Goal: Task Accomplishment & Management: Use online tool/utility

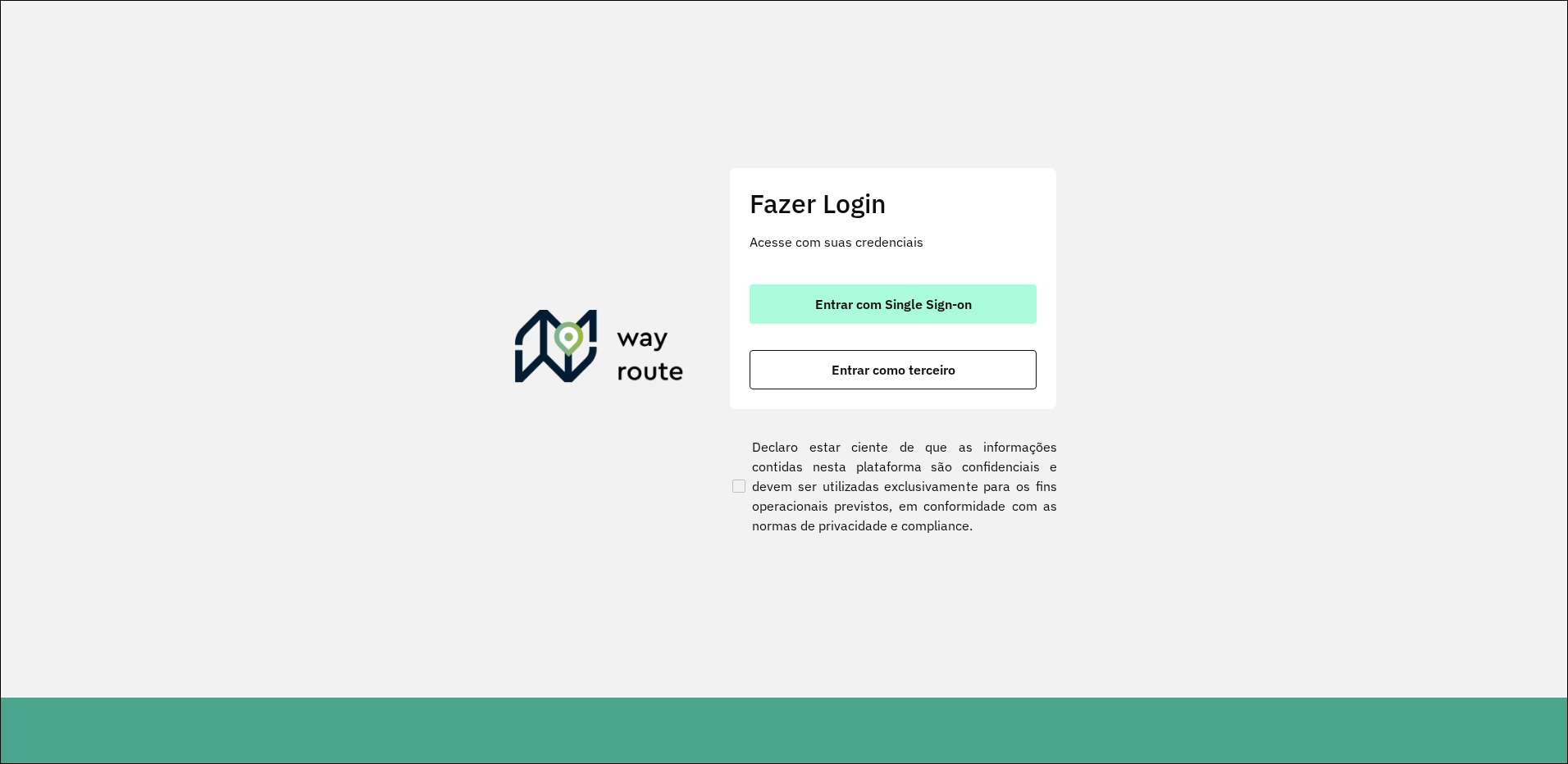
click at [872, 295] on button "Entrar com Single Sign-on" at bounding box center [892, 304] width 287 height 39
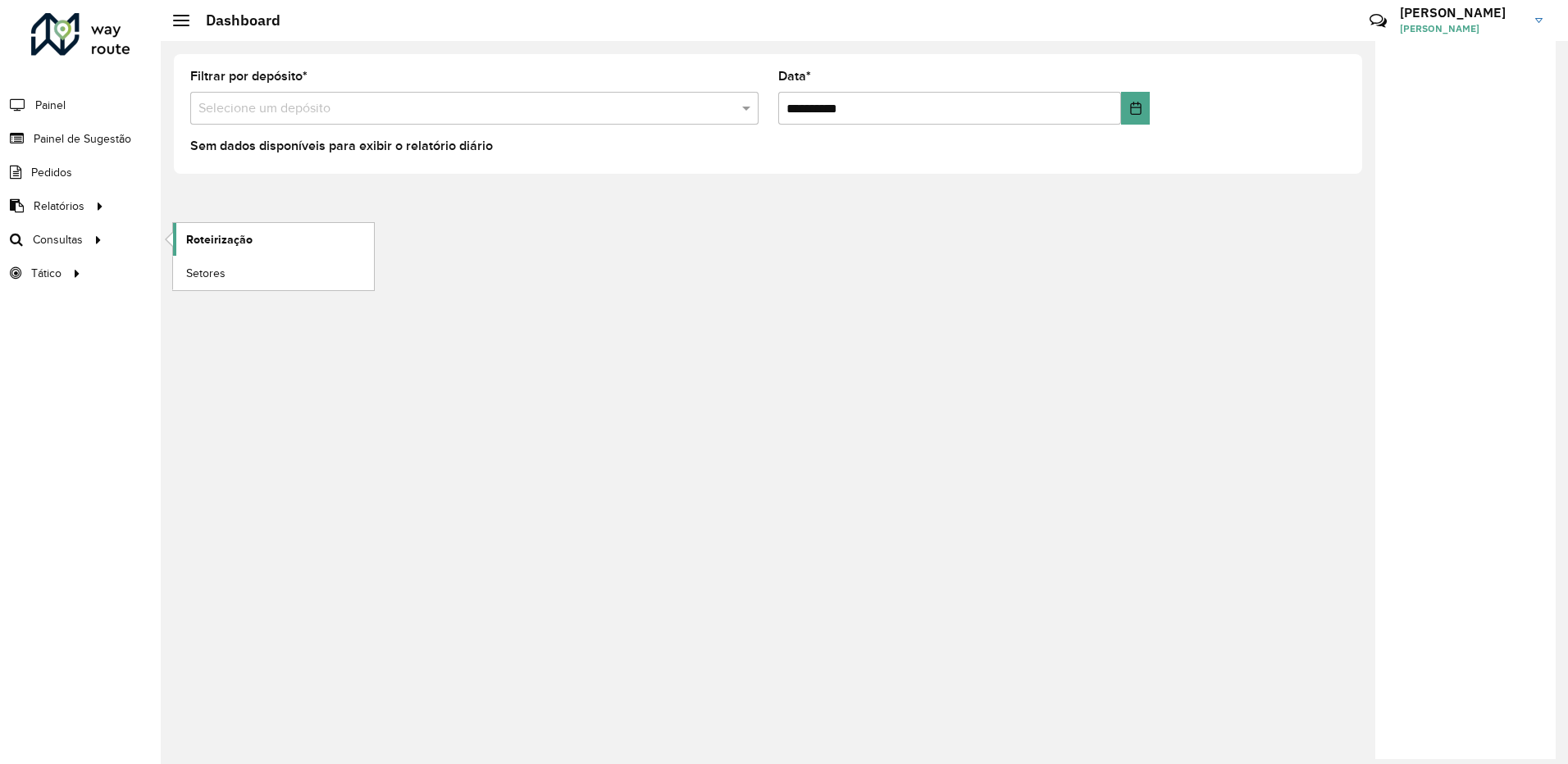
click at [200, 231] on span "Roteirização" at bounding box center [220, 240] width 67 height 17
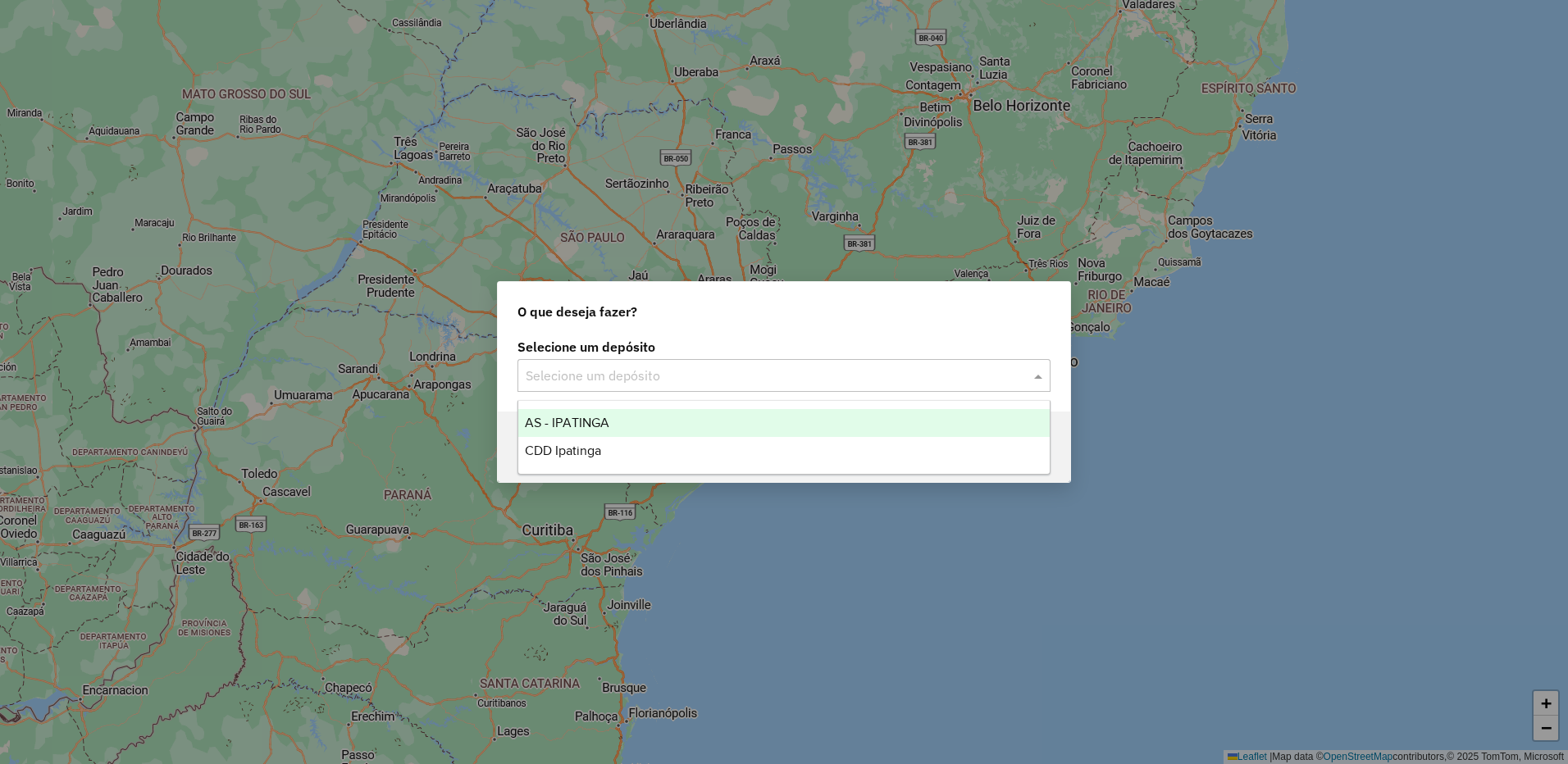
click at [817, 372] on input "text" at bounding box center [767, 376] width 483 height 20
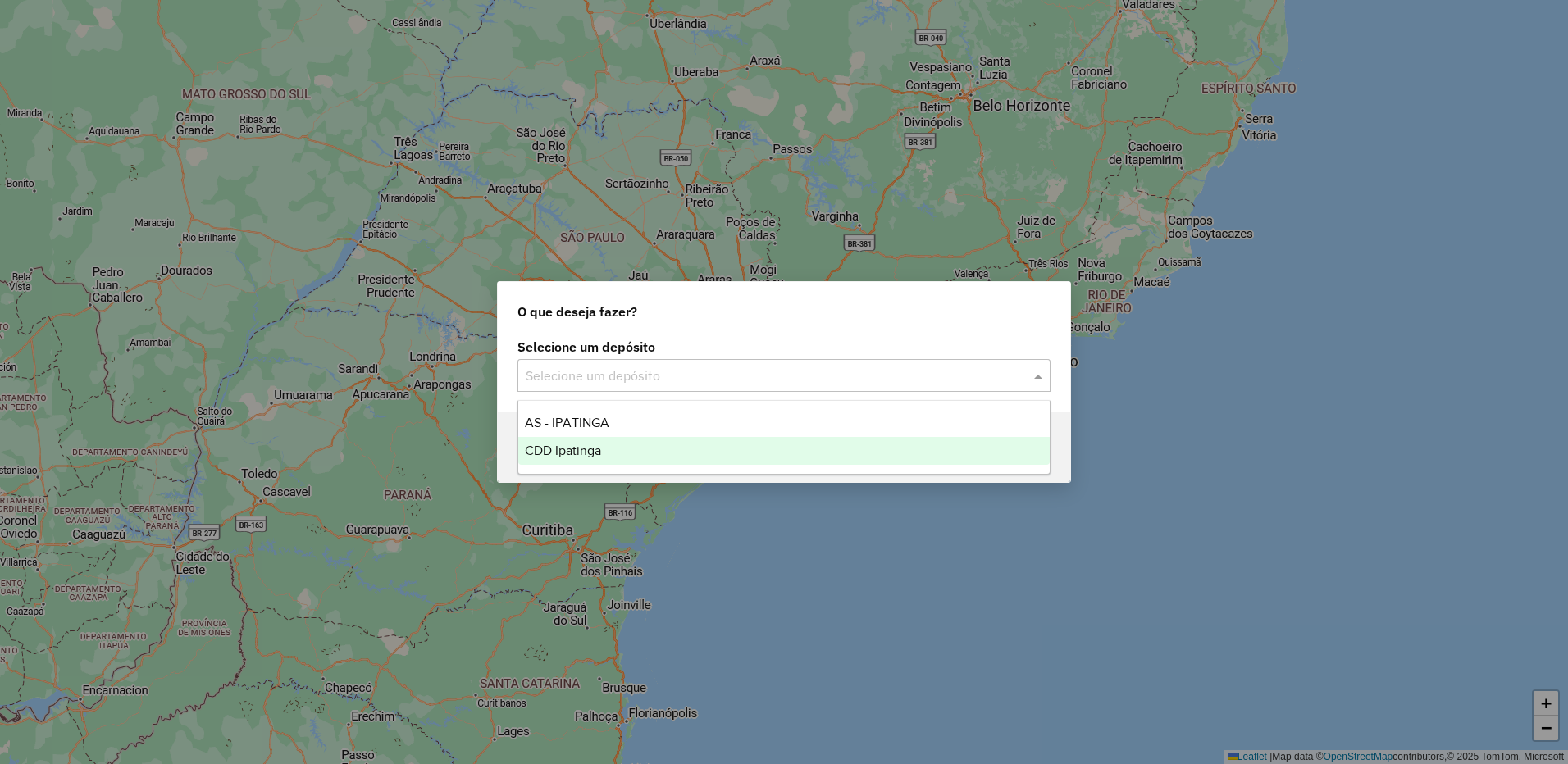
click at [665, 449] on div "CDD Ipatinga" at bounding box center [784, 450] width 531 height 28
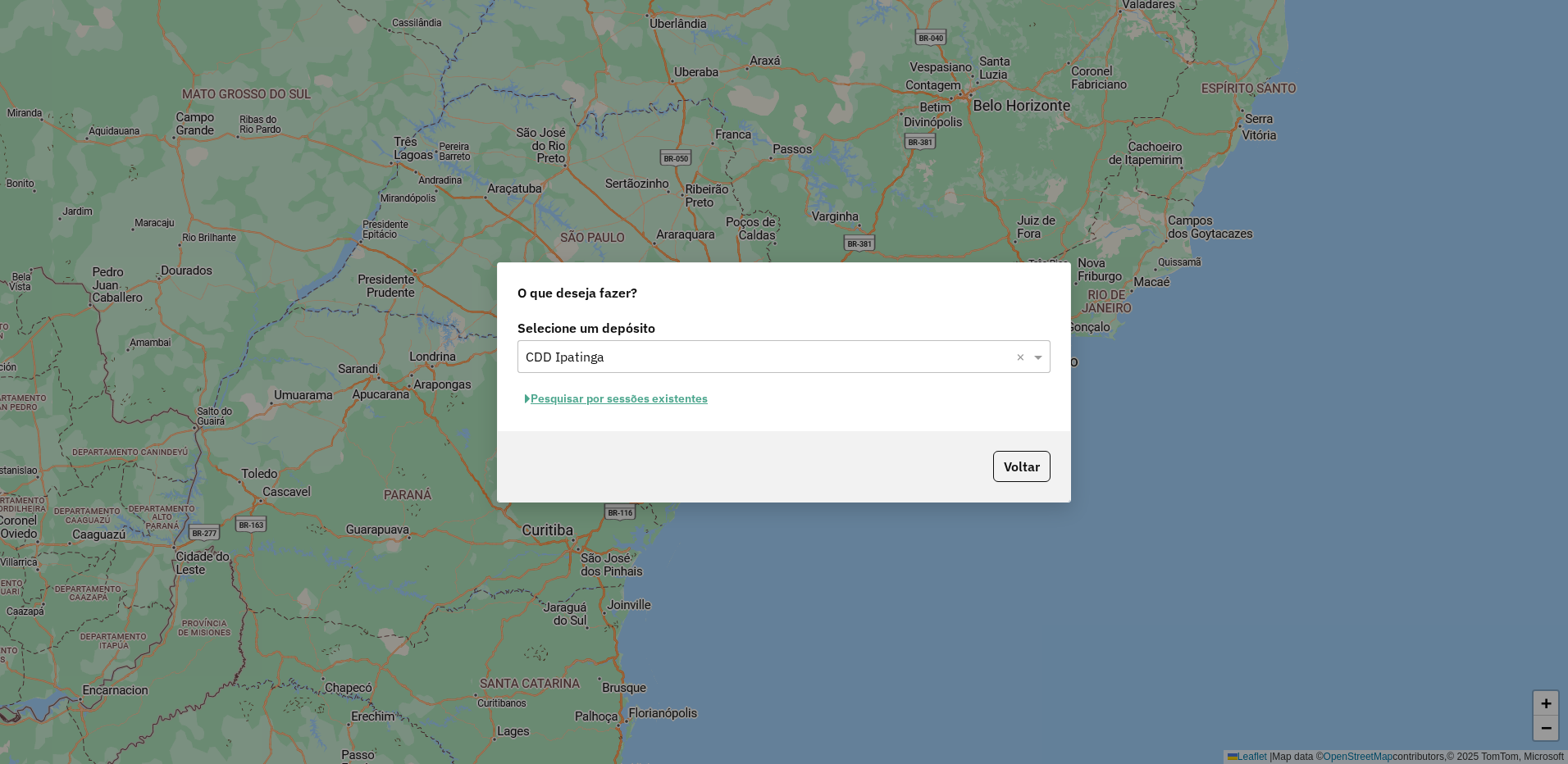
click at [667, 393] on button "Pesquisar por sessões existentes" at bounding box center [615, 398] width 198 height 26
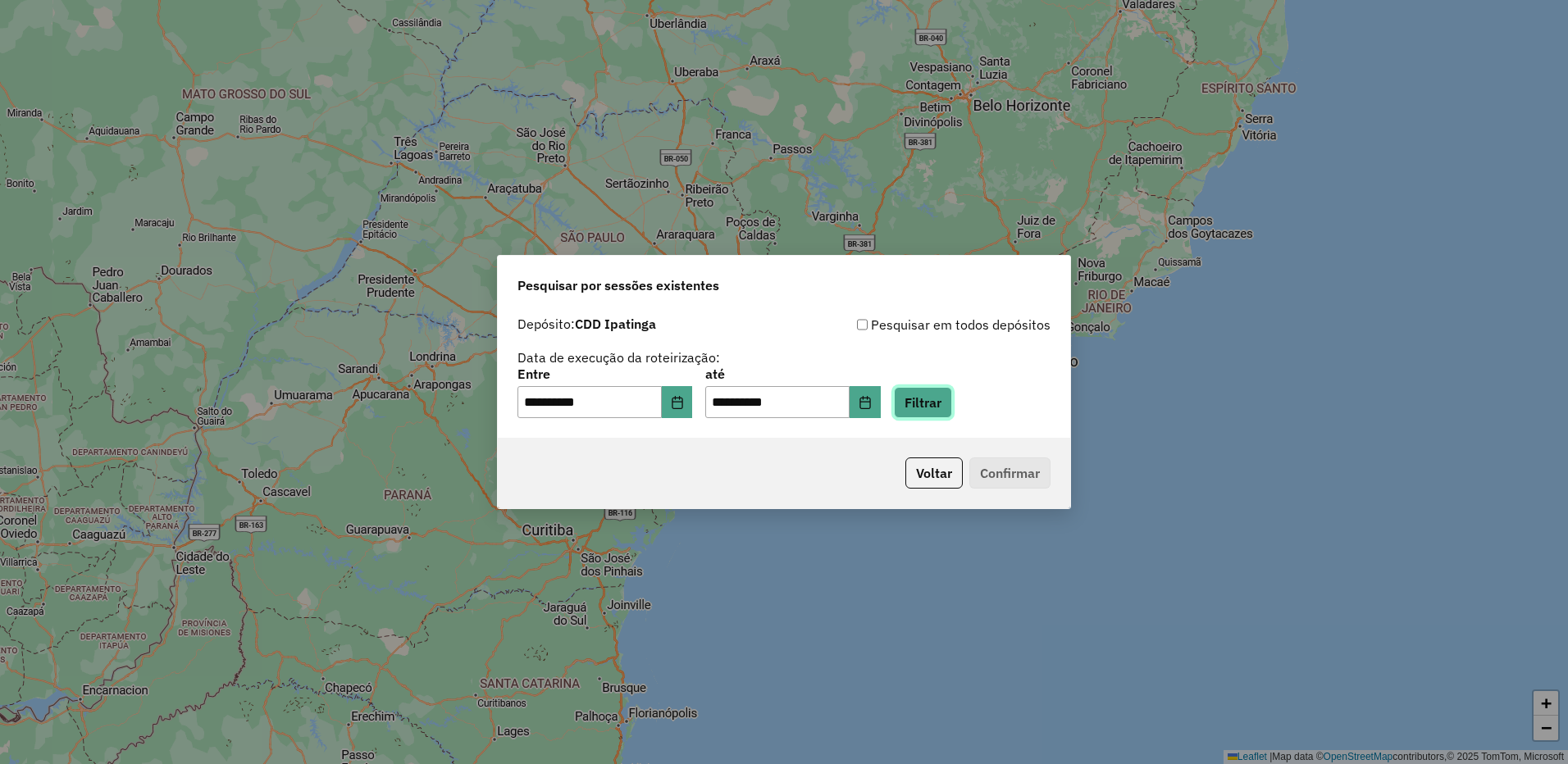
click at [952, 402] on button "Filtrar" at bounding box center [922, 402] width 58 height 32
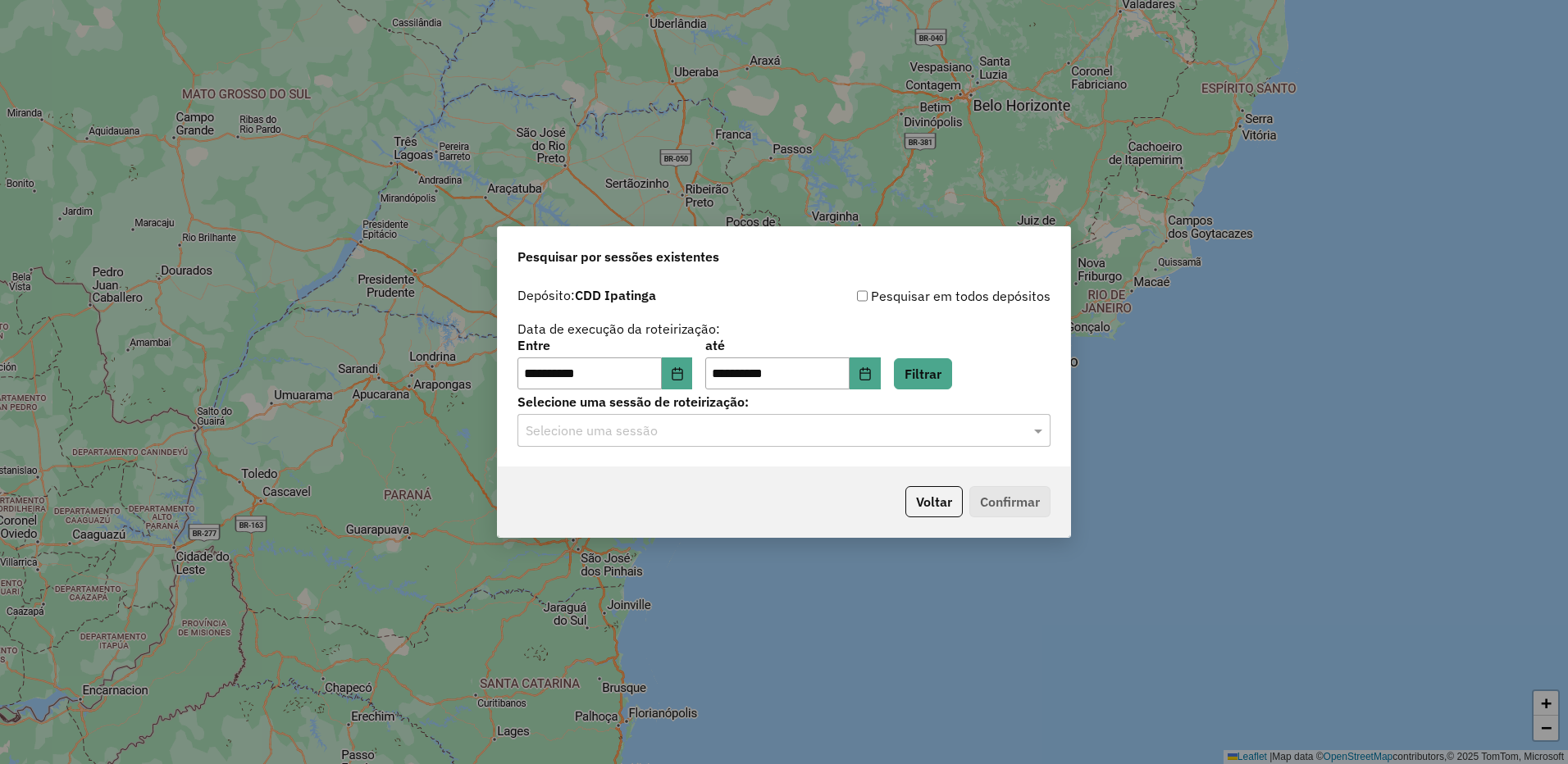
click at [954, 449] on div "**********" at bounding box center [784, 373] width 572 height 188
click at [938, 431] on input "text" at bounding box center [767, 431] width 483 height 20
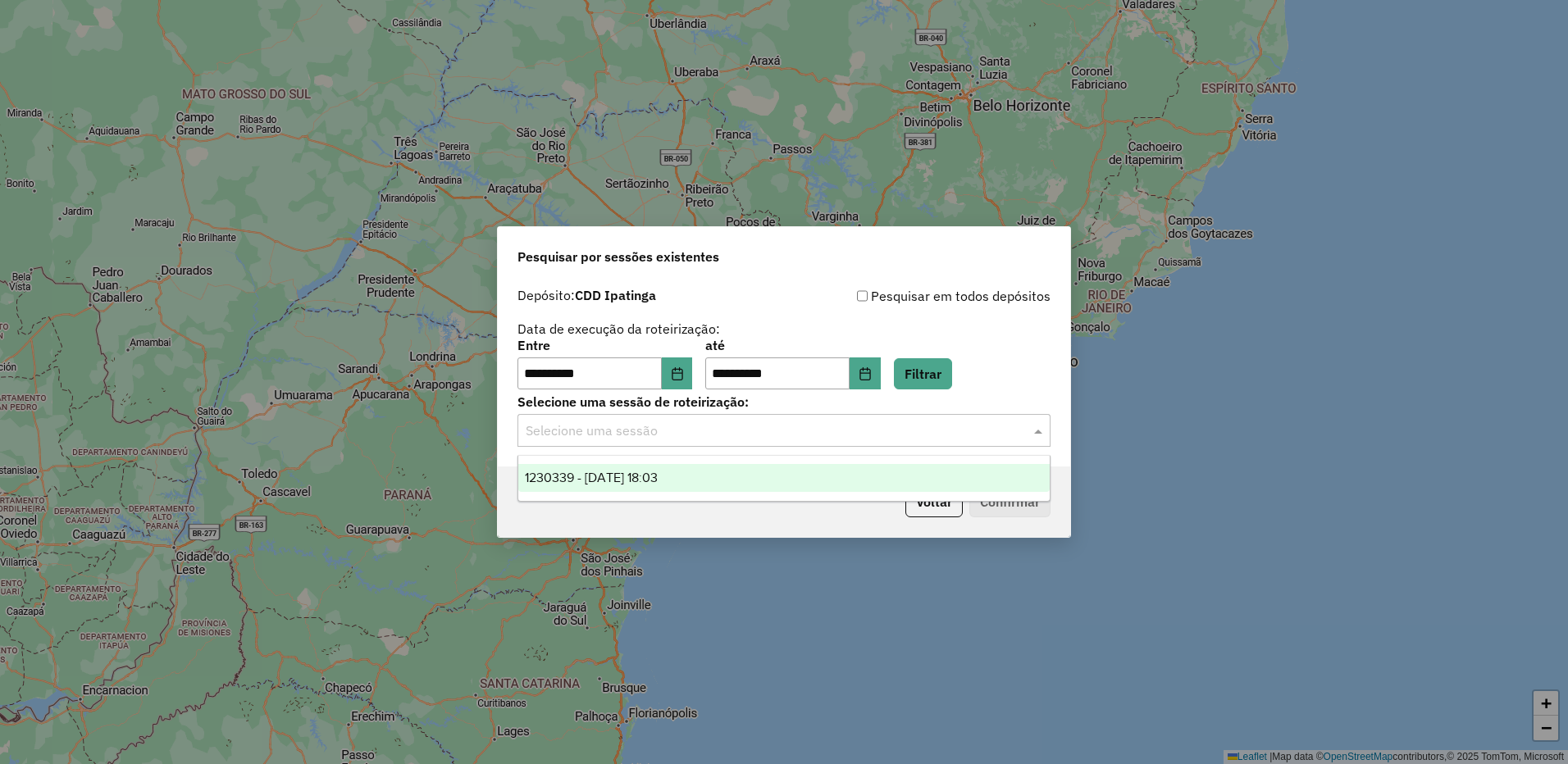
click at [787, 491] on div "1230339 - 16/08/2025 18:03" at bounding box center [784, 478] width 531 height 28
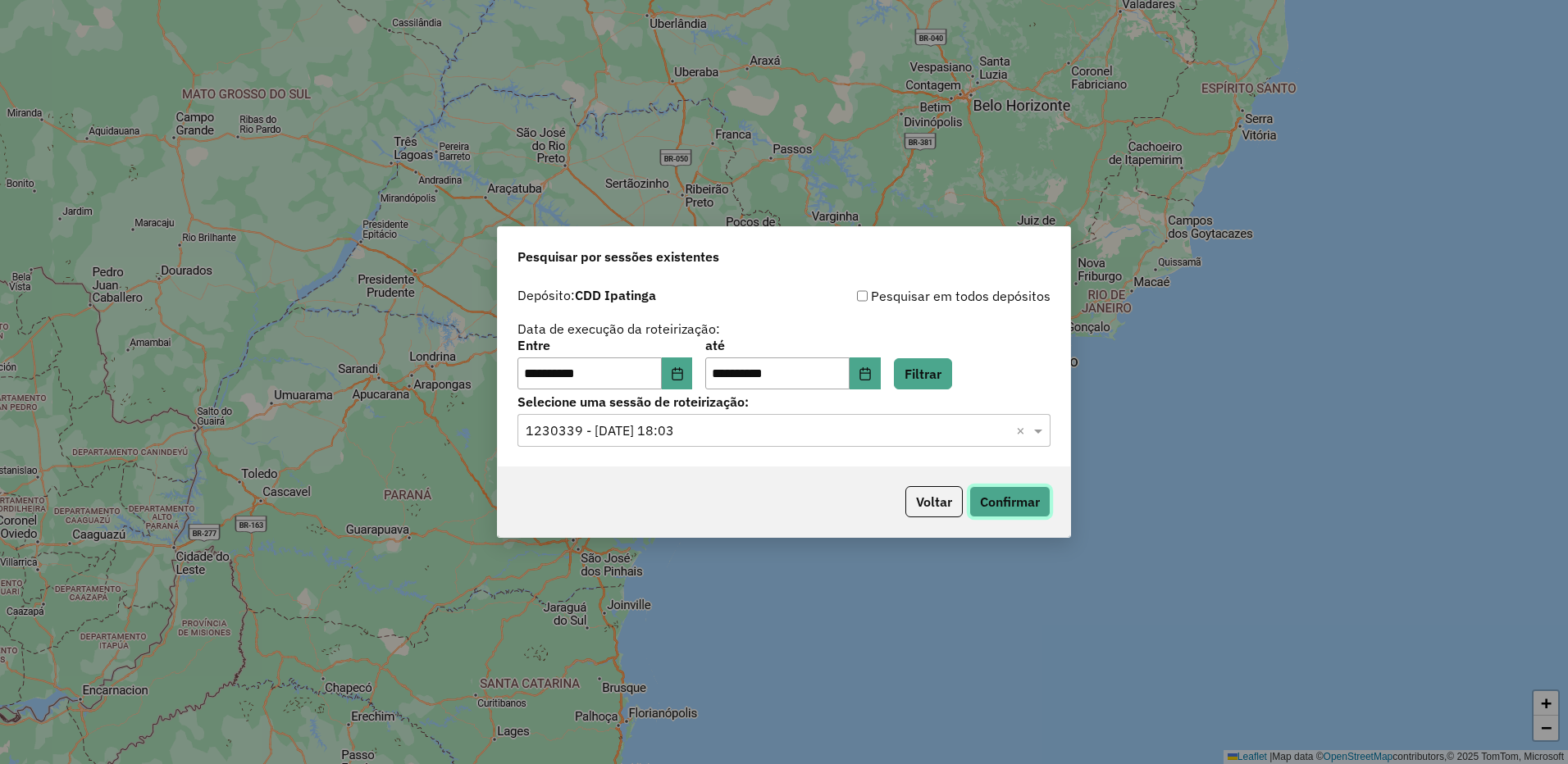
click at [992, 491] on button "Confirmar" at bounding box center [1009, 501] width 81 height 32
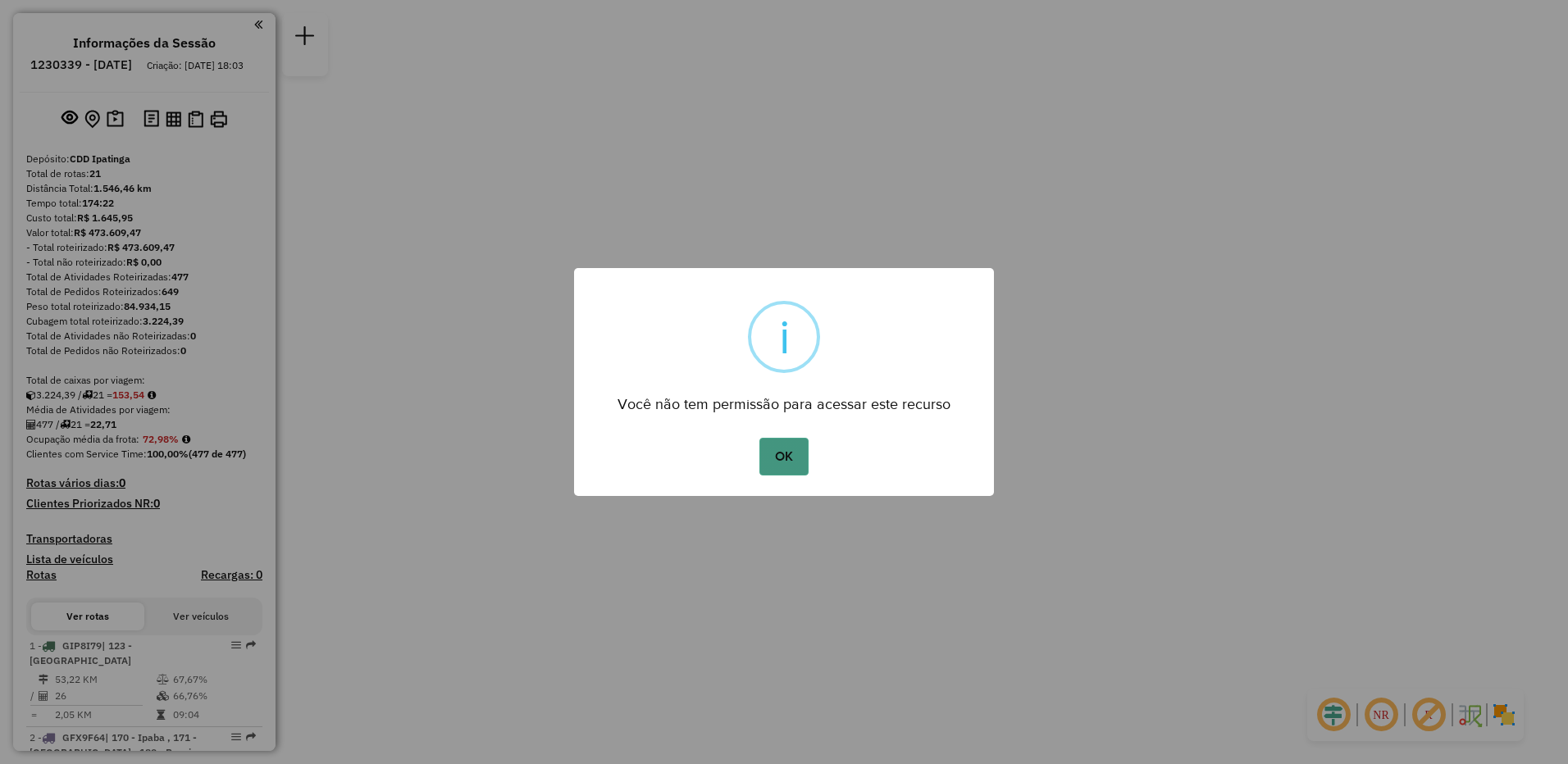
click at [783, 453] on button "OK" at bounding box center [784, 456] width 49 height 37
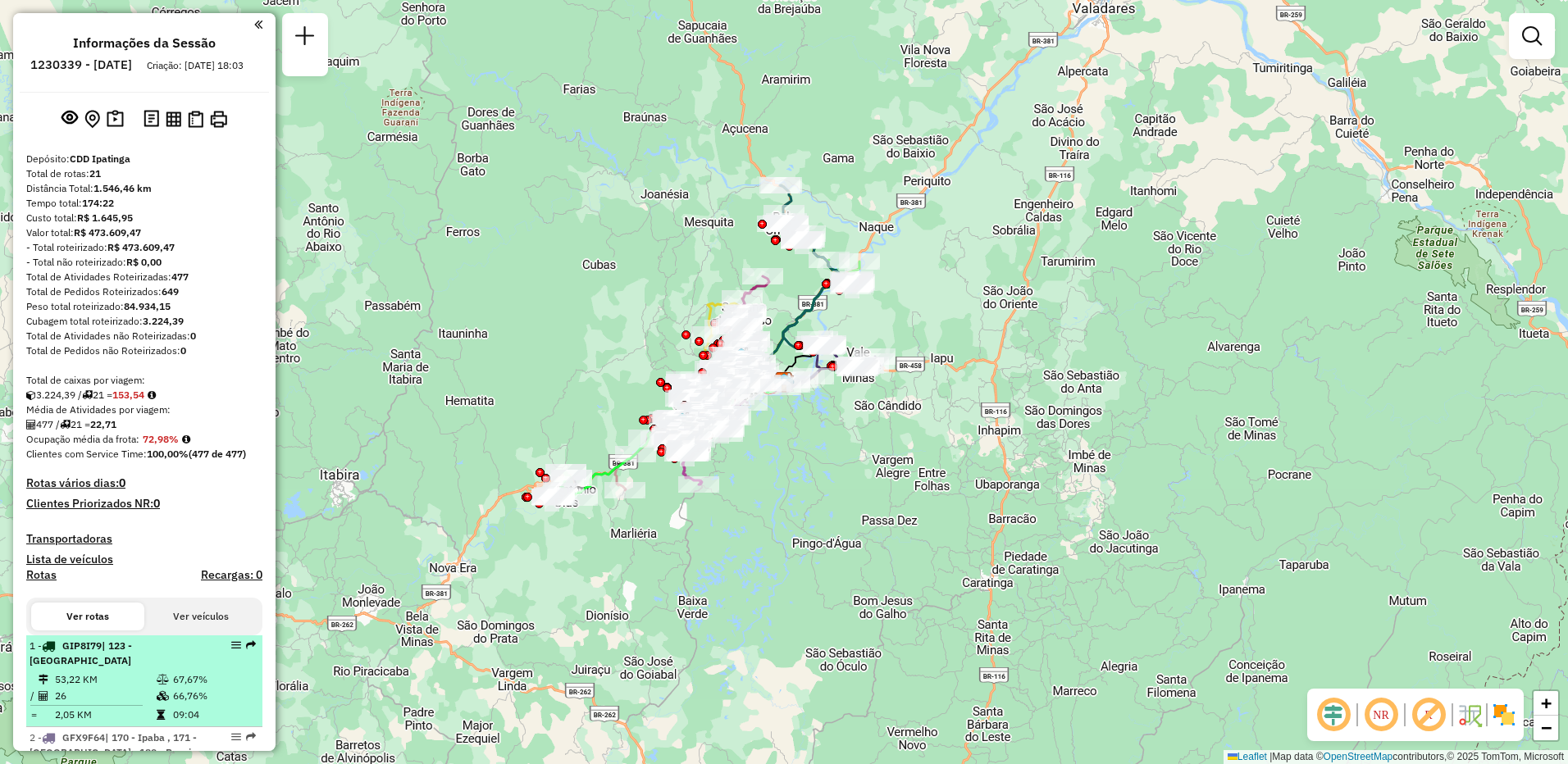
select select "**********"
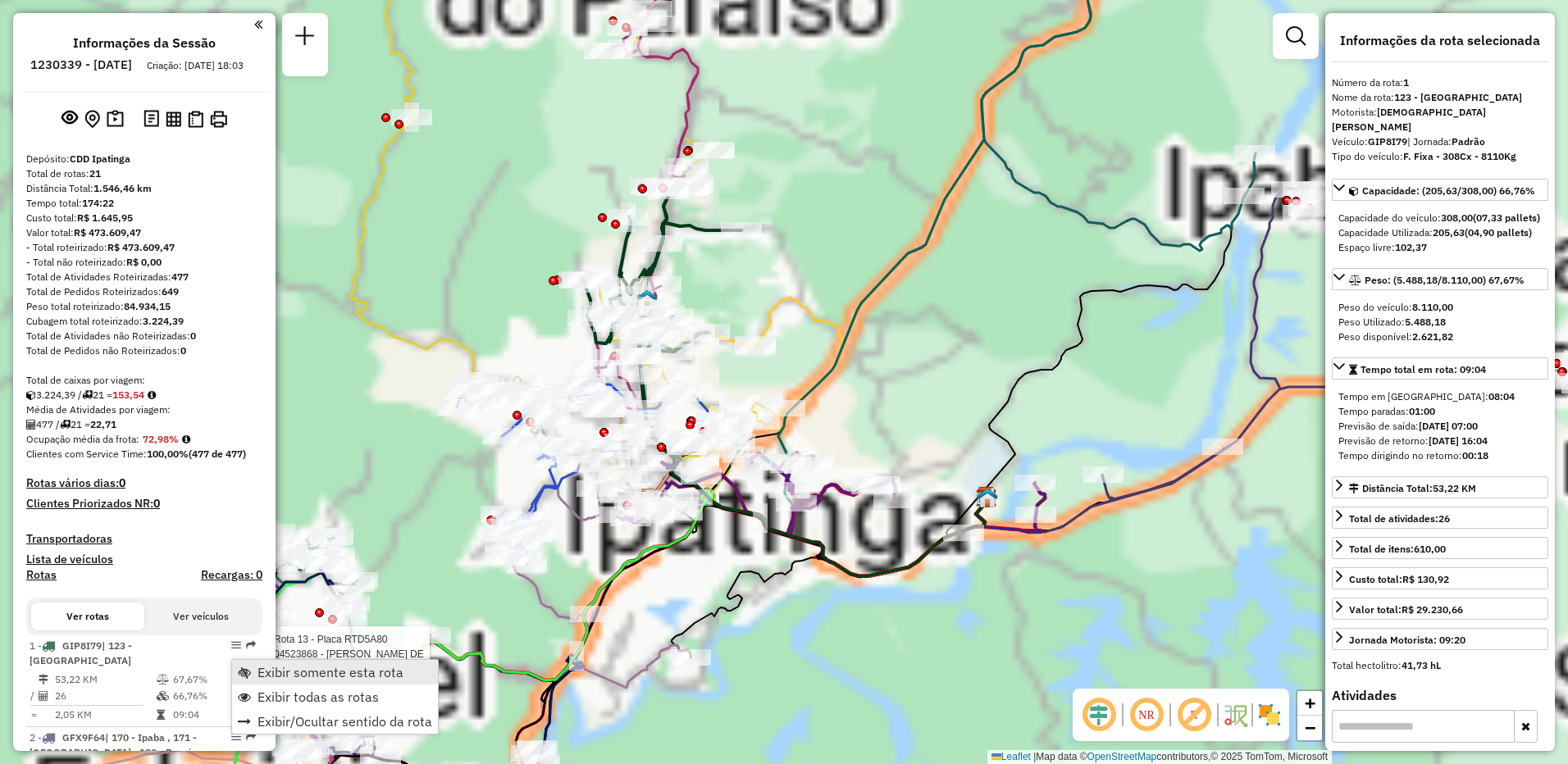
click at [296, 670] on span "Exibir somente esta rota" at bounding box center [330, 672] width 146 height 13
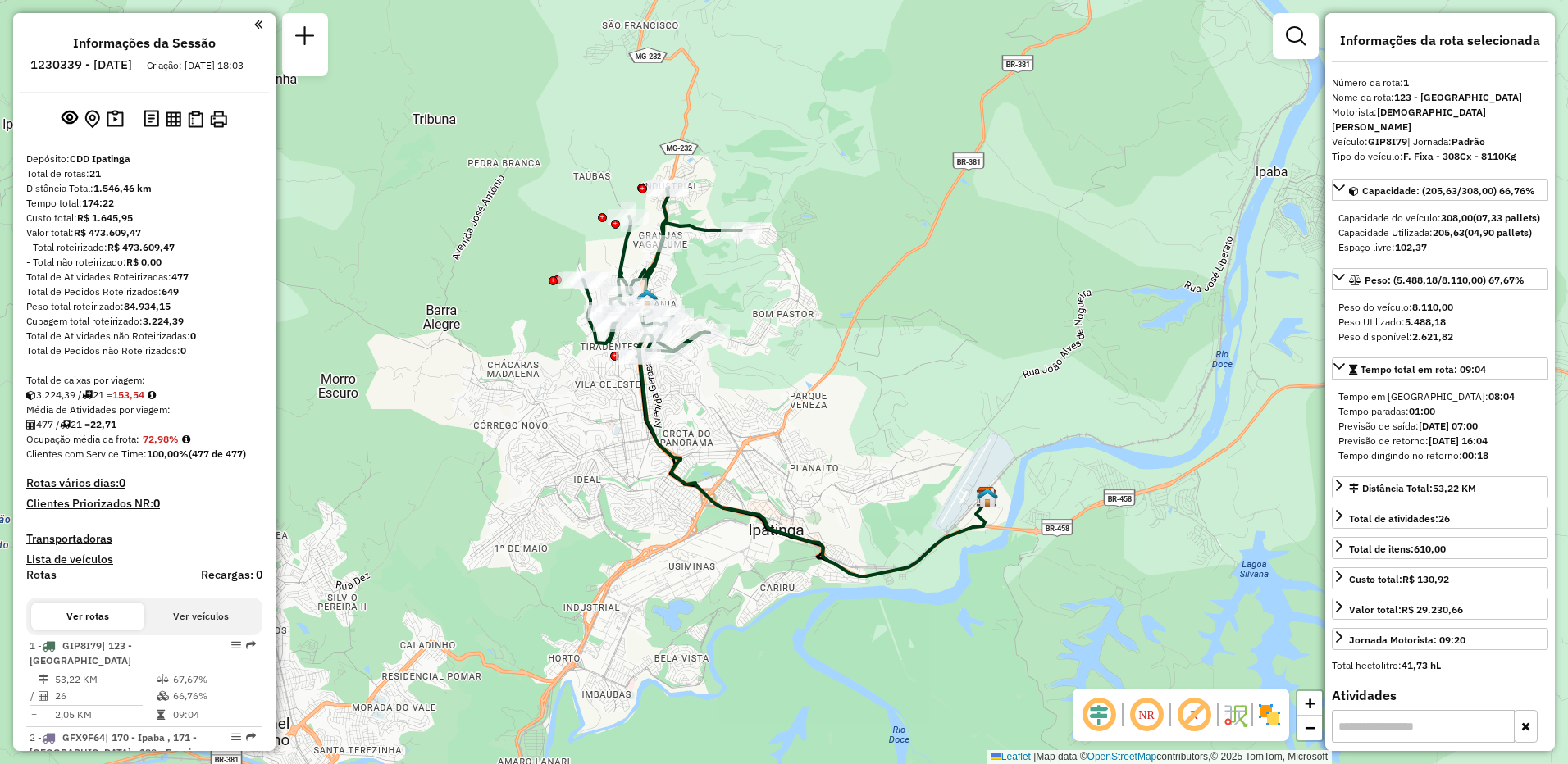
scroll to position [164, 0]
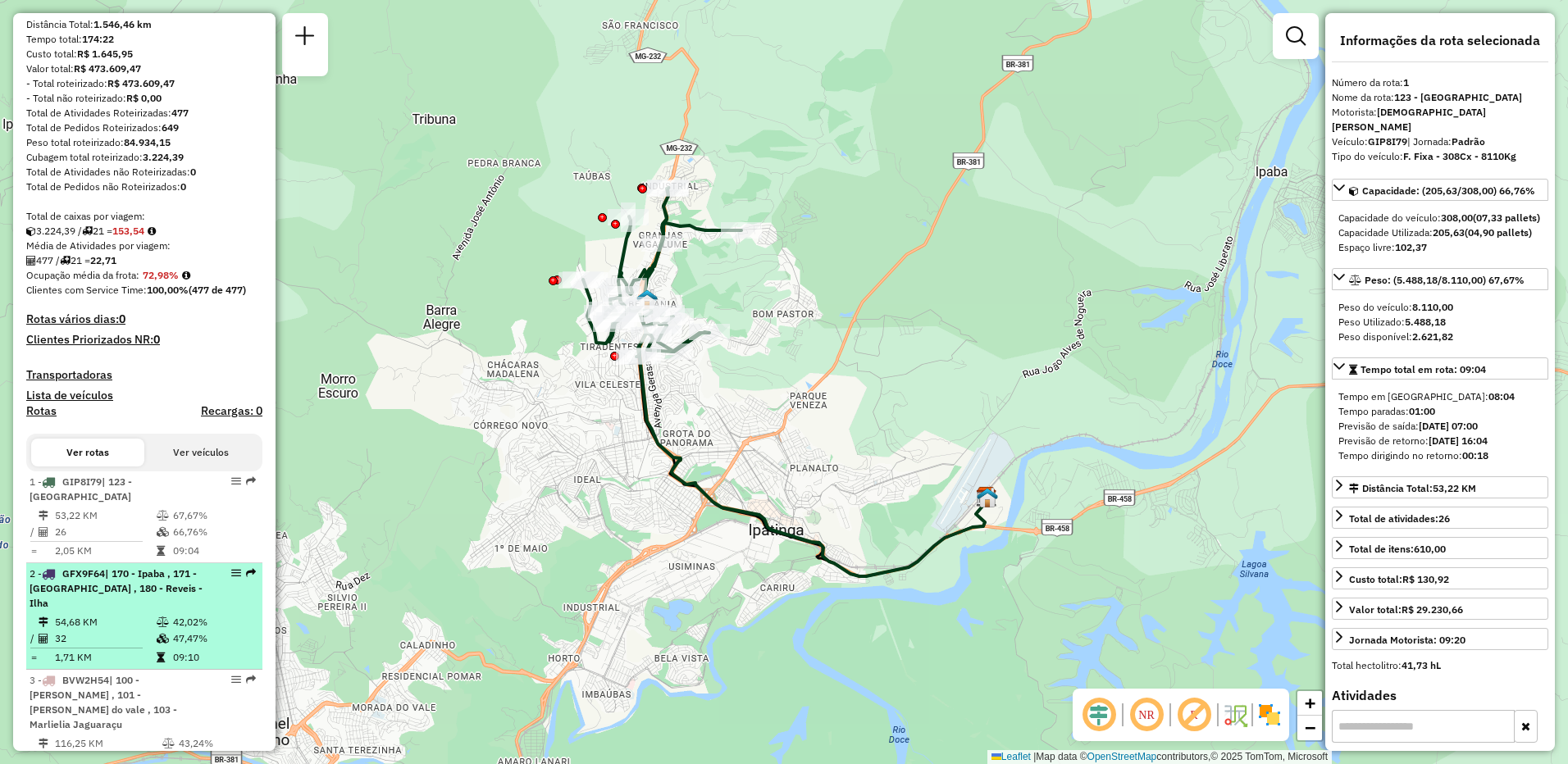
click at [160, 633] on icon at bounding box center [162, 638] width 12 height 10
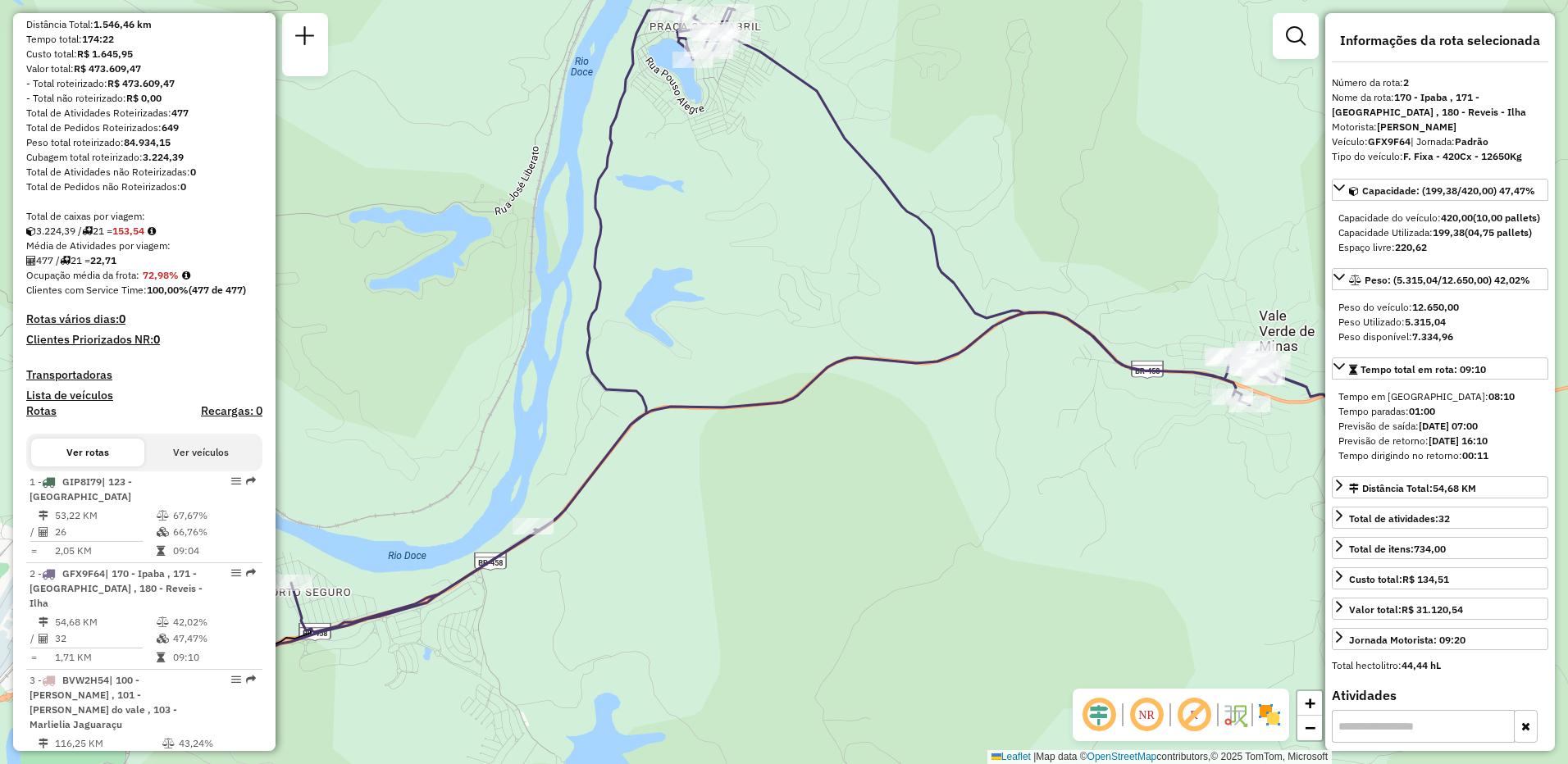
drag, startPoint x: 771, startPoint y: 559, endPoint x: 469, endPoint y: 582, distance: 302.9
click at [587, 592] on div "Janela de atendimento Grade de atendimento Capacidade Transportadoras Veículos …" at bounding box center [784, 382] width 1568 height 764
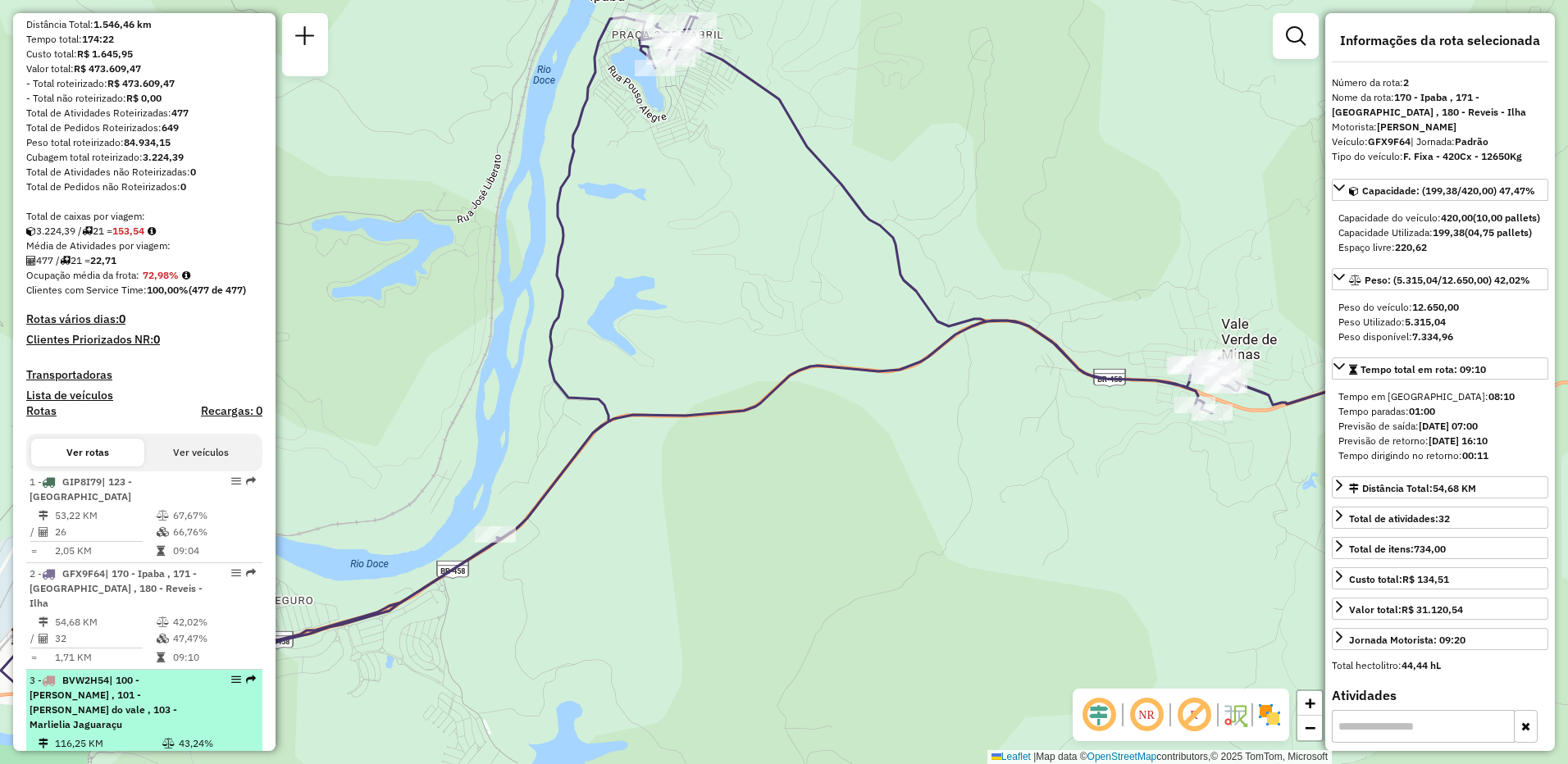
click at [148, 679] on span "| 100 - [PERSON_NAME] , 101 - [PERSON_NAME] do vale , 103 - Marlielia Jaguaraçu" at bounding box center [103, 701] width 147 height 56
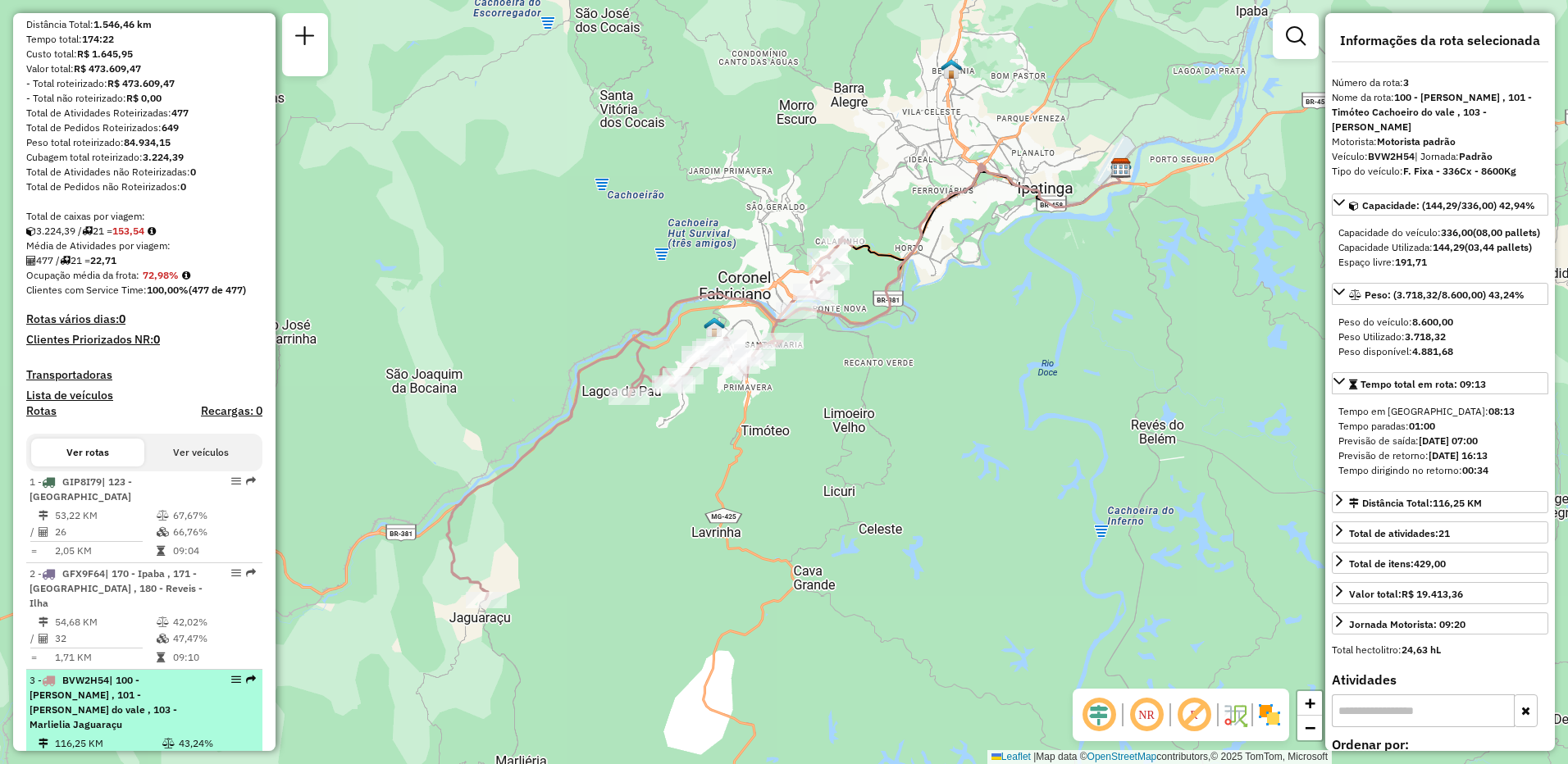
scroll to position [328, 0]
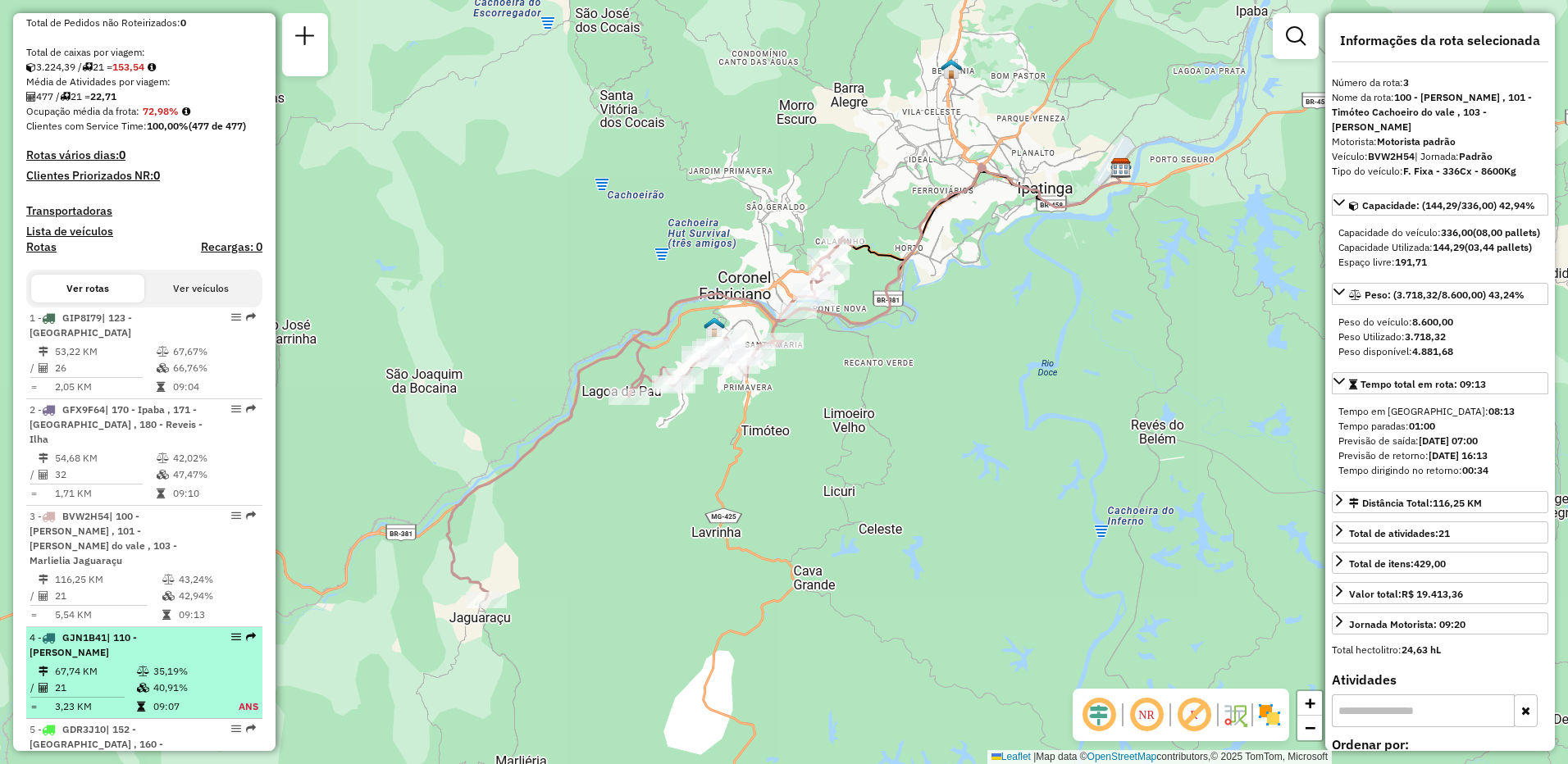
click at [122, 679] on td "21" at bounding box center [96, 687] width 82 height 16
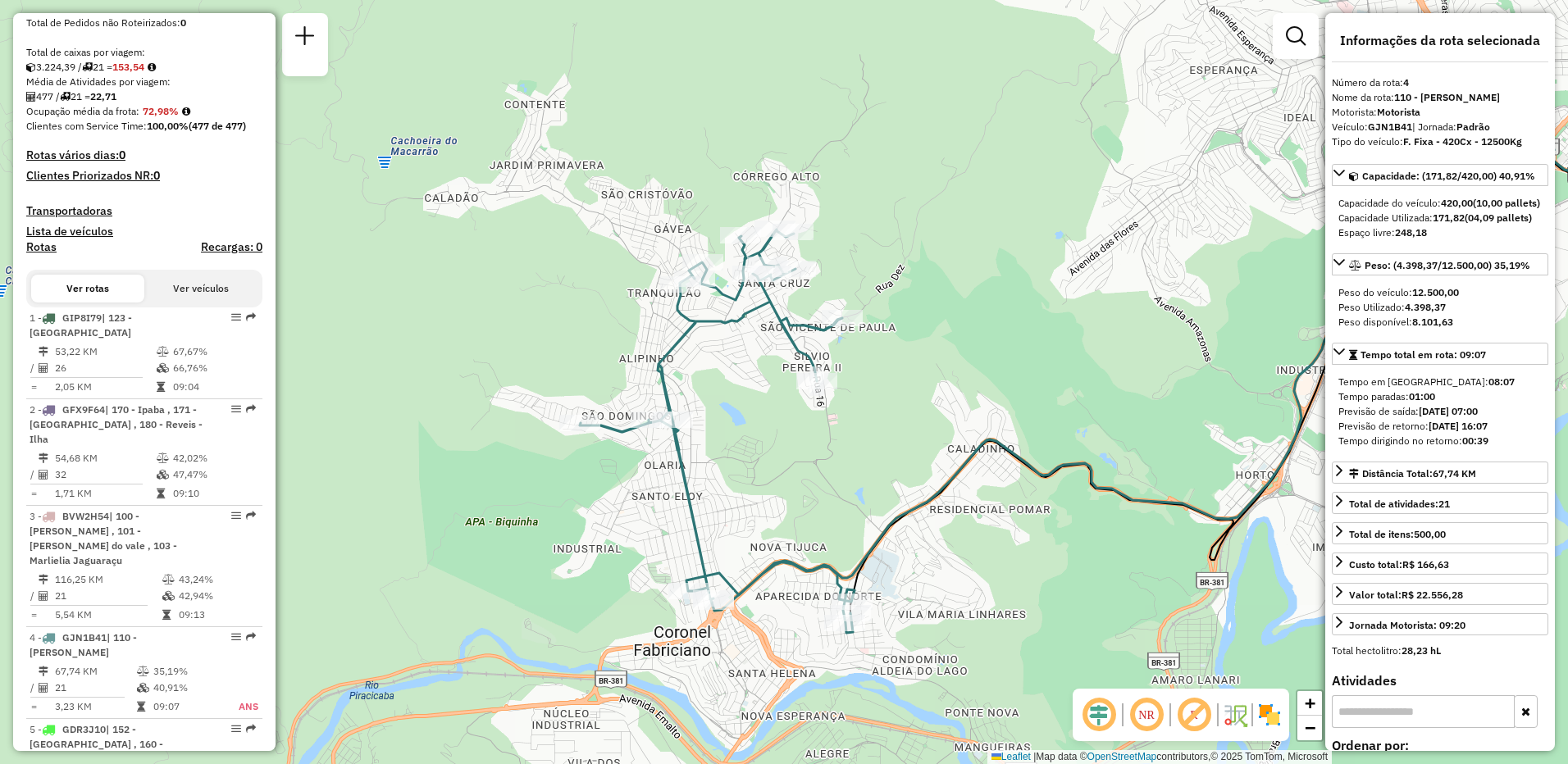
drag, startPoint x: 462, startPoint y: 587, endPoint x: 1017, endPoint y: 590, distance: 555.0
click at [1017, 590] on div "Janela de atendimento Grade de atendimento Capacidade Transportadoras Veículos …" at bounding box center [784, 382] width 1568 height 764
click at [127, 723] on span "| 152 - [GEOGRAPHIC_DATA] , 160 - [GEOGRAPHIC_DATA]" at bounding box center [97, 744] width 134 height 42
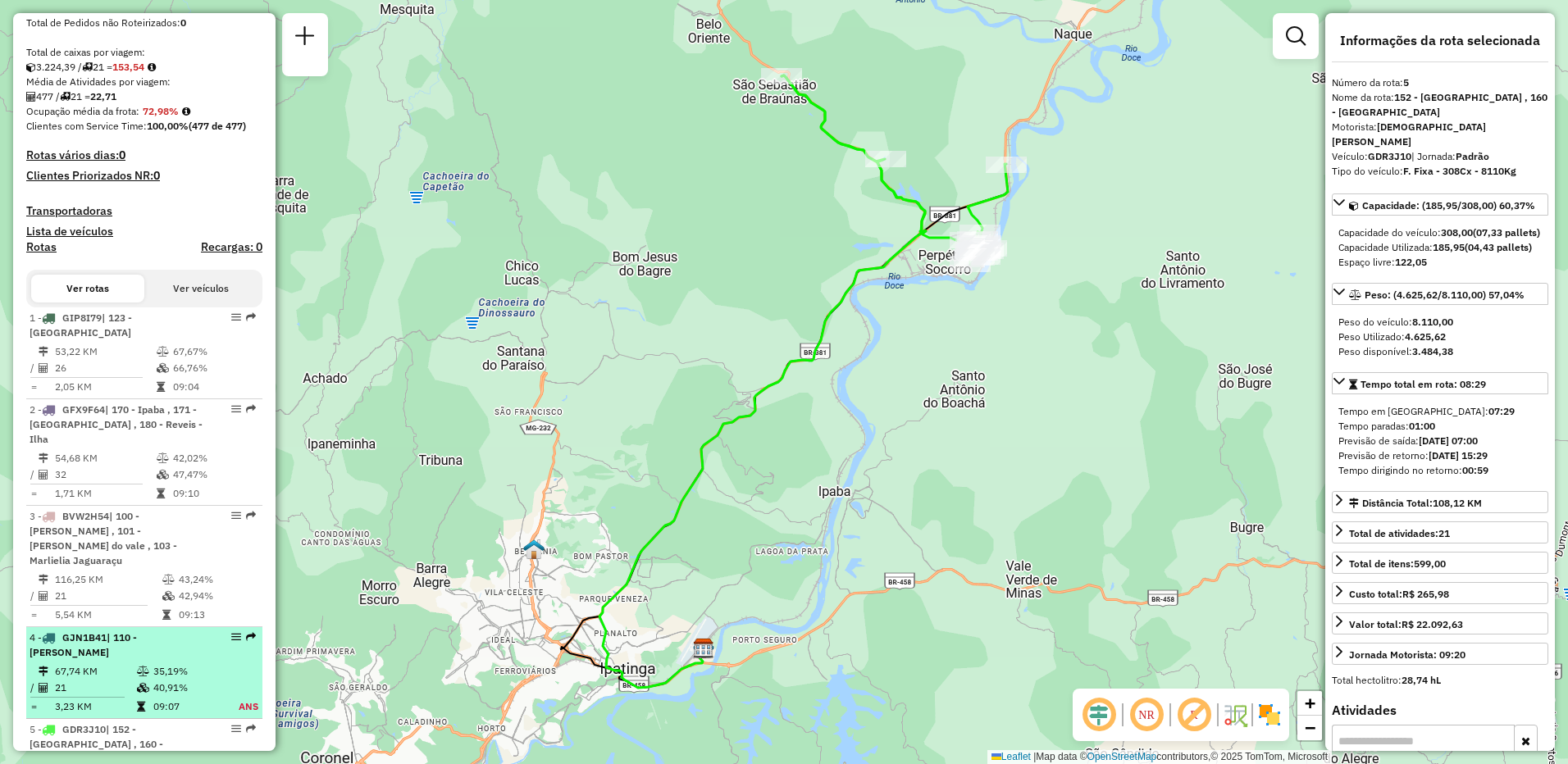
scroll to position [410, 0]
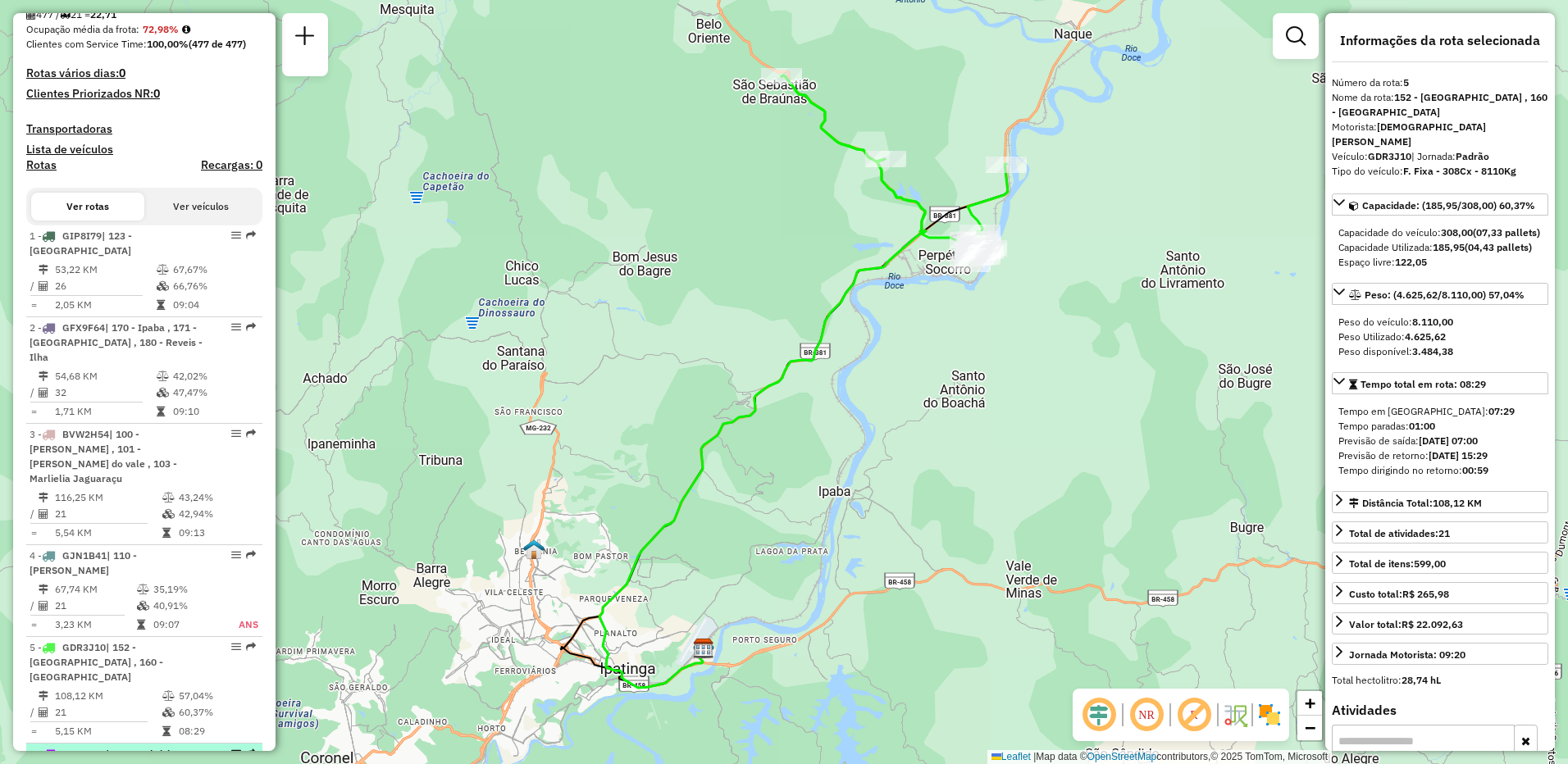
click at [137, 748] on span "| 110 - Fabriciano - Caladinho , 111 - [PERSON_NAME]" at bounding box center [112, 761] width 164 height 27
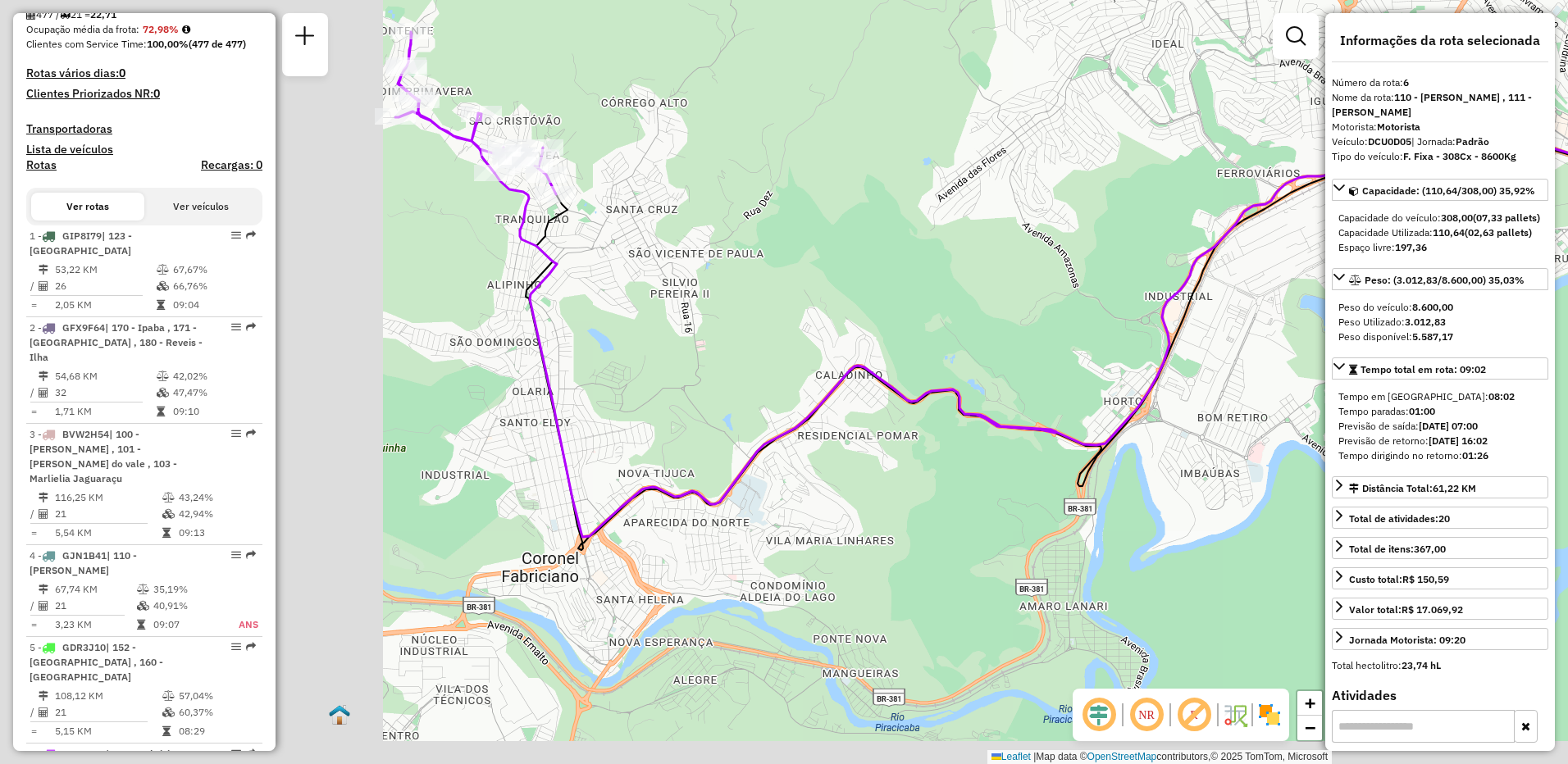
drag, startPoint x: 921, startPoint y: 521, endPoint x: 1374, endPoint y: 431, distance: 461.9
click at [1374, 431] on hb-router-mapa "Informações da Sessão 1230339 - [DATE] Criação: [DATE] 18:03 Depósito: CDD Ipat…" at bounding box center [784, 382] width 1568 height 764
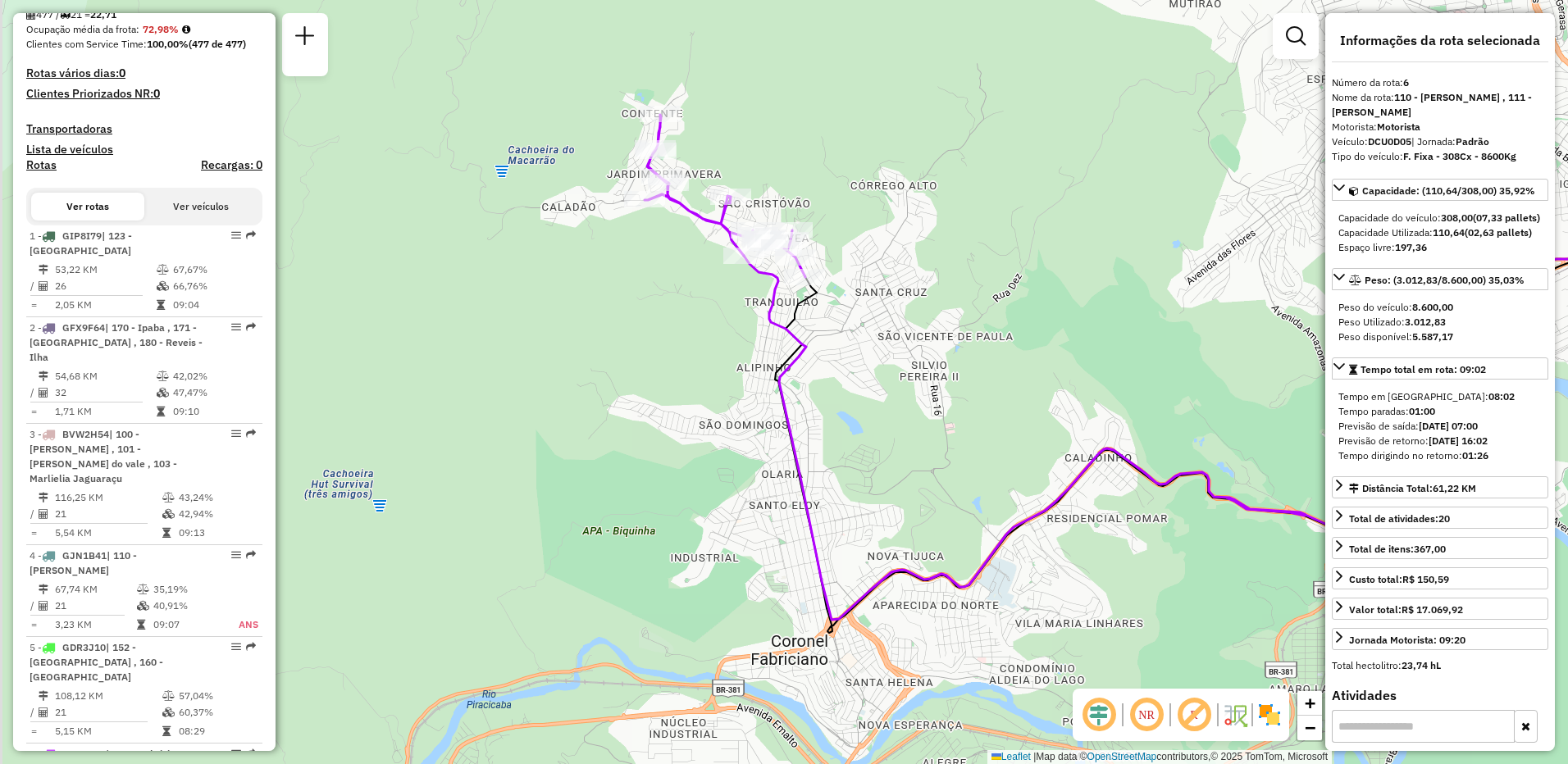
drag, startPoint x: 734, startPoint y: 317, endPoint x: 921, endPoint y: 404, distance: 206.2
click at [921, 404] on div "Janela de atendimento Grade de atendimento Capacidade Transportadoras Veículos …" at bounding box center [784, 382] width 1568 height 764
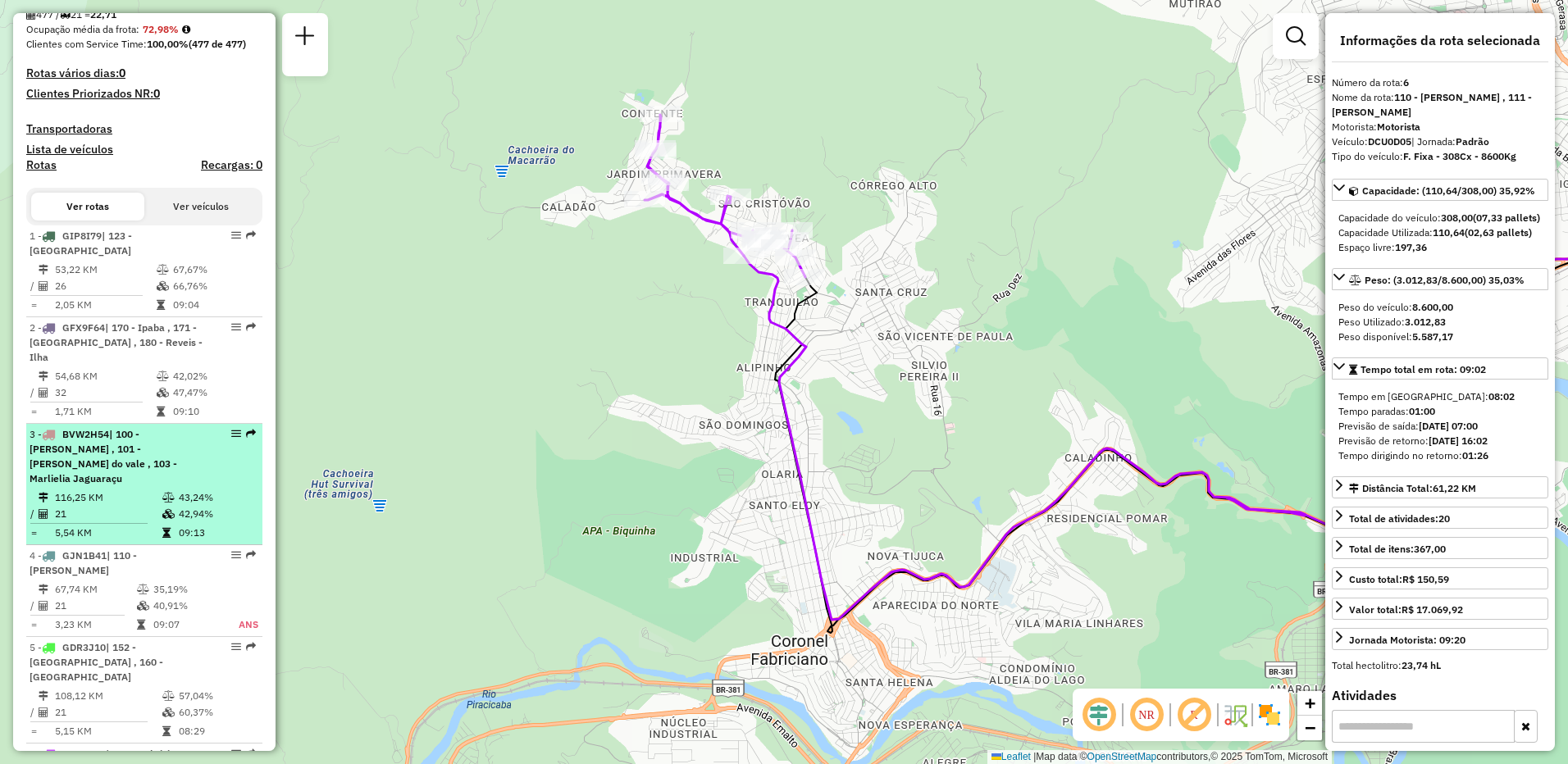
scroll to position [574, 0]
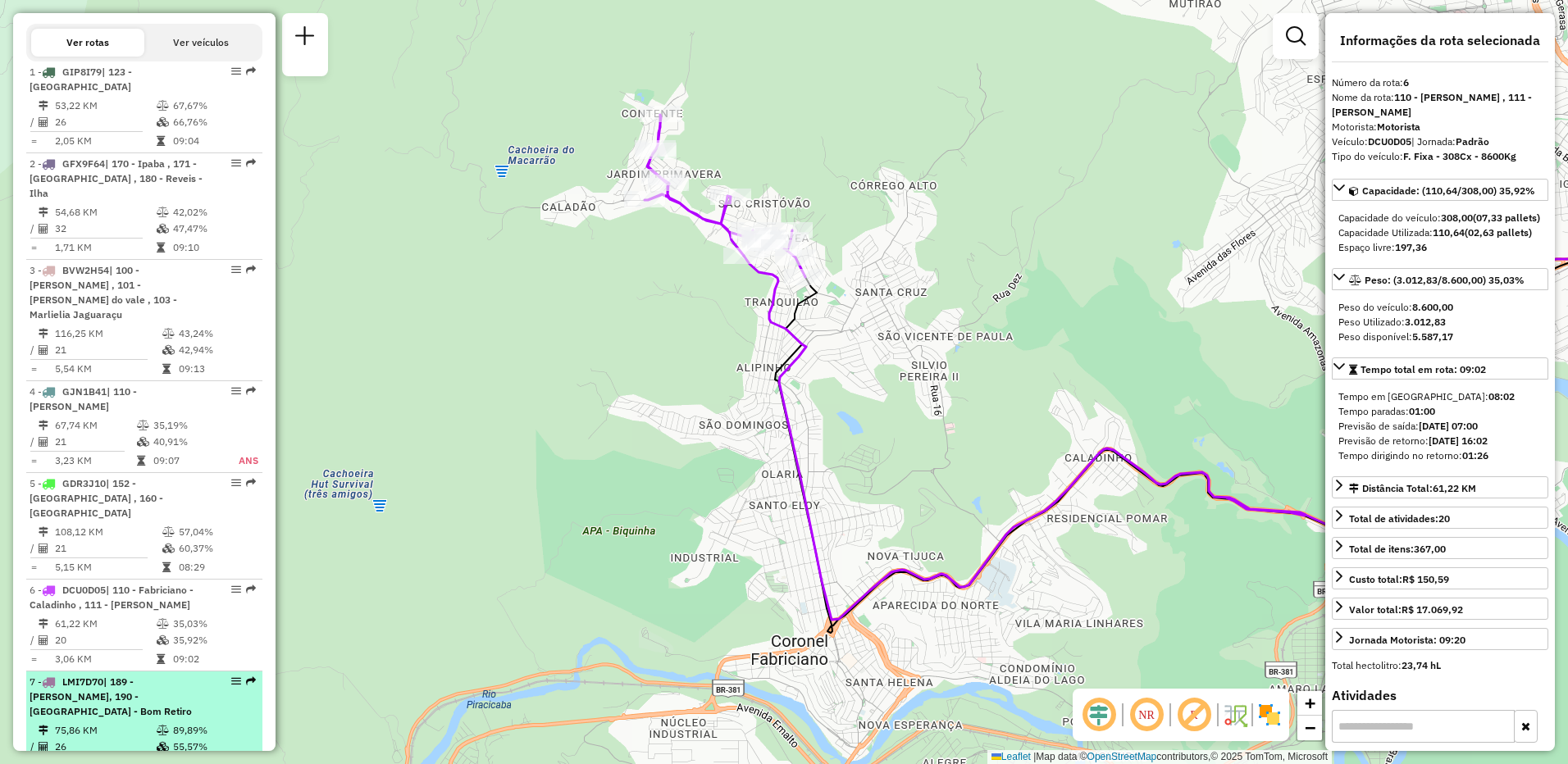
click at [150, 675] on span "| 189 - [PERSON_NAME], 190 - [GEOGRAPHIC_DATA] - Bom Retiro" at bounding box center [111, 696] width 162 height 42
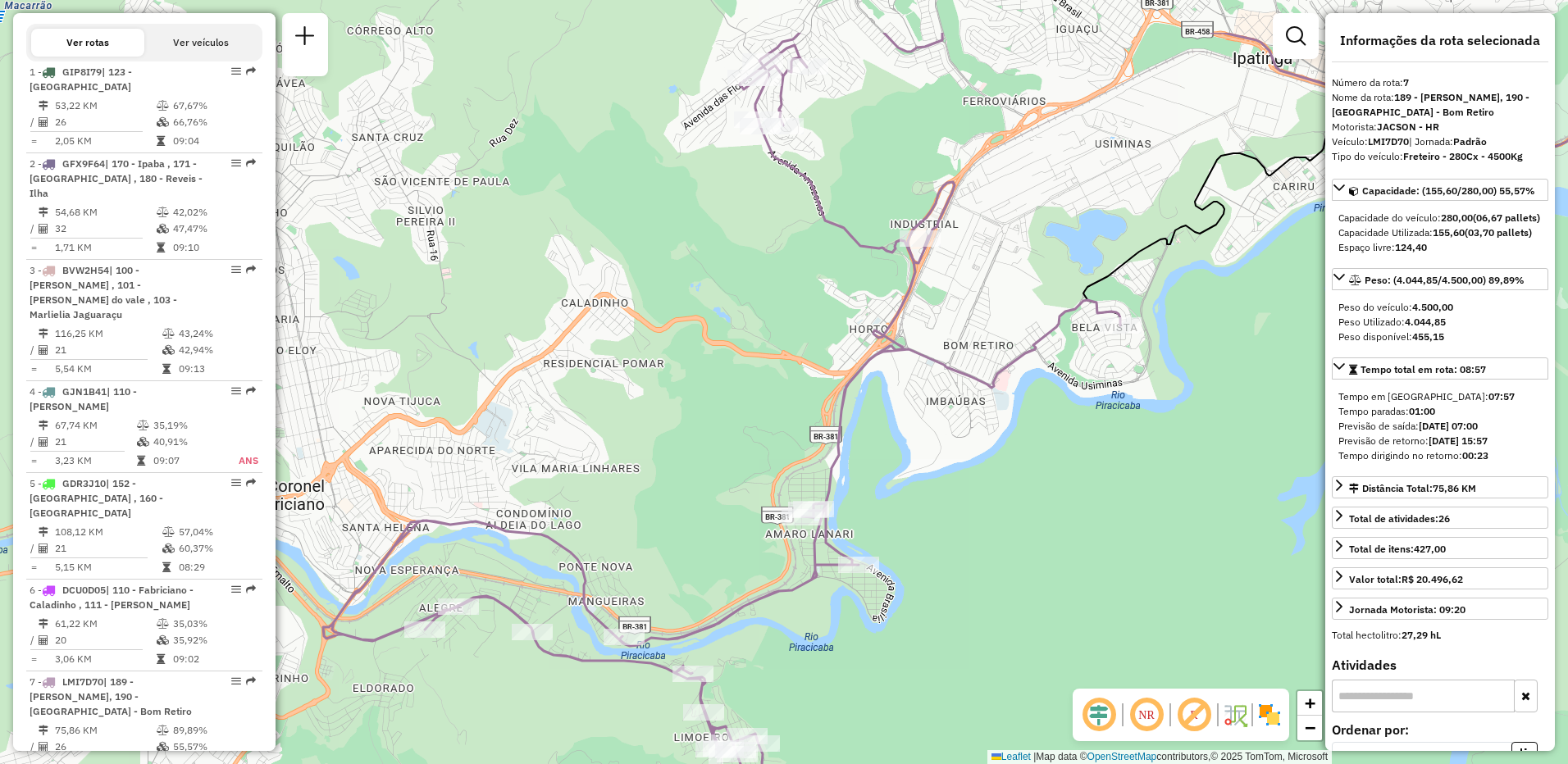
drag, startPoint x: 747, startPoint y: 464, endPoint x: 1017, endPoint y: 573, distance: 291.2
click at [1017, 573] on div "Janela de atendimento Grade de atendimento Capacidade Transportadoras Veículos …" at bounding box center [784, 382] width 1568 height 764
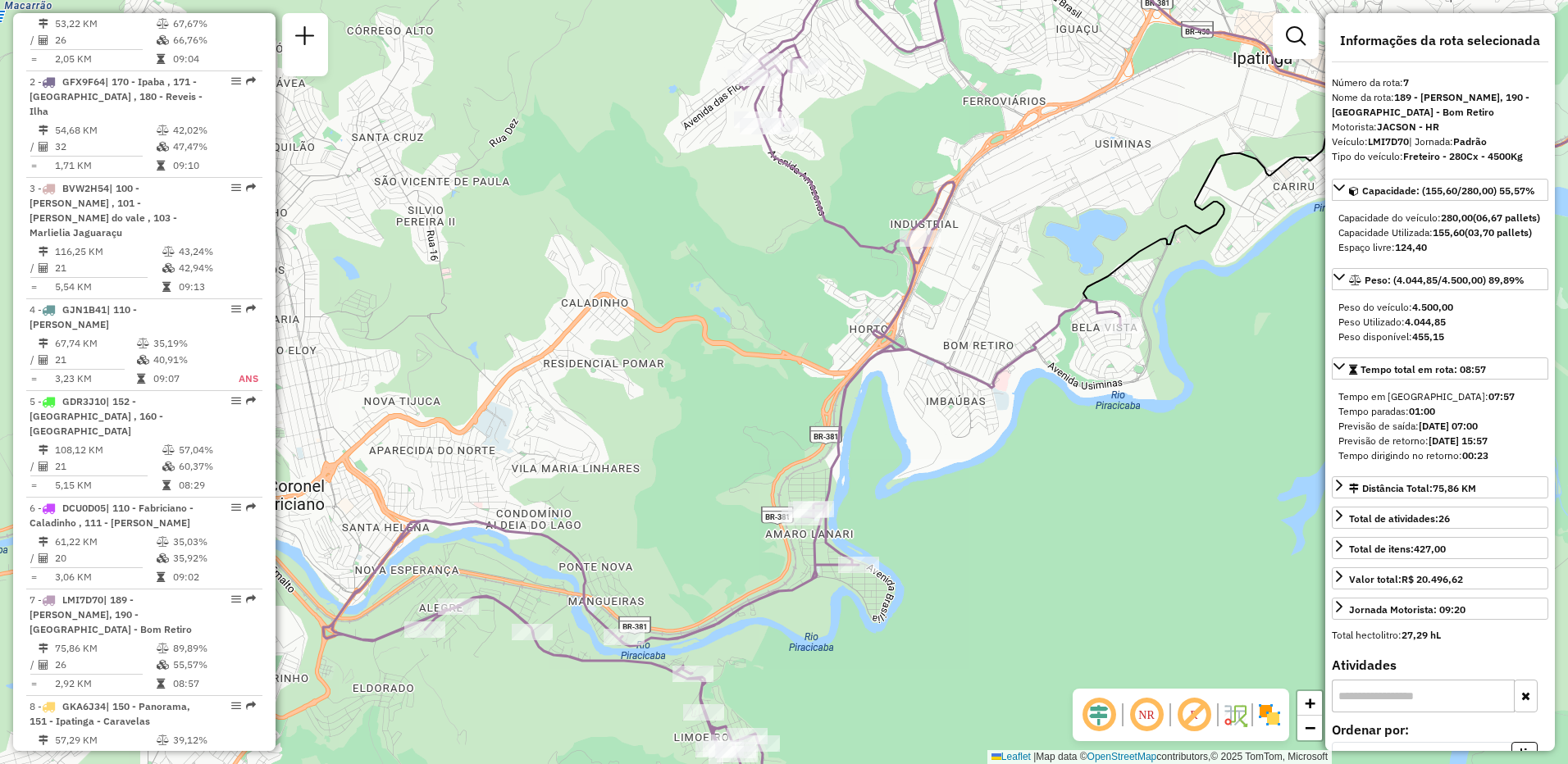
scroll to position [737, 0]
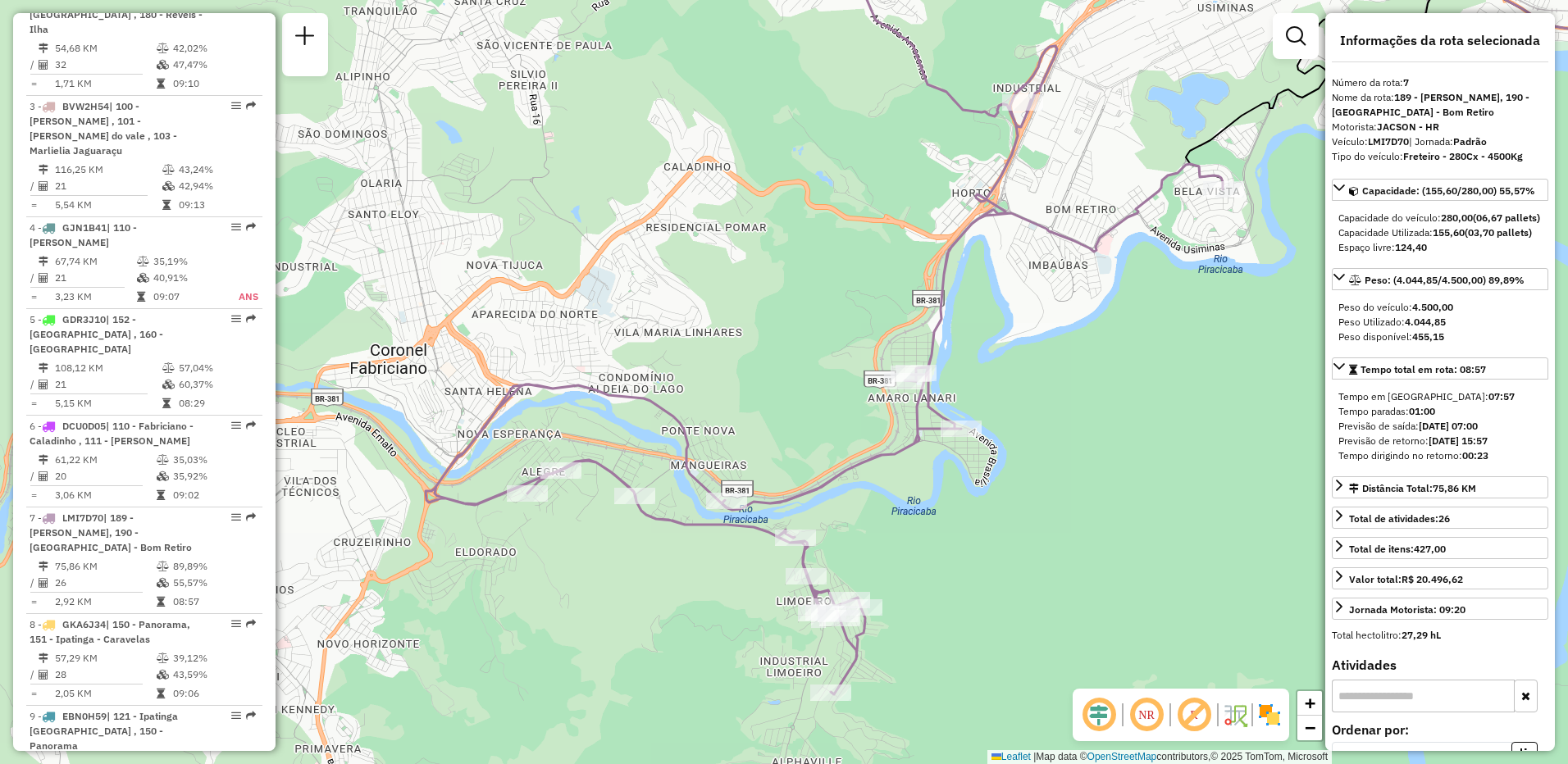
drag, startPoint x: 571, startPoint y: 511, endPoint x: 664, endPoint y: 386, distance: 155.8
click at [664, 386] on div "Janela de atendimento Grade de atendimento Capacidade Transportadoras Veículos …" at bounding box center [784, 382] width 1568 height 764
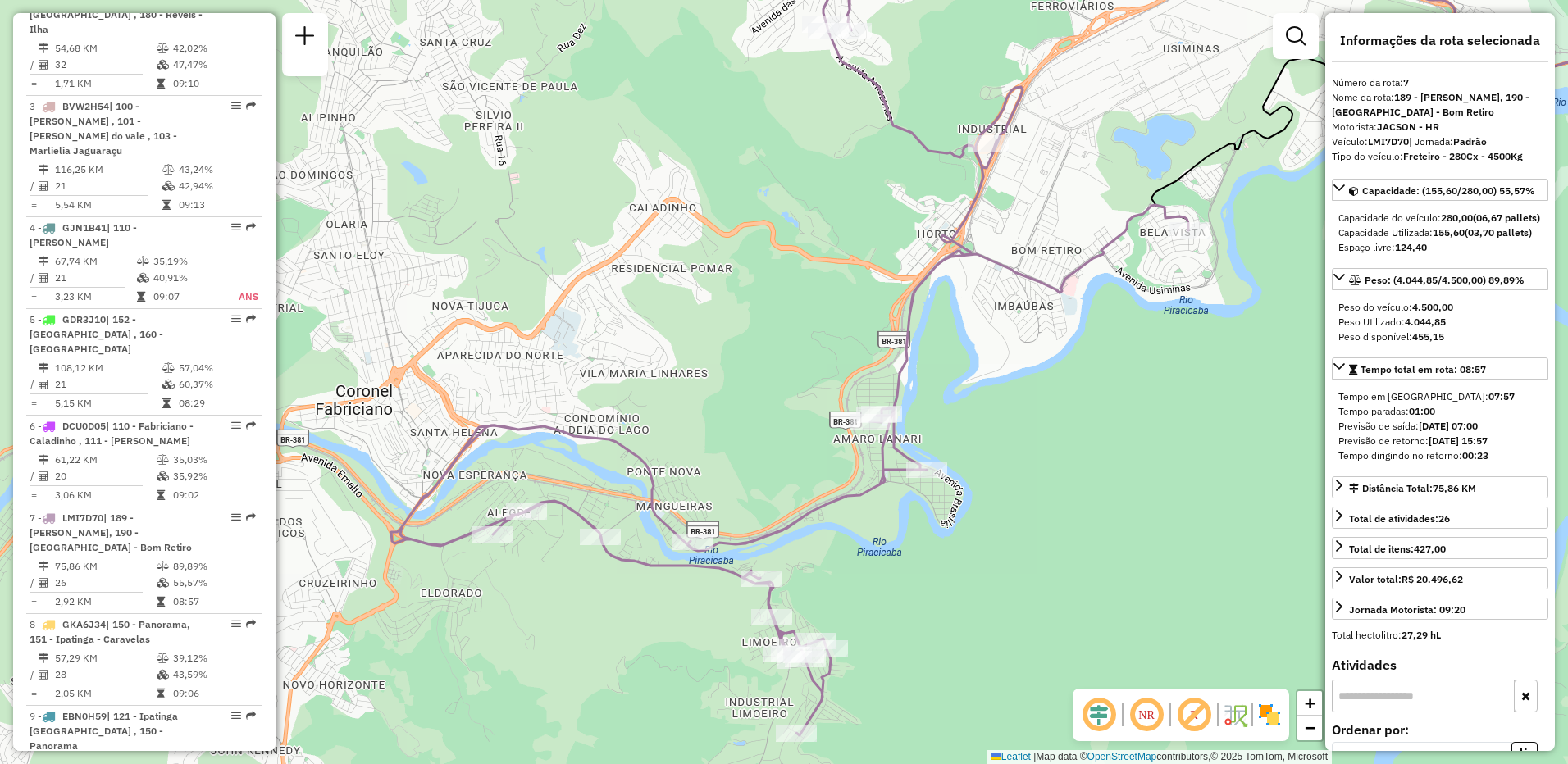
drag, startPoint x: 1130, startPoint y: 443, endPoint x: 1038, endPoint y: 545, distance: 137.4
click at [1038, 545] on div "Janela de atendimento Grade de atendimento Capacidade Transportadoras Veículos …" at bounding box center [784, 382] width 1568 height 764
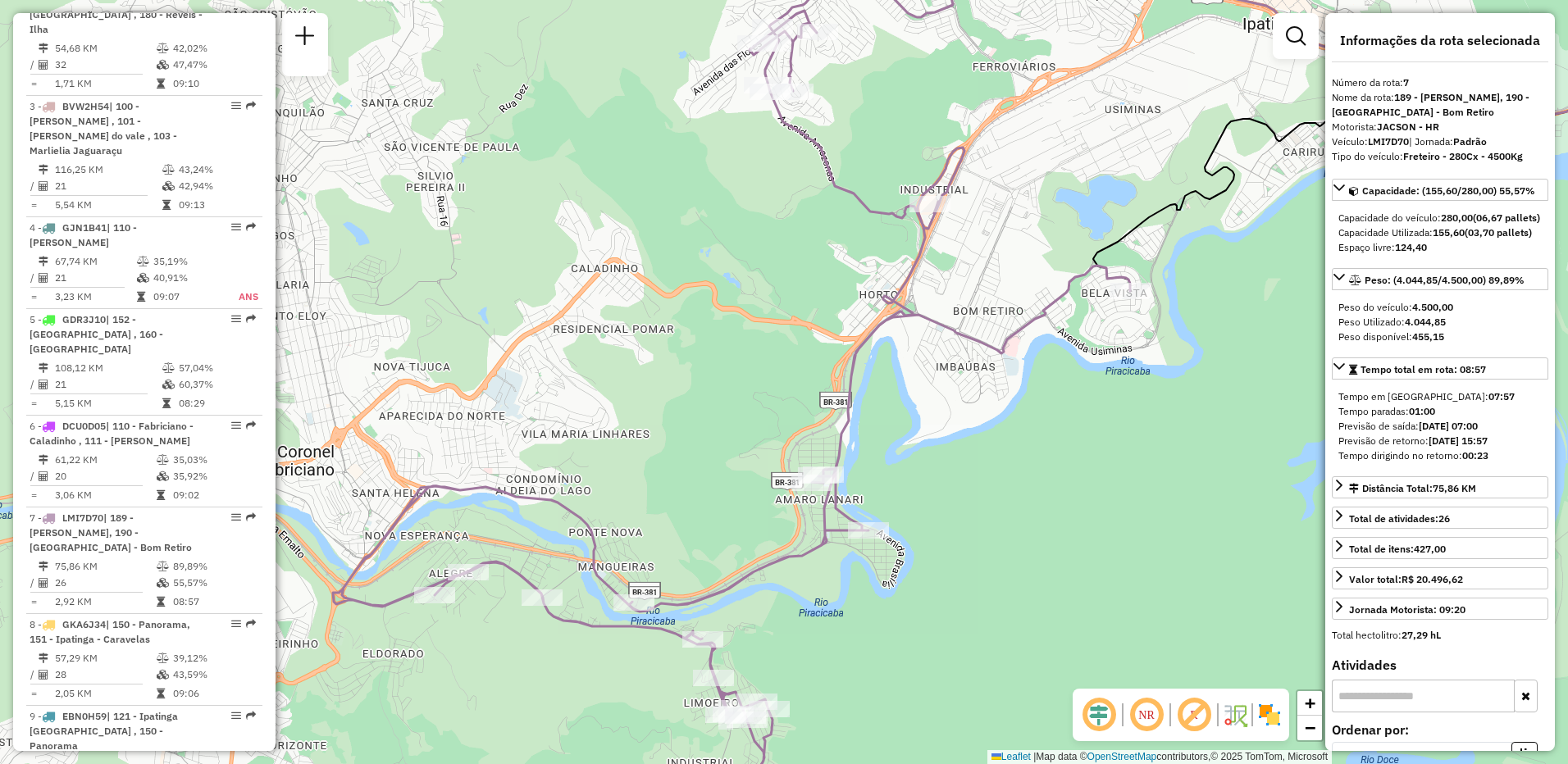
click at [1197, 724] on em at bounding box center [1193, 714] width 39 height 39
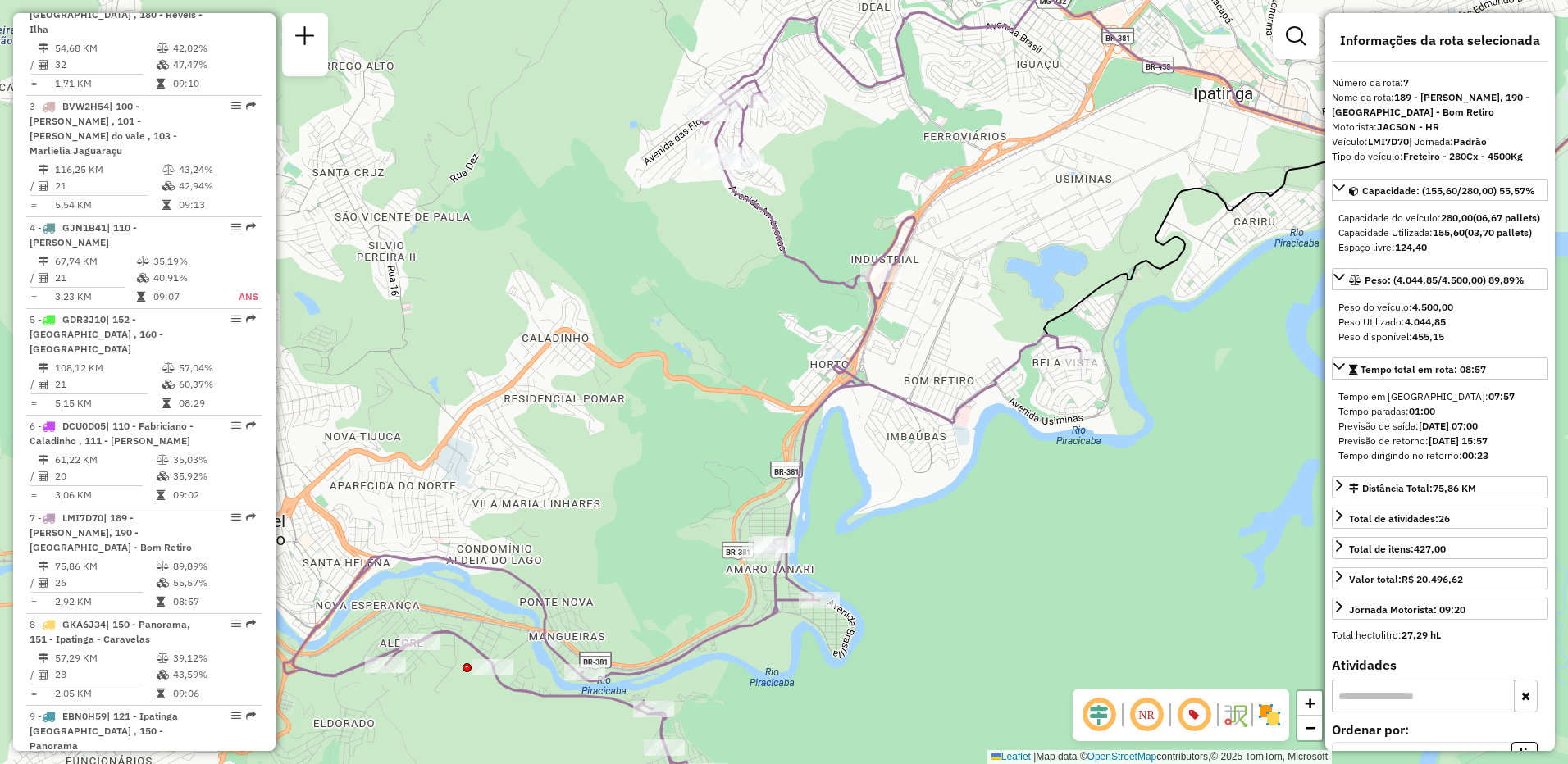
drag, startPoint x: 1049, startPoint y: 411, endPoint x: 999, endPoint y: 480, distance: 85.2
click at [999, 480] on div "Janela de atendimento Grade de atendimento Capacidade Transportadoras Veículos …" at bounding box center [784, 382] width 1568 height 764
click at [269, 291] on div "Informações da Sessão 1230339 - [DATE] Criação: [DATE] 18:03 Depósito: CDD Ipat…" at bounding box center [144, 382] width 263 height 737
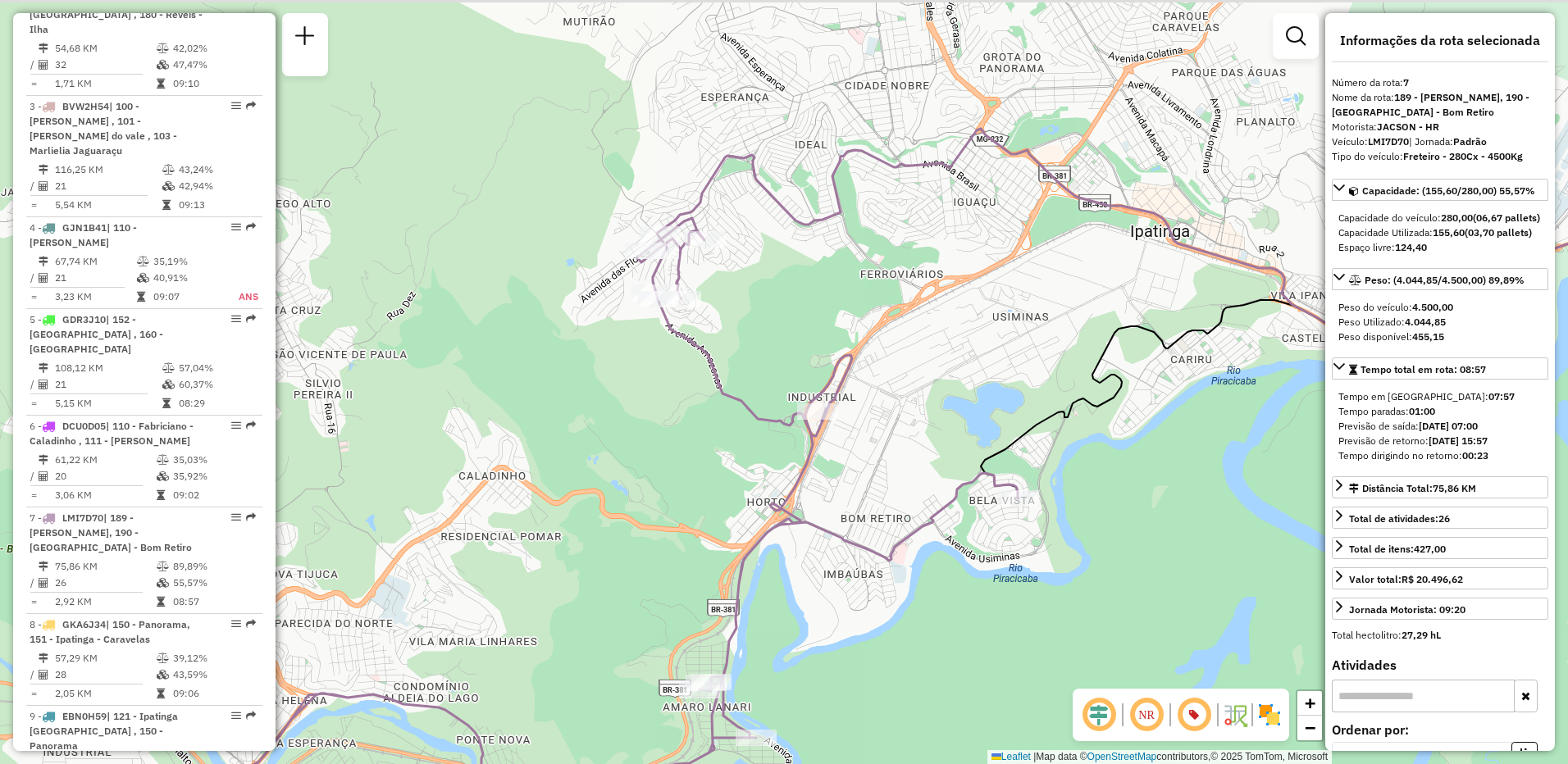
drag, startPoint x: 821, startPoint y: 201, endPoint x: 758, endPoint y: 338, distance: 150.8
click at [758, 338] on div "Janela de atendimento Grade de atendimento Capacidade Transportadoras Veículos …" at bounding box center [784, 382] width 1568 height 764
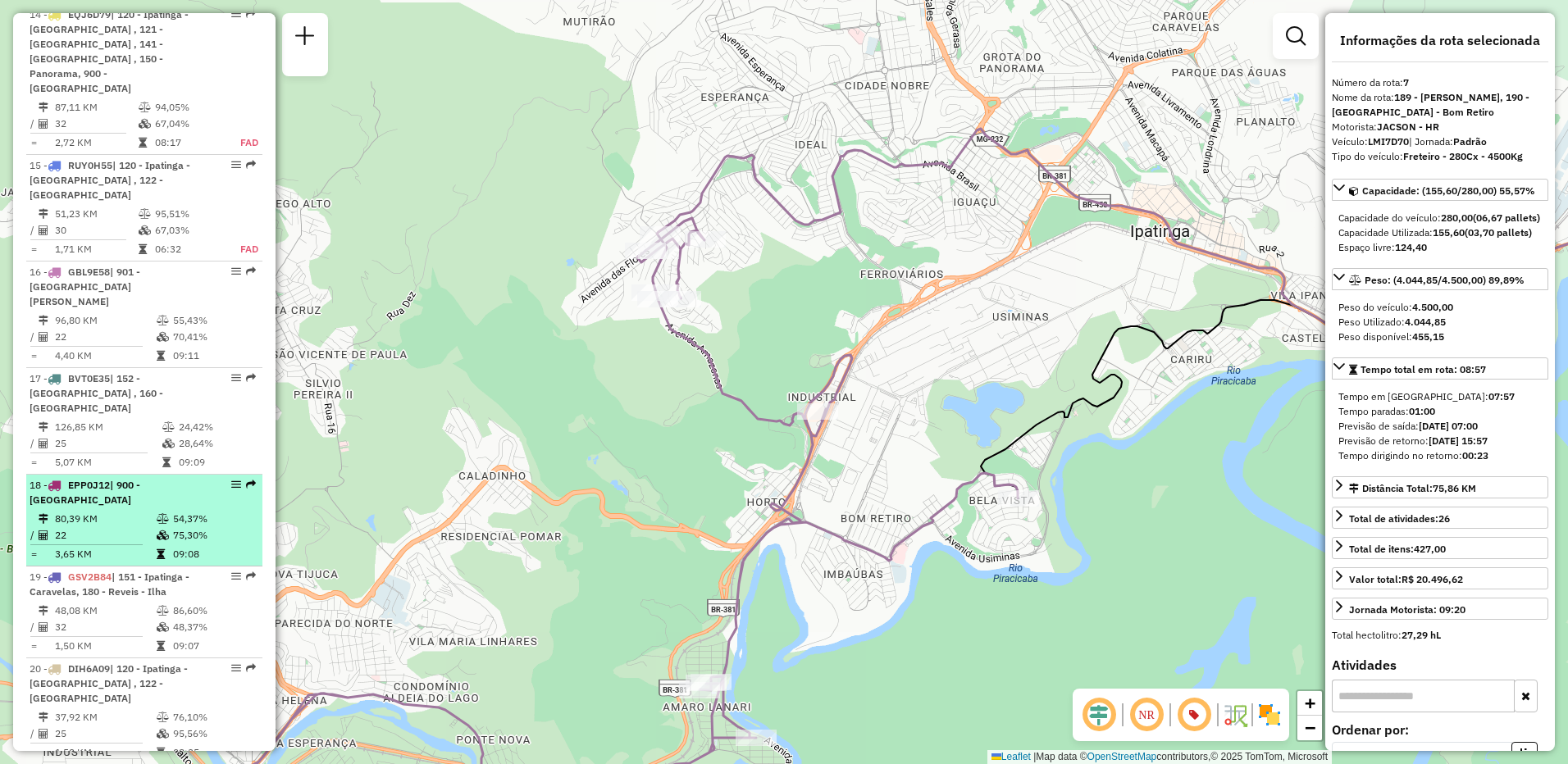
scroll to position [1845, 0]
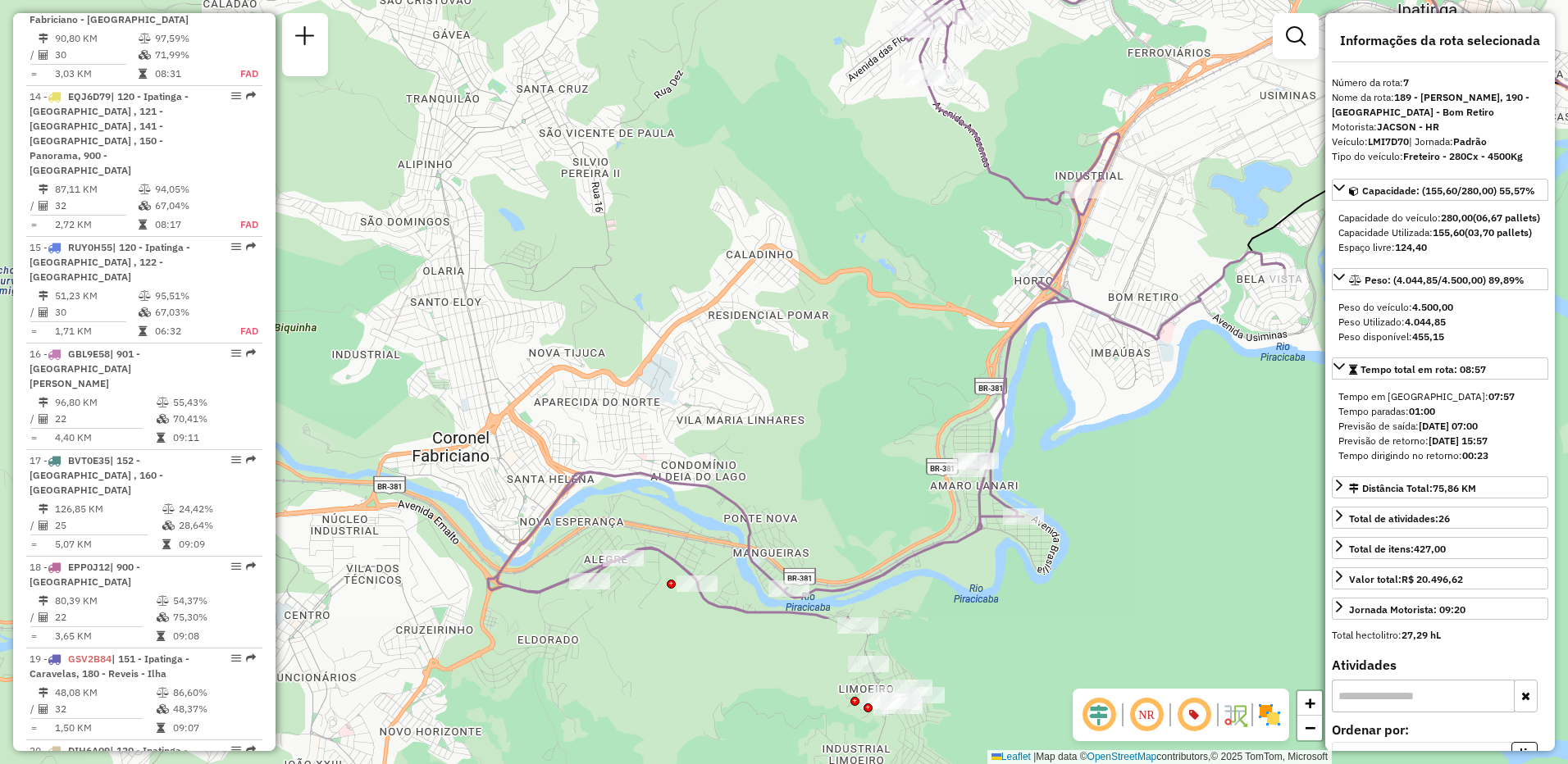
drag, startPoint x: 690, startPoint y: 485, endPoint x: 956, endPoint y: 264, distance: 345.8
click at [956, 264] on div "Janela de atendimento Grade de atendimento Capacidade Transportadoras Veículos …" at bounding box center [784, 382] width 1568 height 764
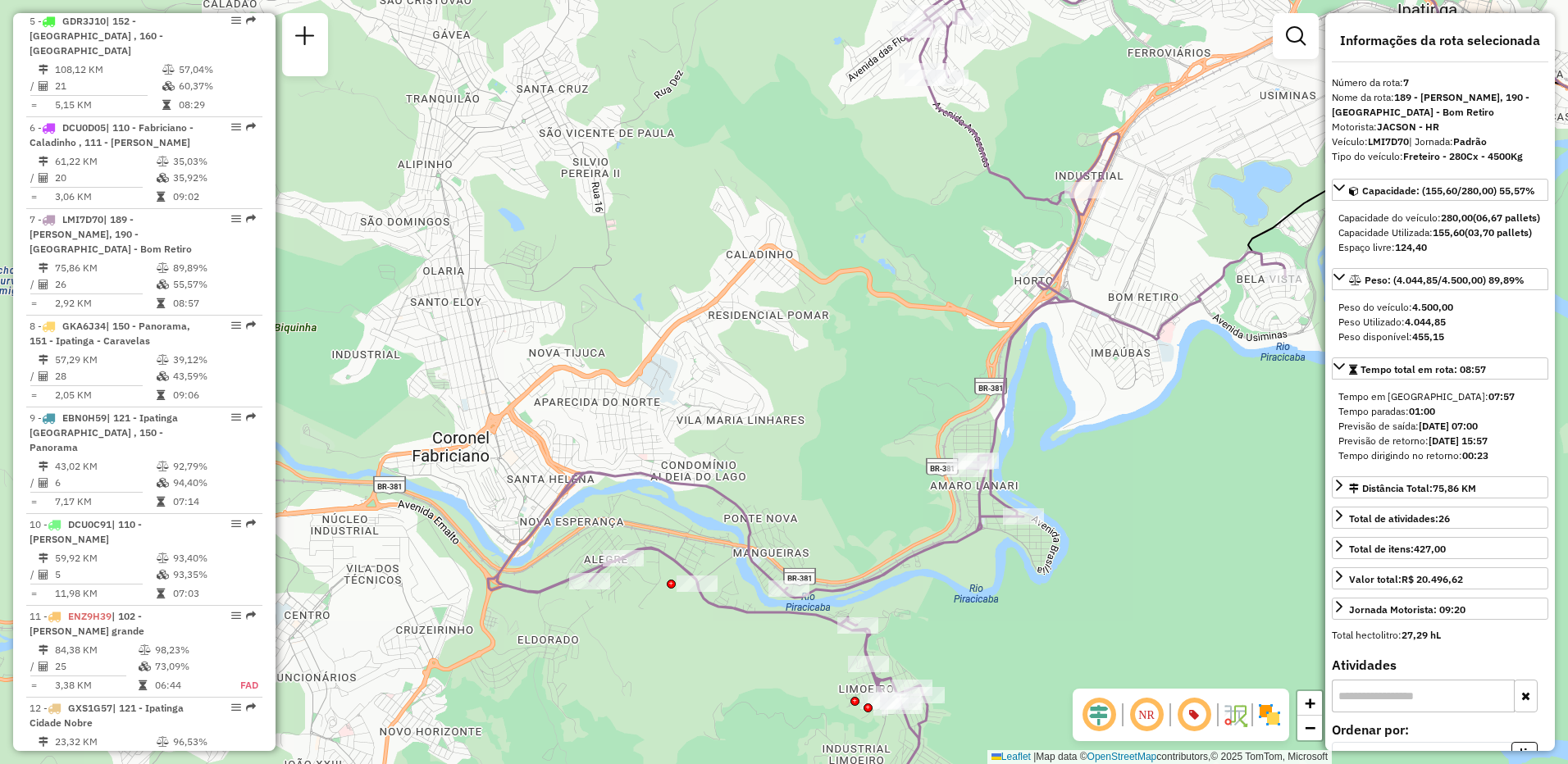
scroll to position [1014, 0]
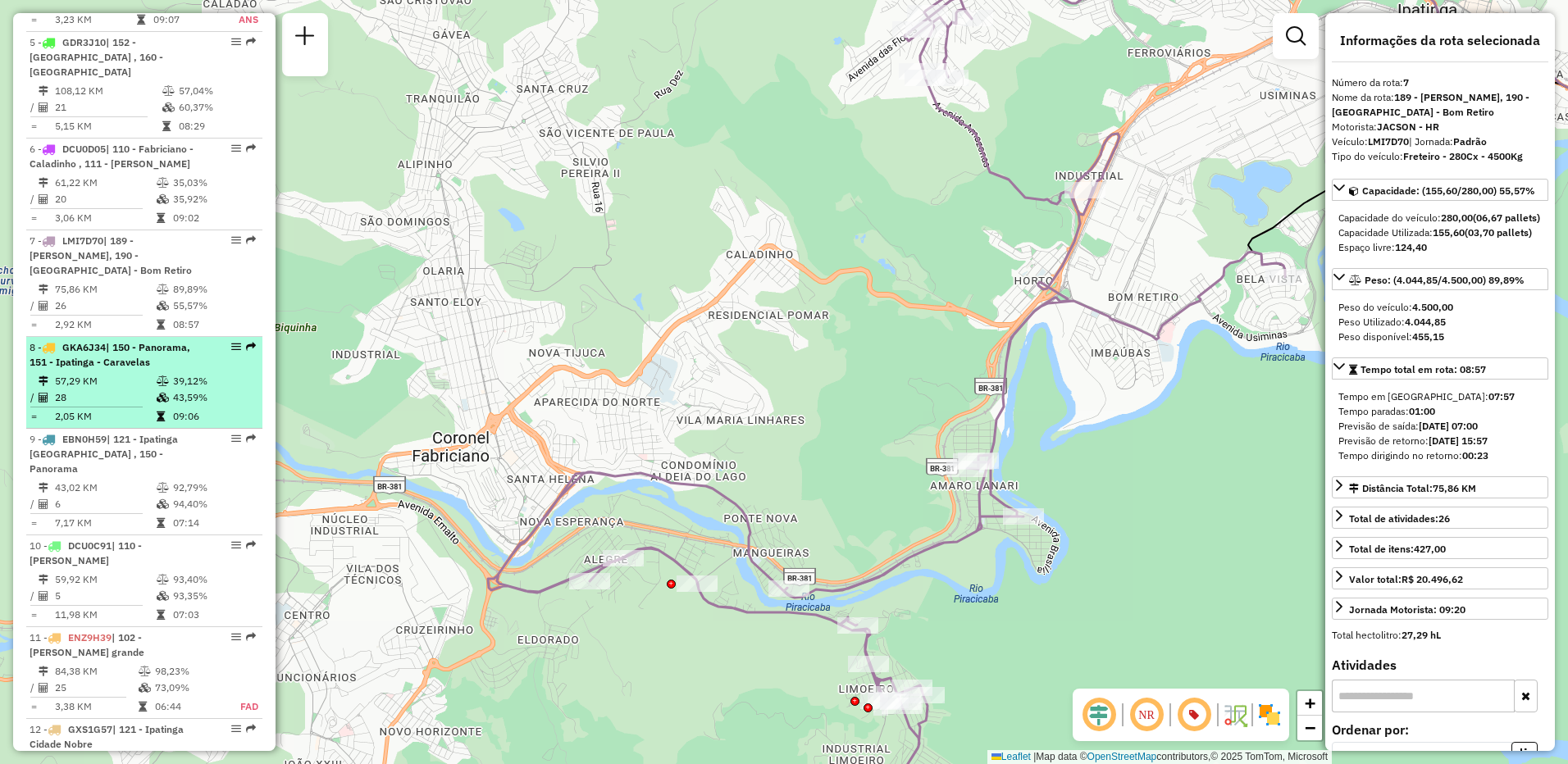
click at [155, 340] on div "8 - GKA6J34 | 150 - Panorama, 151 - [GEOGRAPHIC_DATA] - Caravelas" at bounding box center [117, 354] width 174 height 30
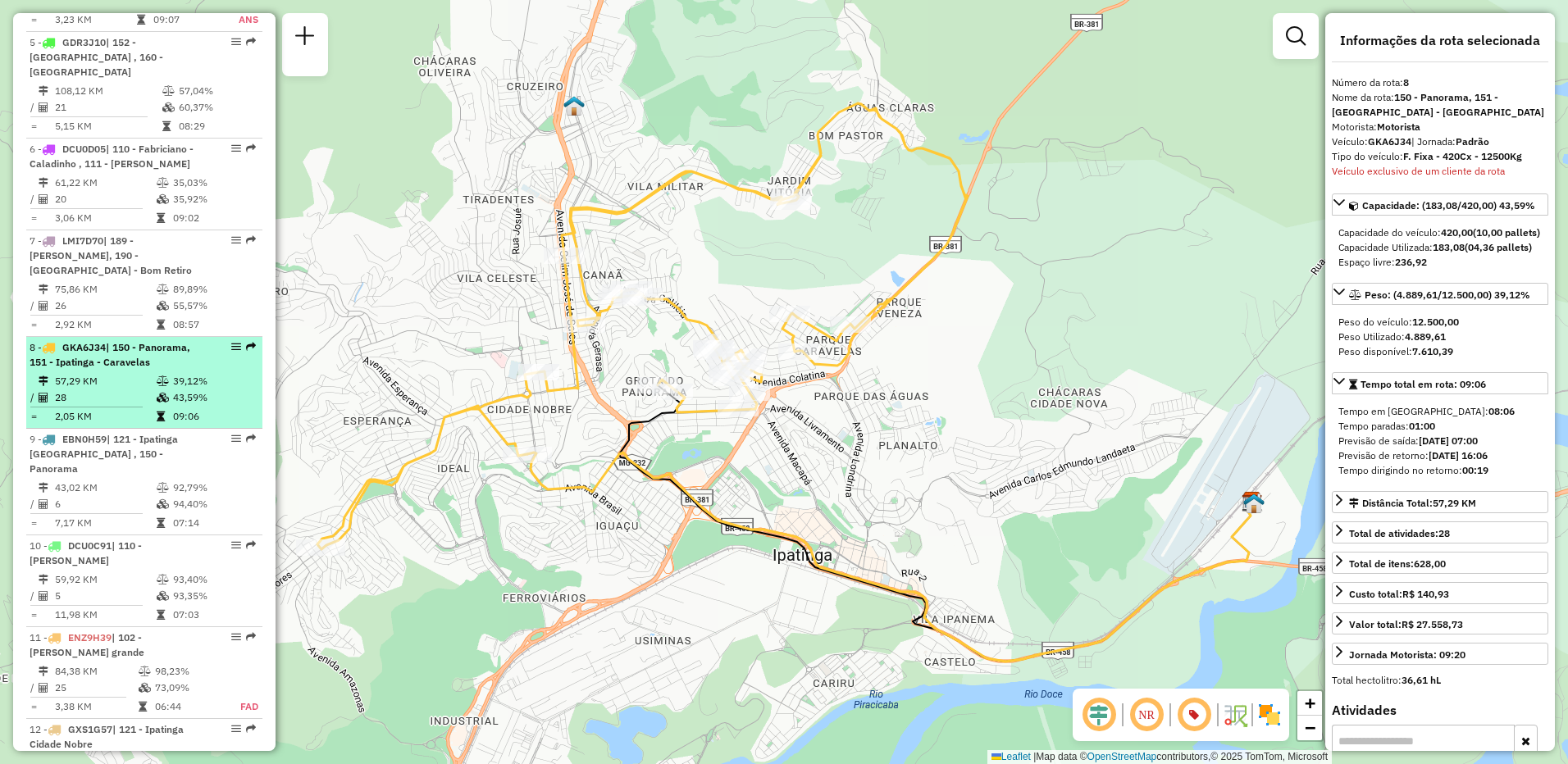
click at [86, 341] on span "GKA6J34" at bounding box center [83, 347] width 43 height 12
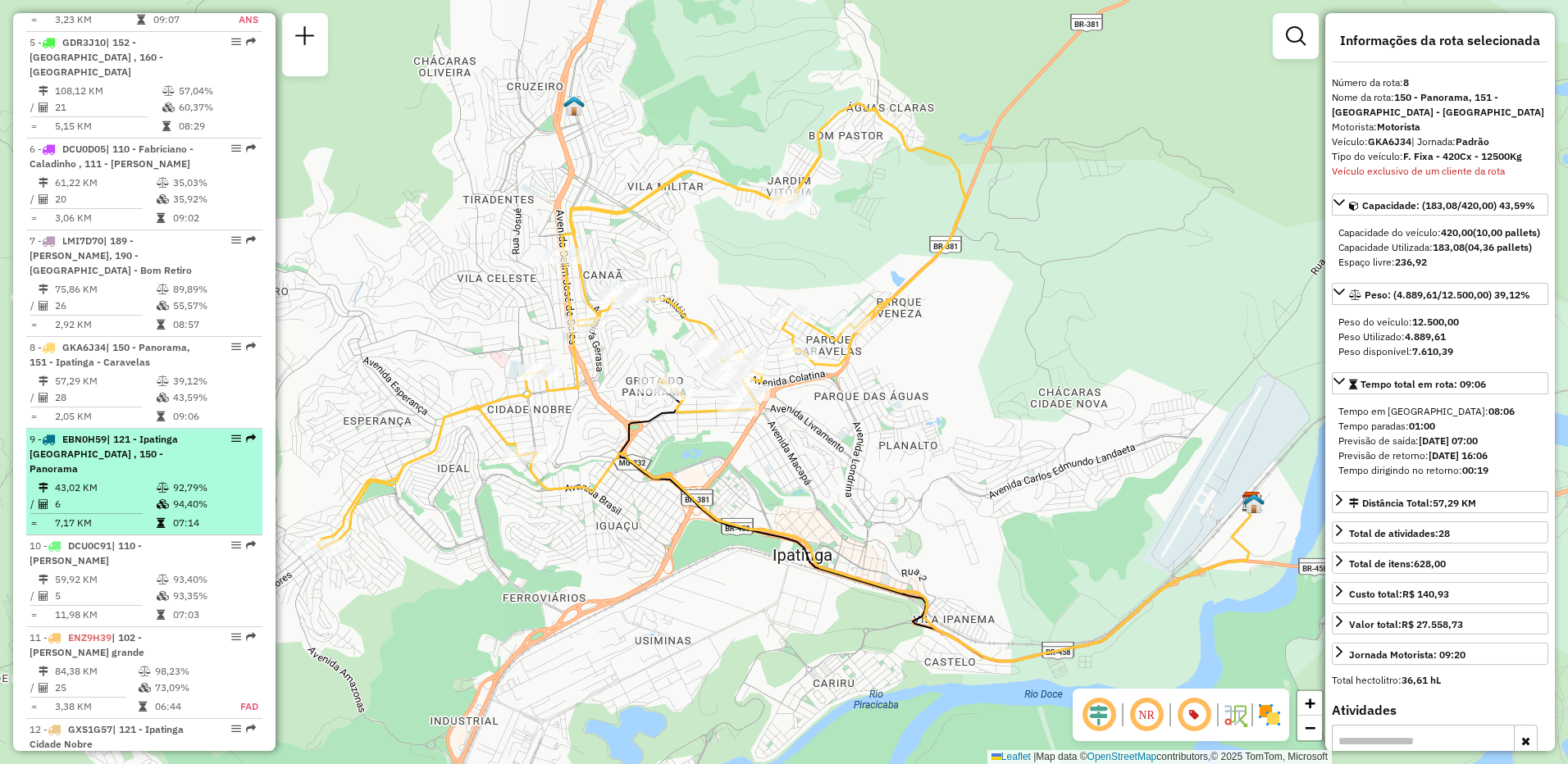
click at [95, 433] on span "EBN0H59" at bounding box center [84, 438] width 44 height 12
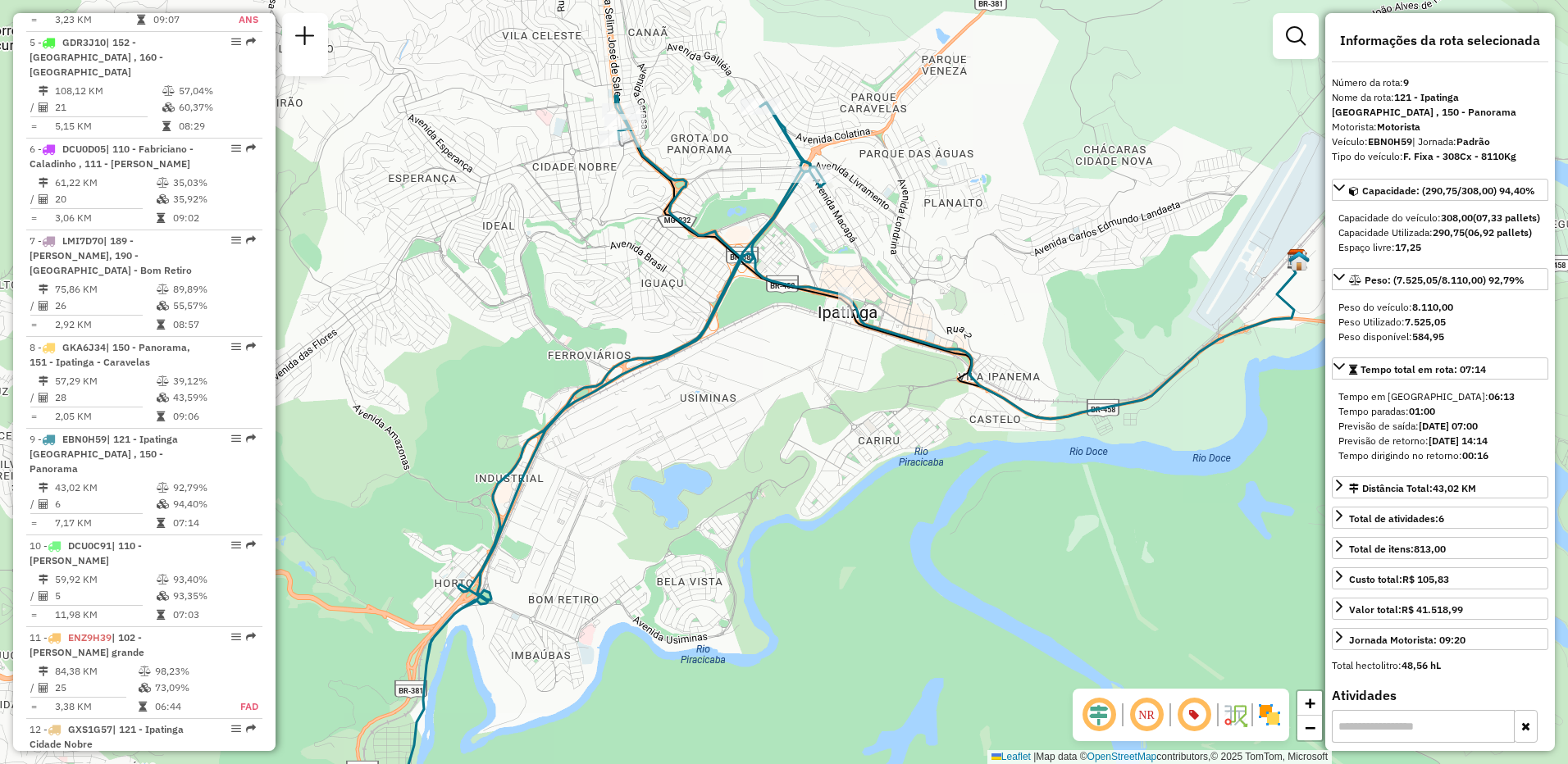
drag, startPoint x: 641, startPoint y: 508, endPoint x: 707, endPoint y: 568, distance: 89.2
click at [707, 568] on div "Janela de atendimento Grade de atendimento Capacidade Transportadoras Veículos …" at bounding box center [784, 382] width 1568 height 764
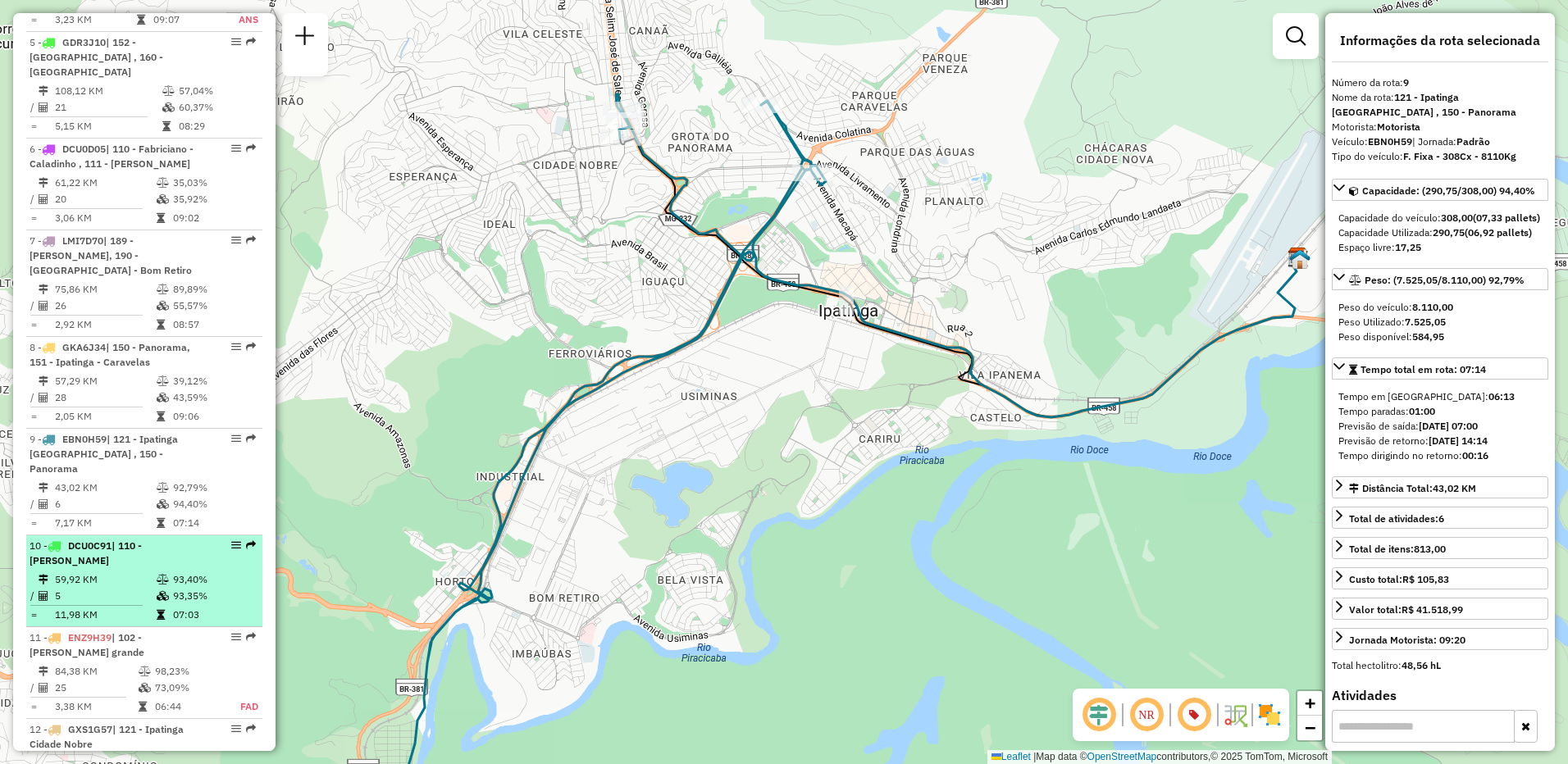
click at [149, 571] on td "59,92 KM" at bounding box center [105, 579] width 101 height 16
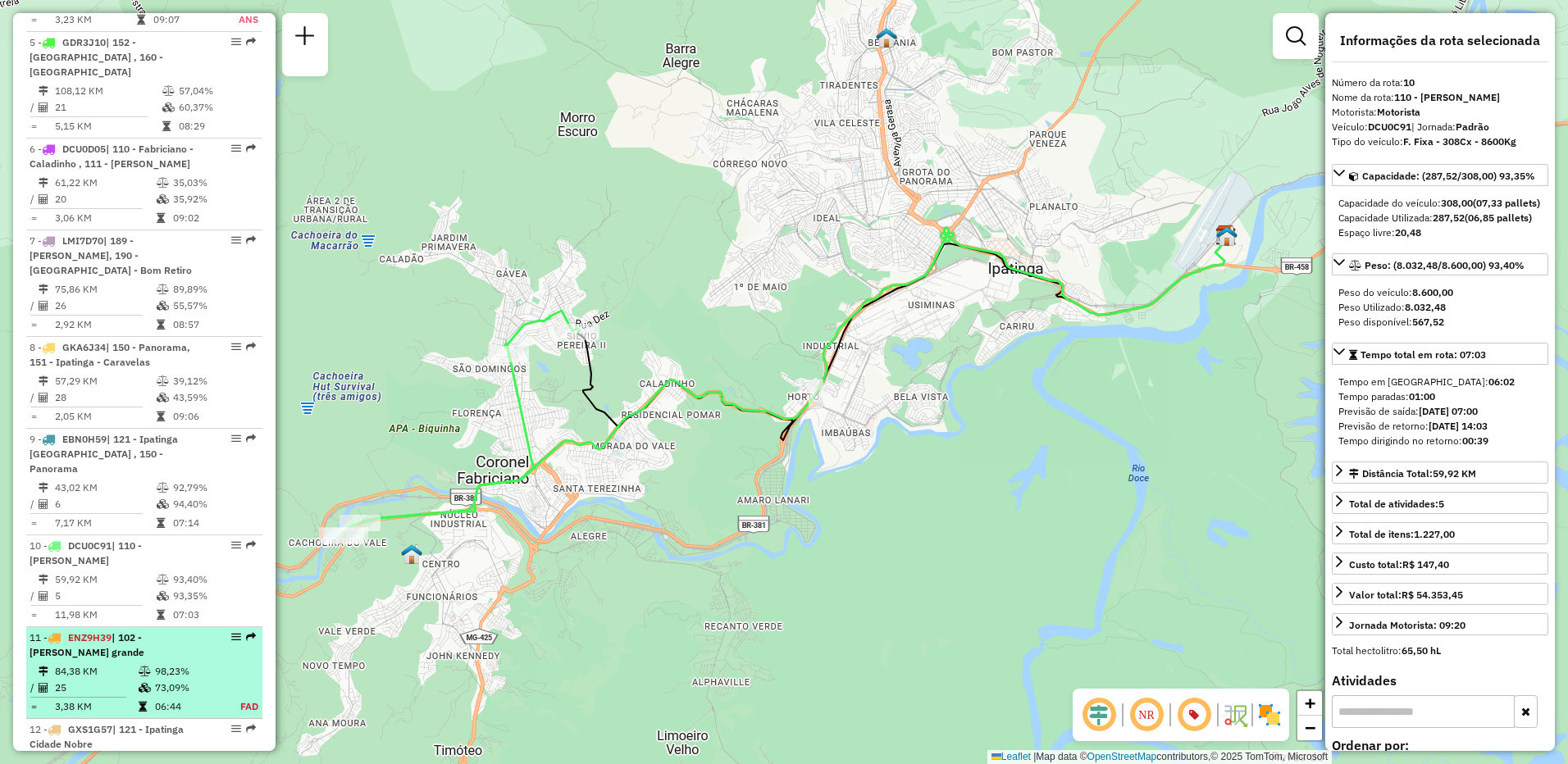
click at [183, 679] on td "73,09%" at bounding box center [187, 687] width 68 height 16
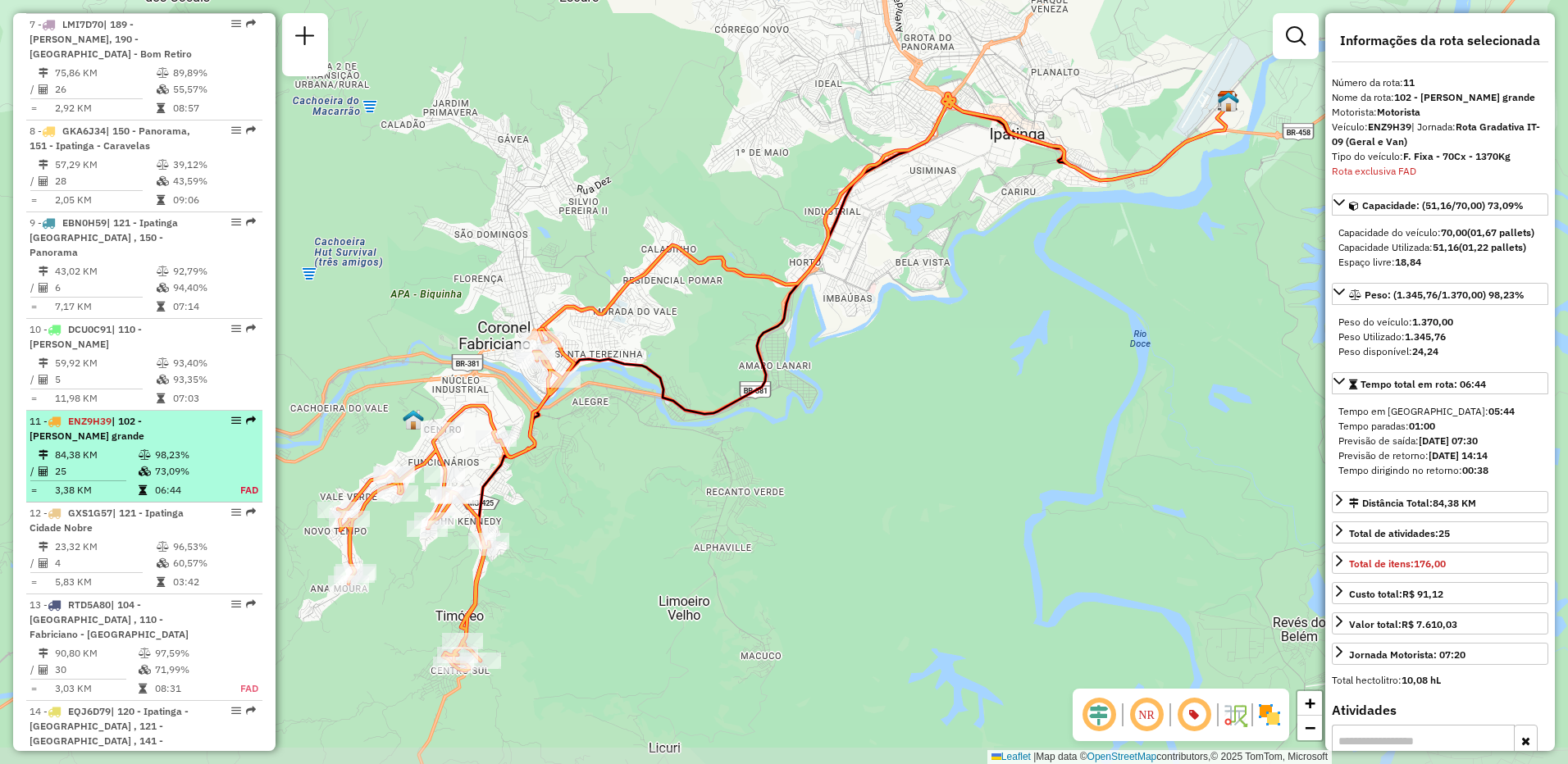
scroll to position [1555, 0]
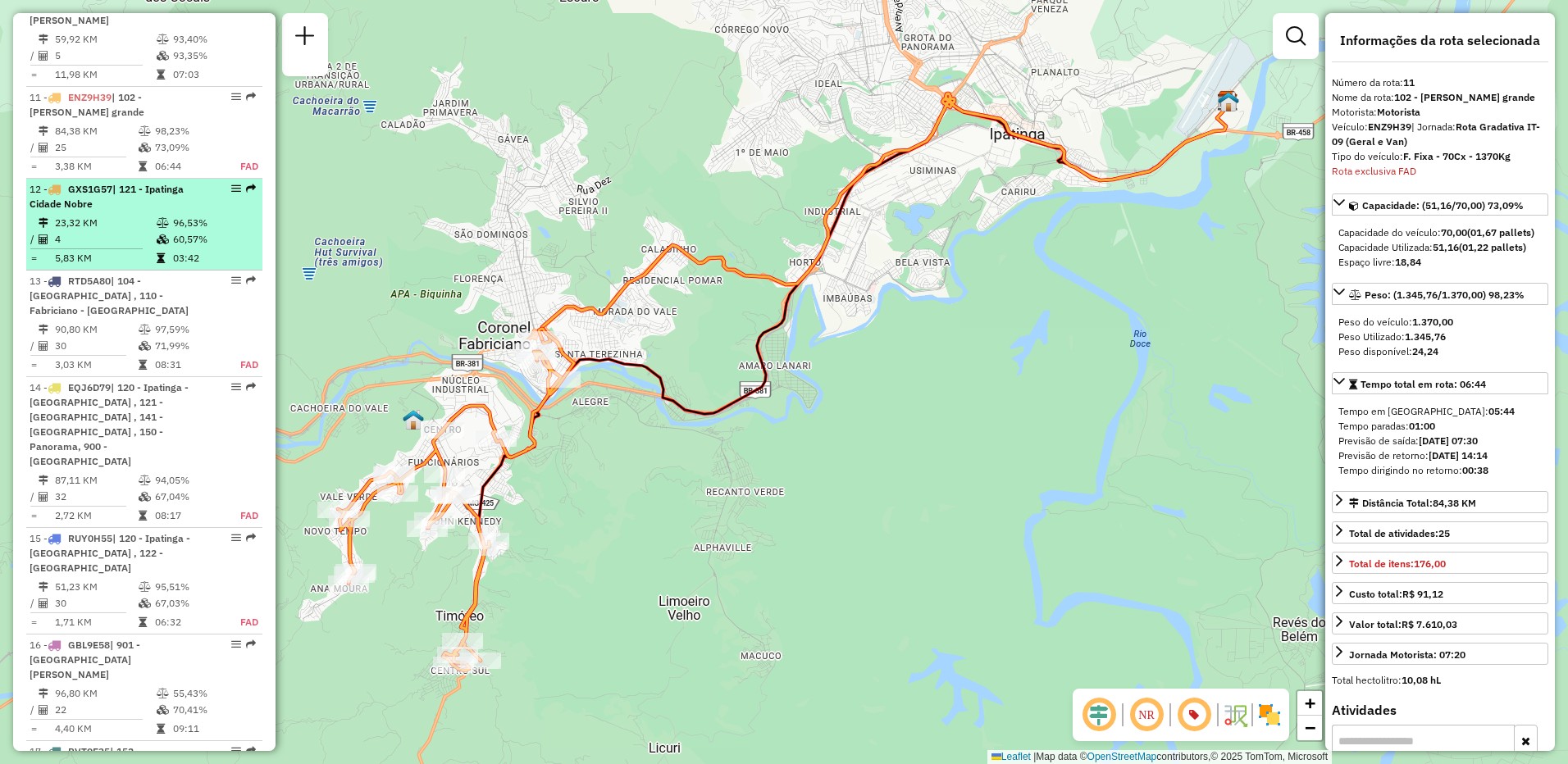
click at [157, 218] on icon at bounding box center [162, 223] width 12 height 10
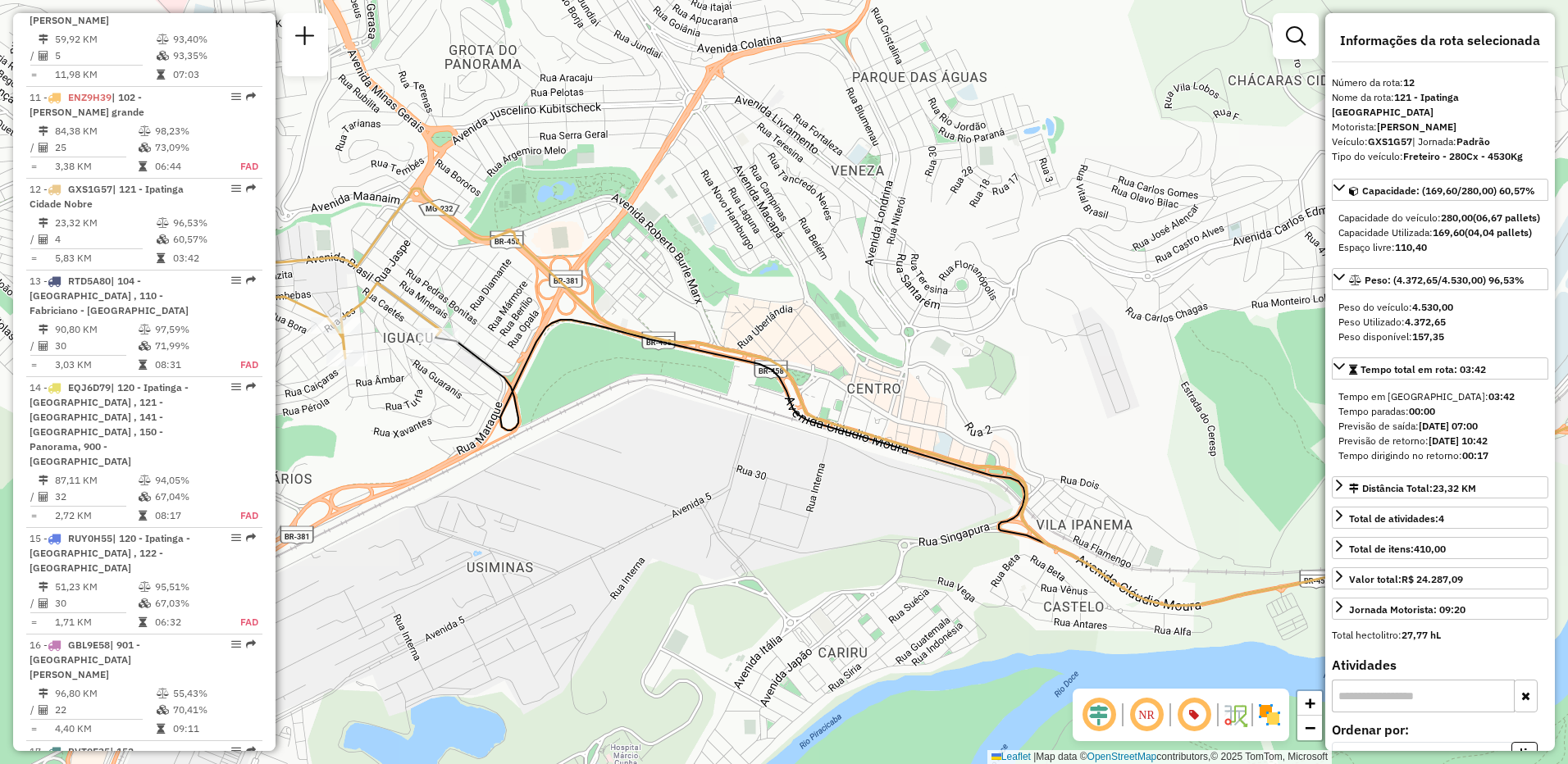
drag, startPoint x: 601, startPoint y: 456, endPoint x: 673, endPoint y: 471, distance: 73.5
click at [673, 471] on div "Janela de atendimento Grade de atendimento Capacidade Transportadoras Veículos …" at bounding box center [784, 382] width 1568 height 764
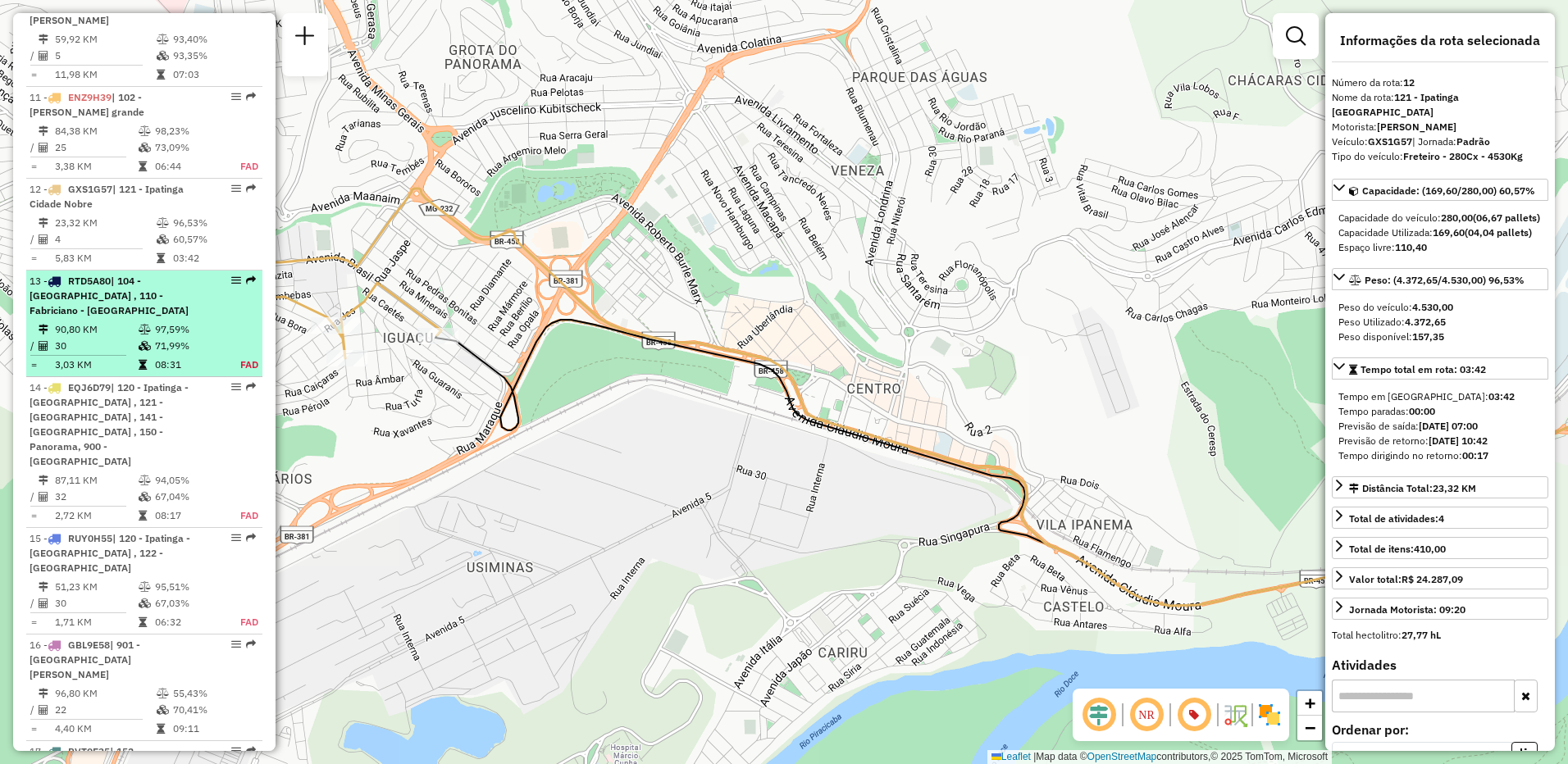
click at [127, 274] on div "13 - RTD5A80 | 104 - [GEOGRAPHIC_DATA] , 110 - [GEOGRAPHIC_DATA] - [GEOGRAPHIC_…" at bounding box center [117, 296] width 174 height 44
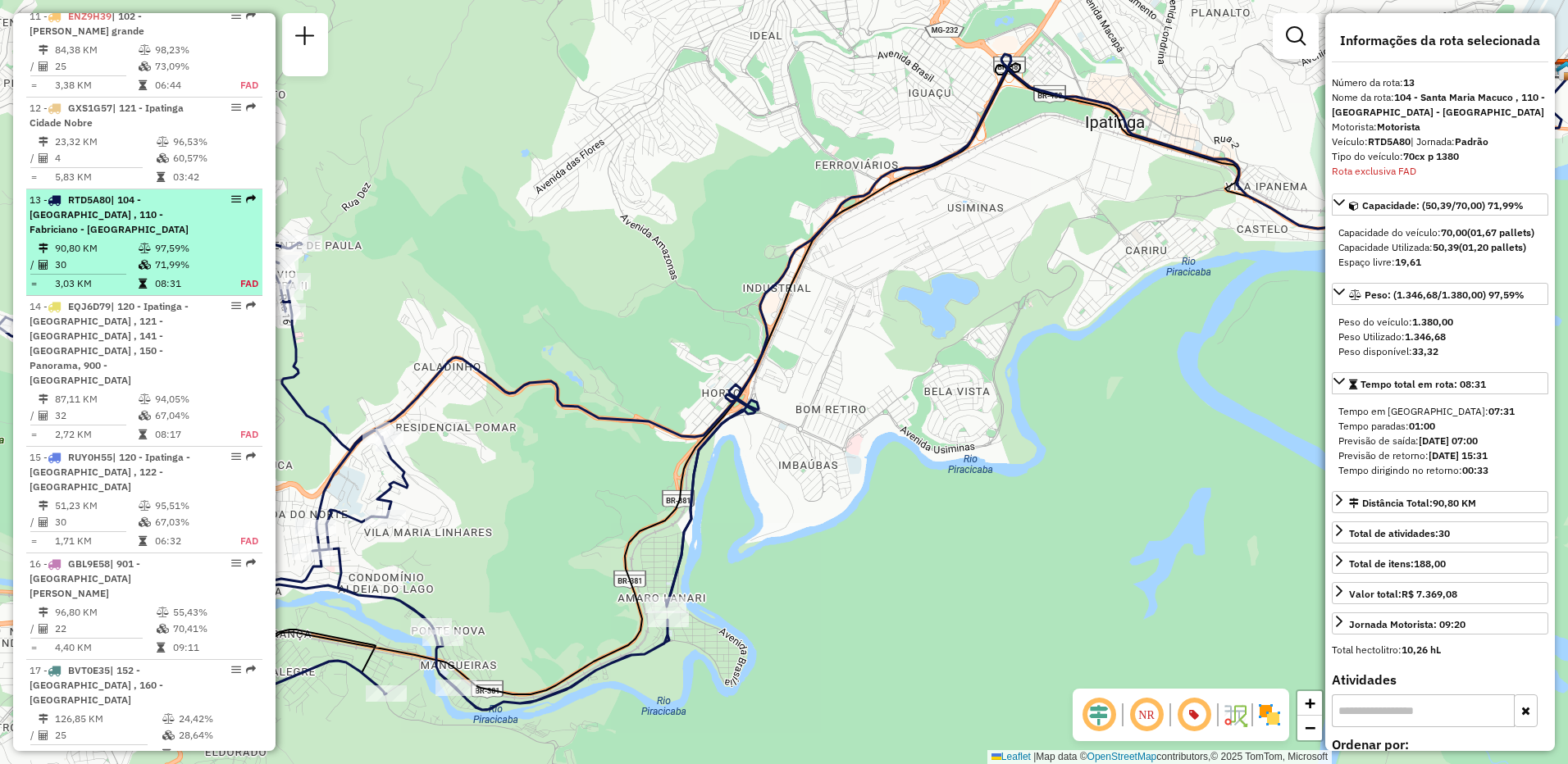
scroll to position [1738, 0]
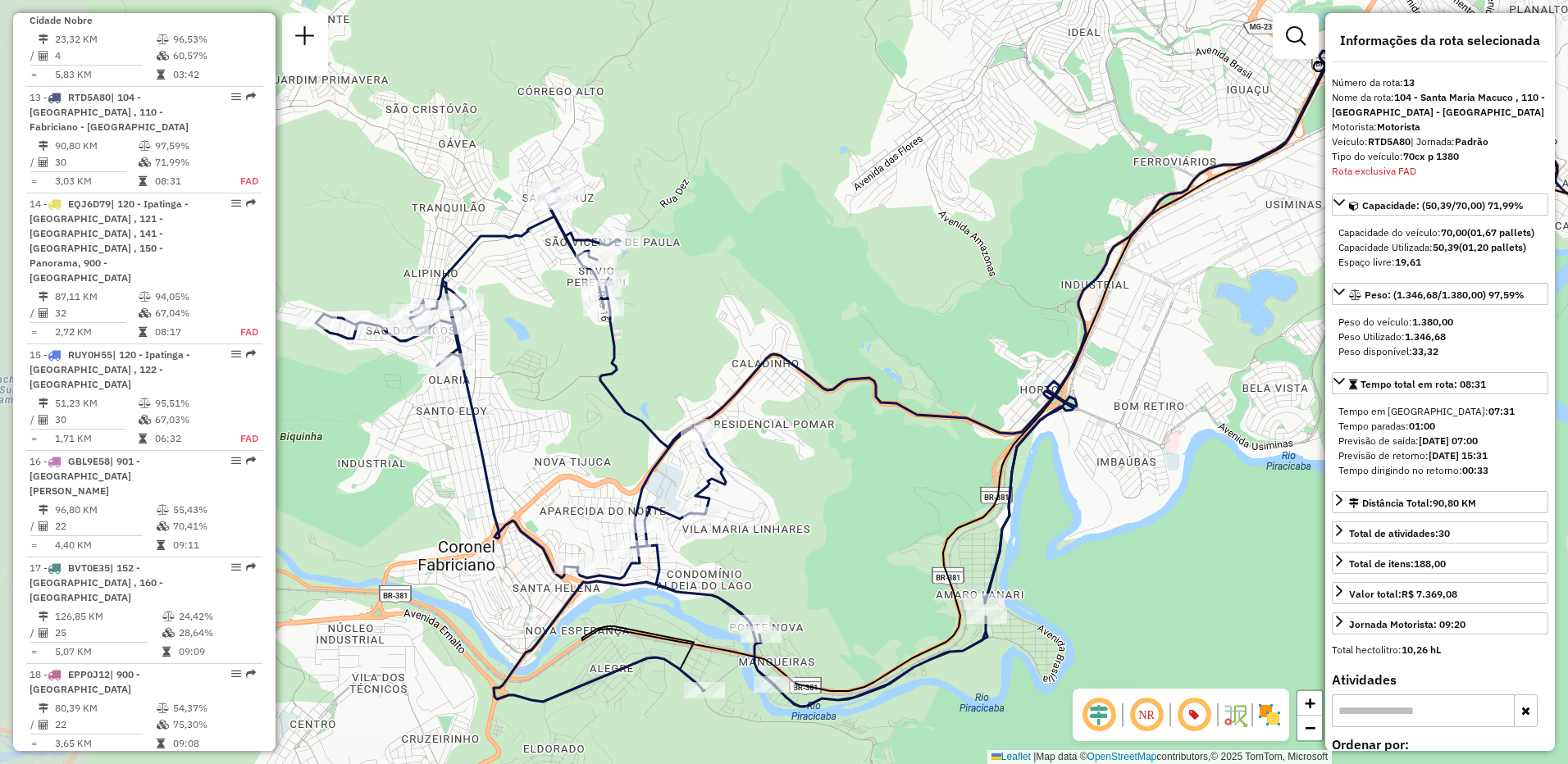
drag, startPoint x: 515, startPoint y: 298, endPoint x: 789, endPoint y: 296, distance: 274.0
click at [789, 296] on div "Janela de atendimento Grade de atendimento Capacidade Transportadoras Veículos …" at bounding box center [784, 382] width 1568 height 764
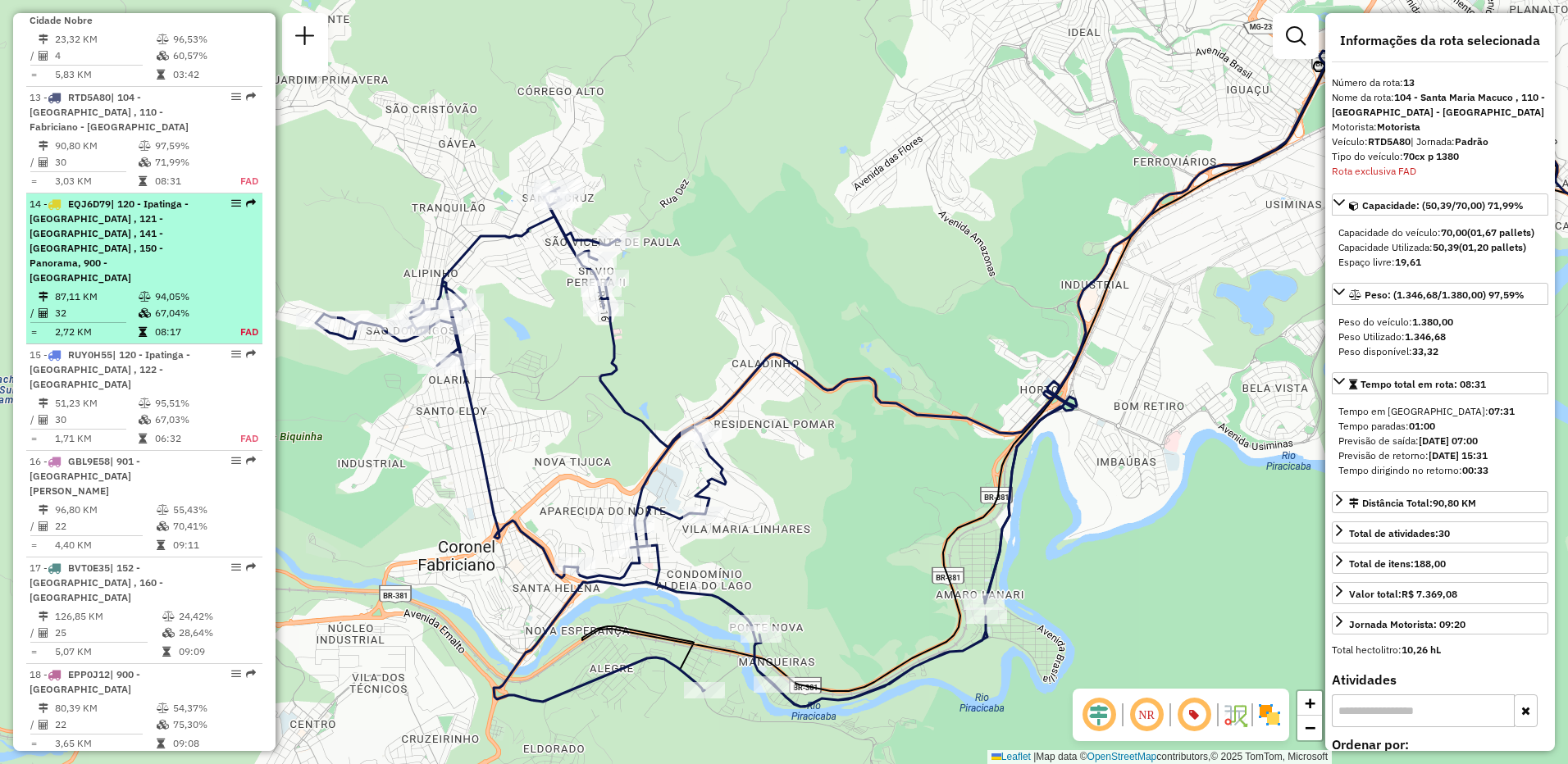
click at [136, 198] on span "| 120 - Ipatinga - [GEOGRAPHIC_DATA] , 121 - [GEOGRAPHIC_DATA] , 141 - [GEOGRAP…" at bounding box center [109, 241] width 159 height 86
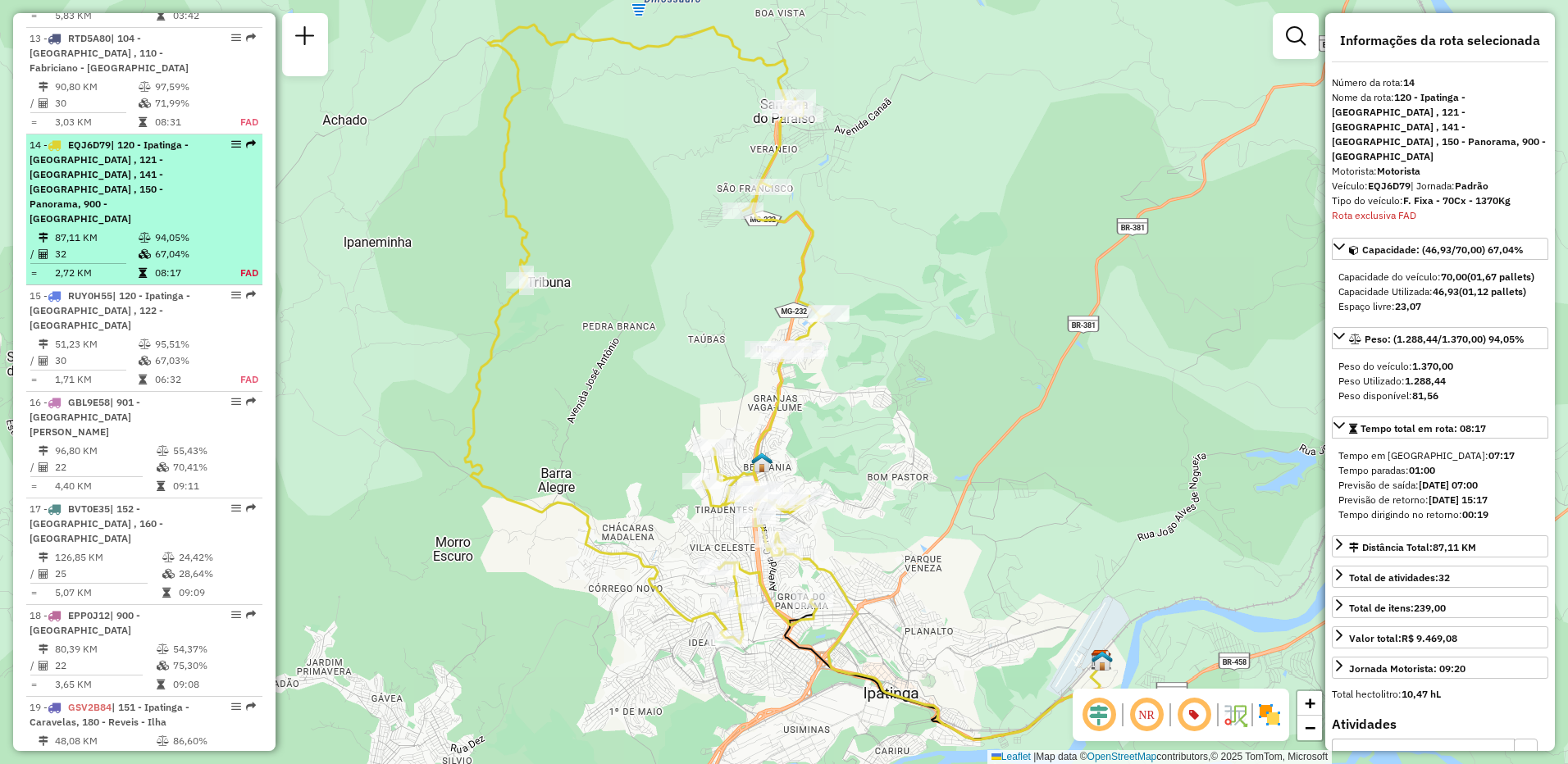
scroll to position [1845, 0]
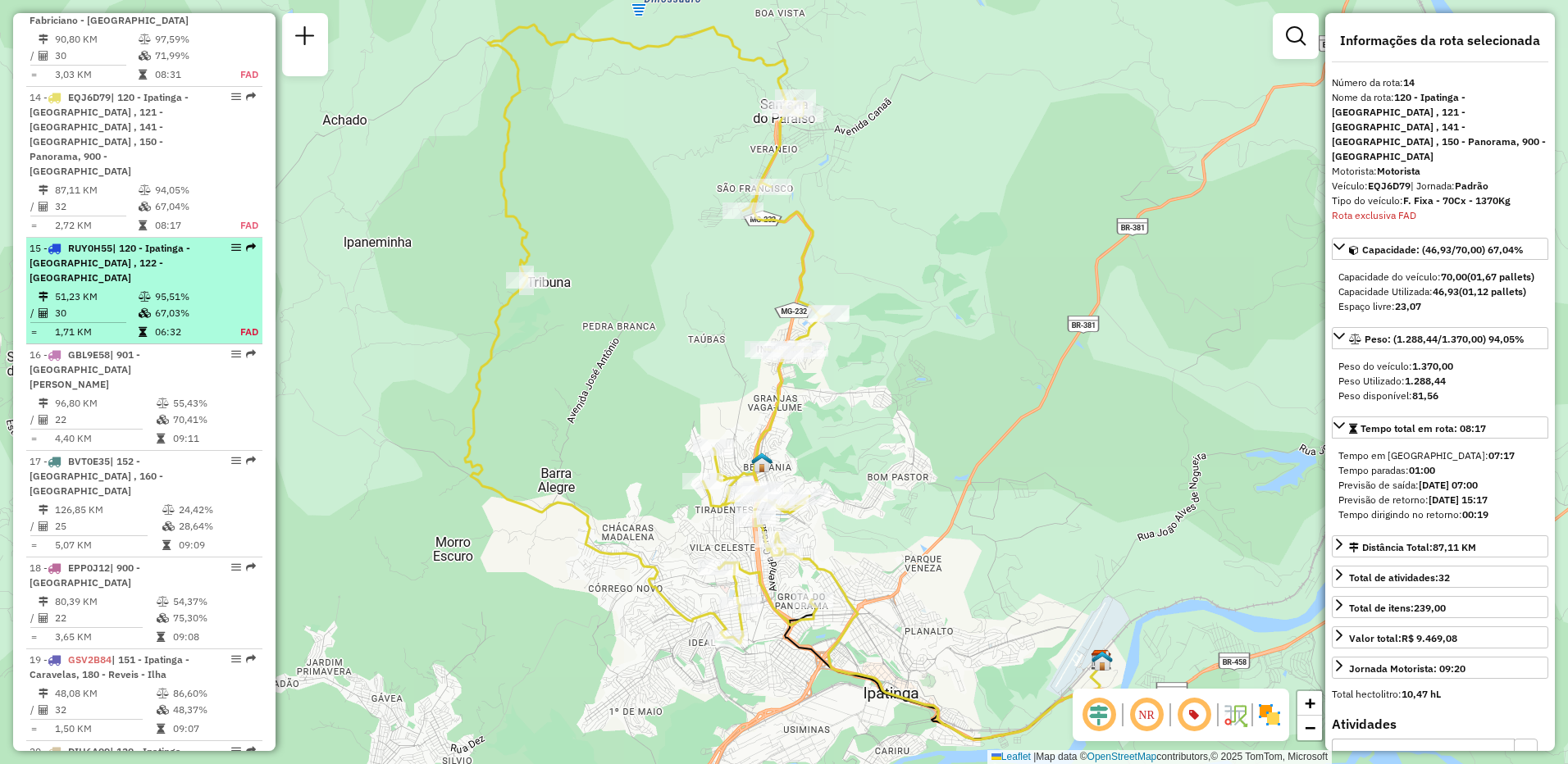
click at [74, 242] on span "| 120 - Ipatinga - [GEOGRAPHIC_DATA] , 122 - [GEOGRAPHIC_DATA]" at bounding box center [110, 263] width 161 height 42
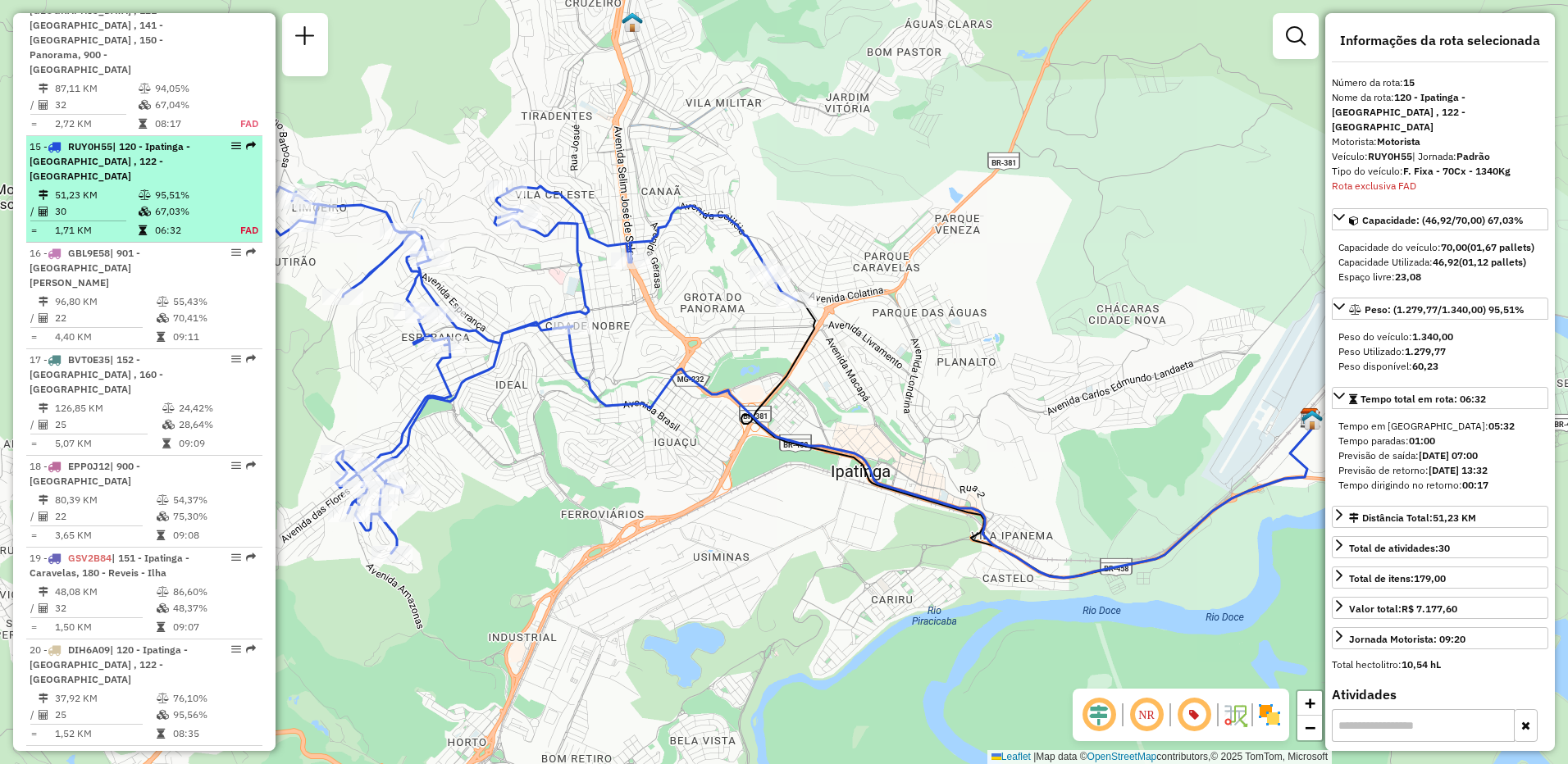
scroll to position [1958, 0]
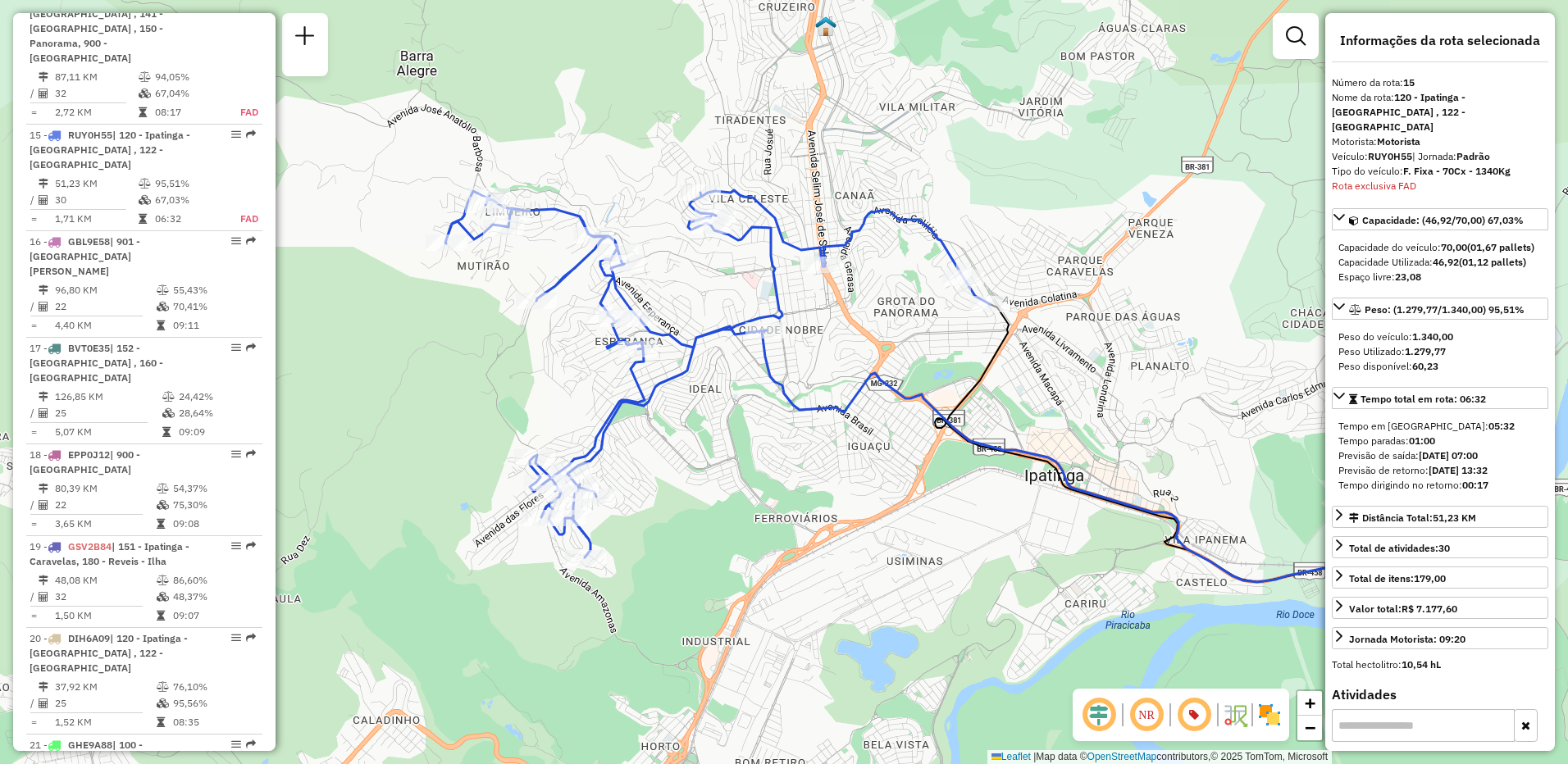
drag, startPoint x: 528, startPoint y: 479, endPoint x: 722, endPoint y: 483, distance: 194.0
click at [722, 483] on div "Janela de atendimento Grade de atendimento Capacidade Transportadoras Veículos …" at bounding box center [784, 382] width 1568 height 764
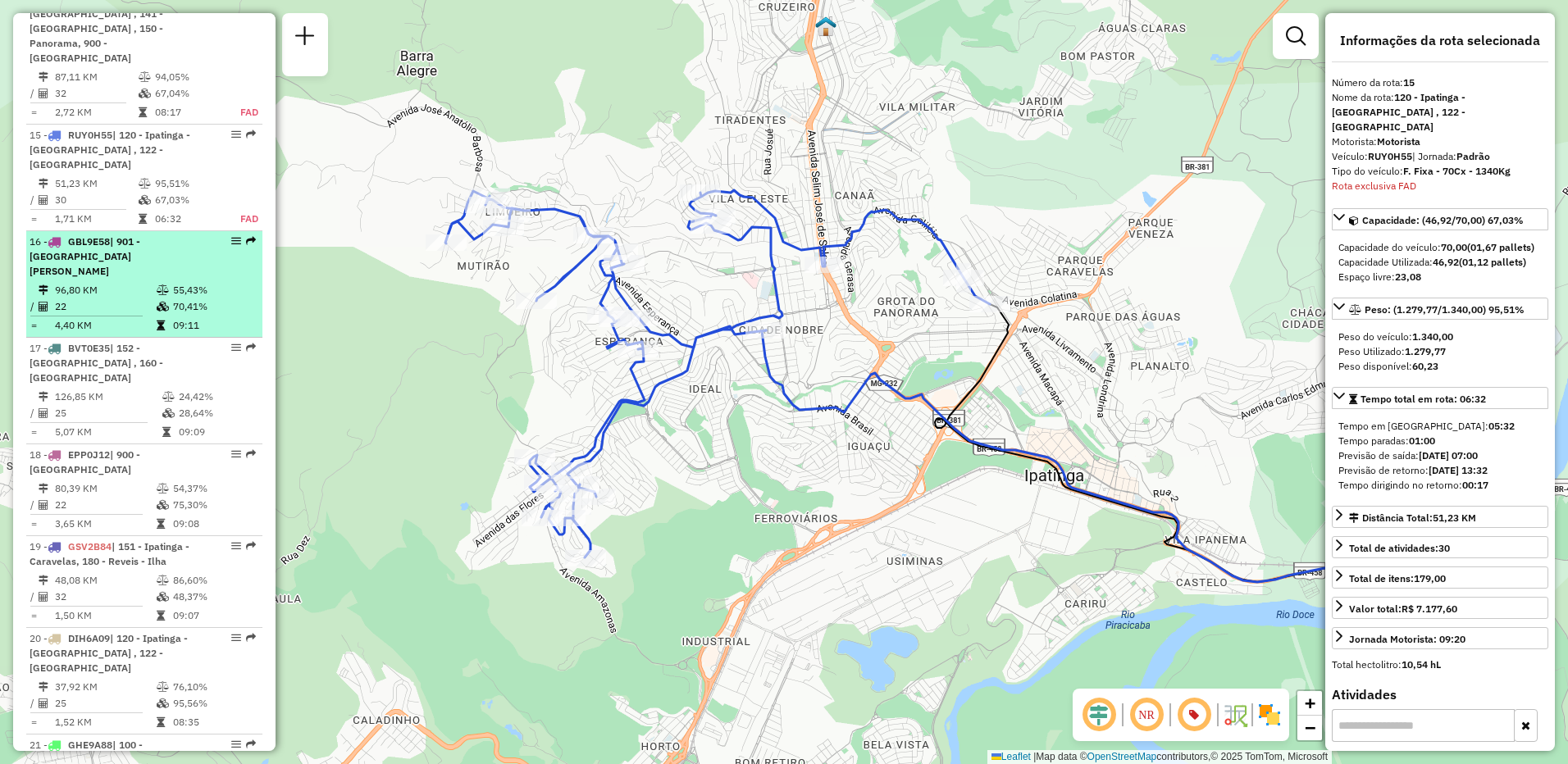
click at [123, 282] on td "96,80 KM" at bounding box center [105, 289] width 101 height 16
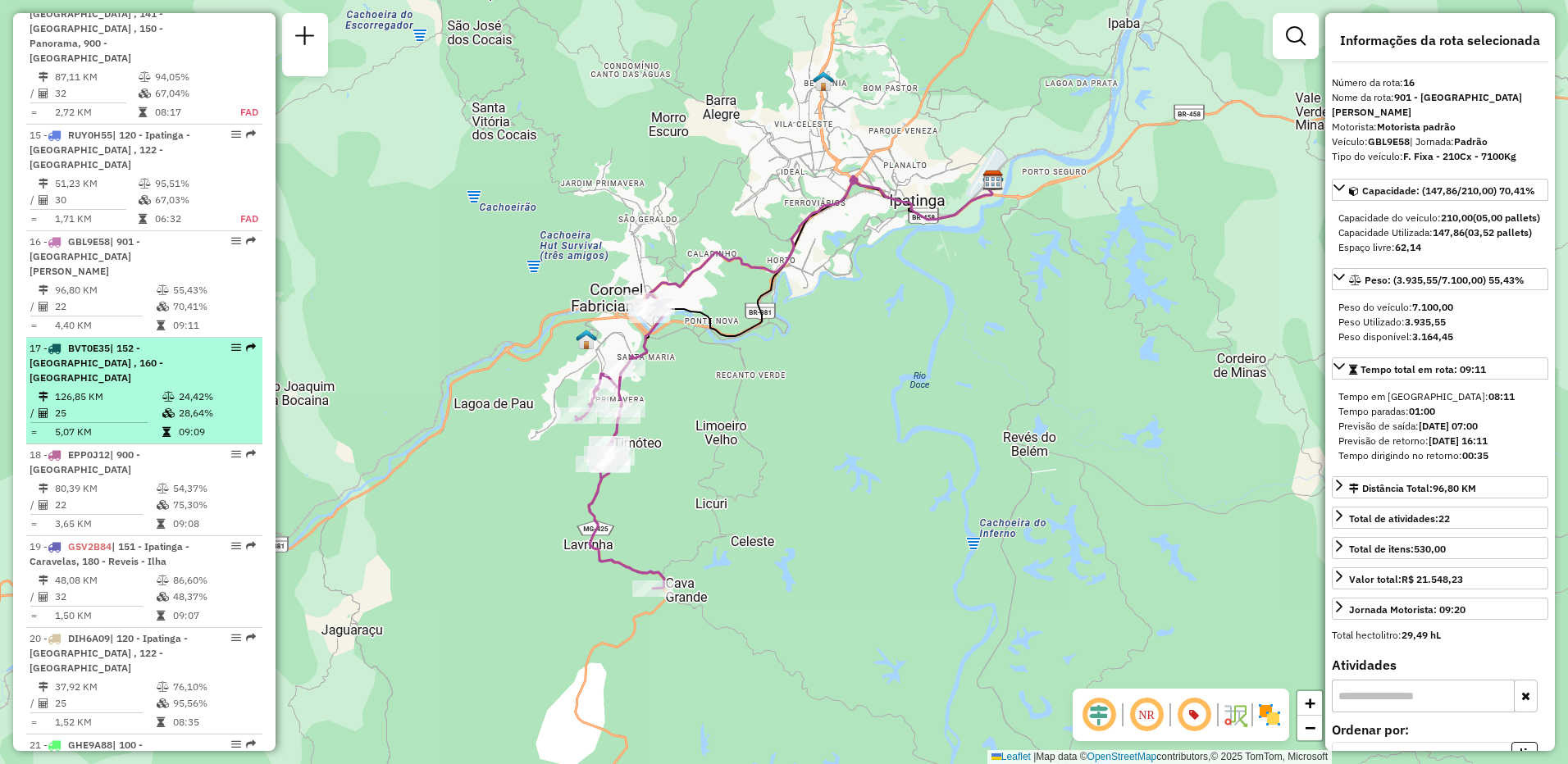
click at [113, 389] on td "126,85 KM" at bounding box center [108, 396] width 107 height 16
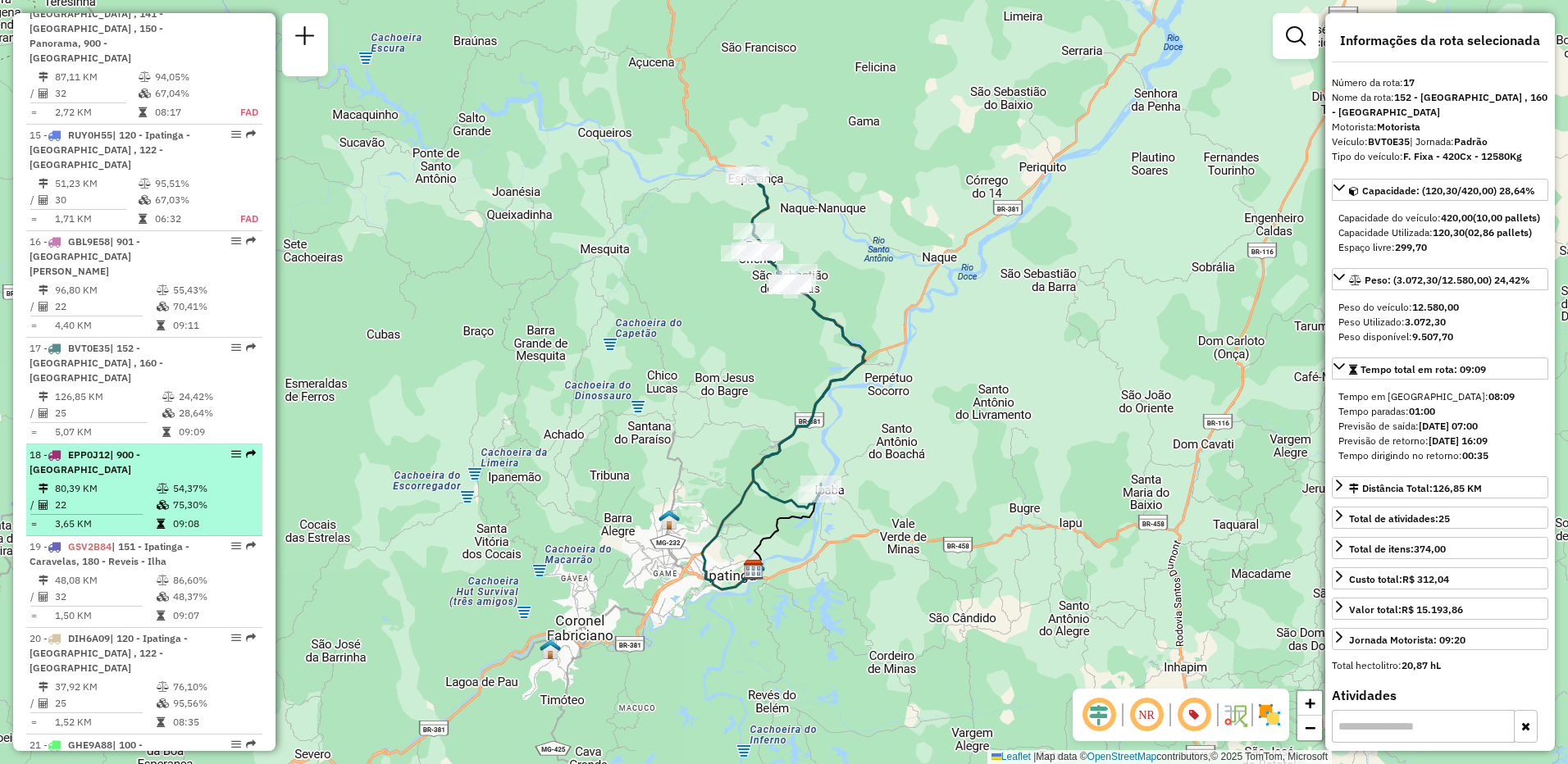
click at [109, 448] on span "EPP0J12" at bounding box center [89, 454] width 42 height 12
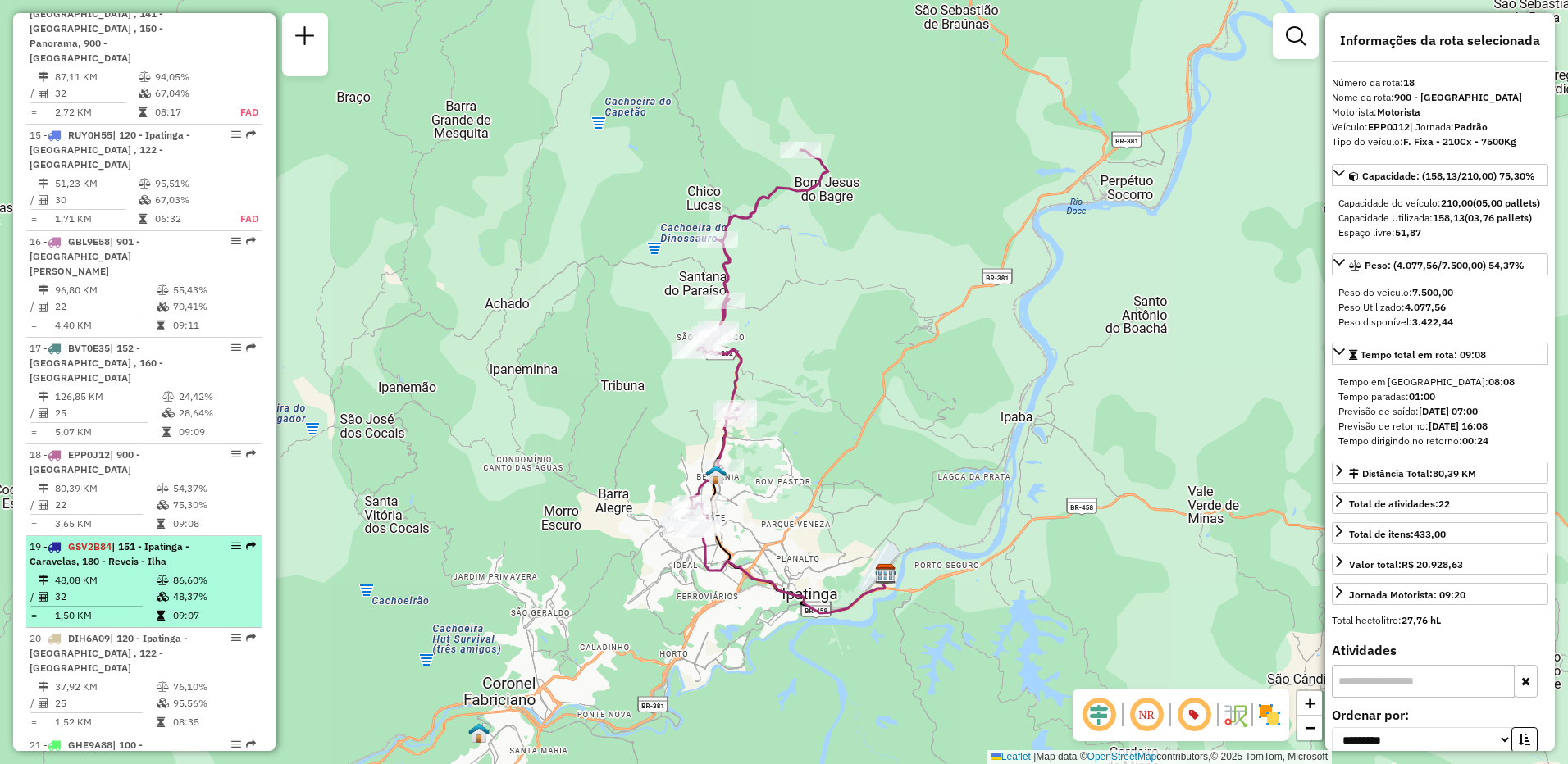
click at [94, 588] on td "32" at bounding box center [105, 596] width 101 height 16
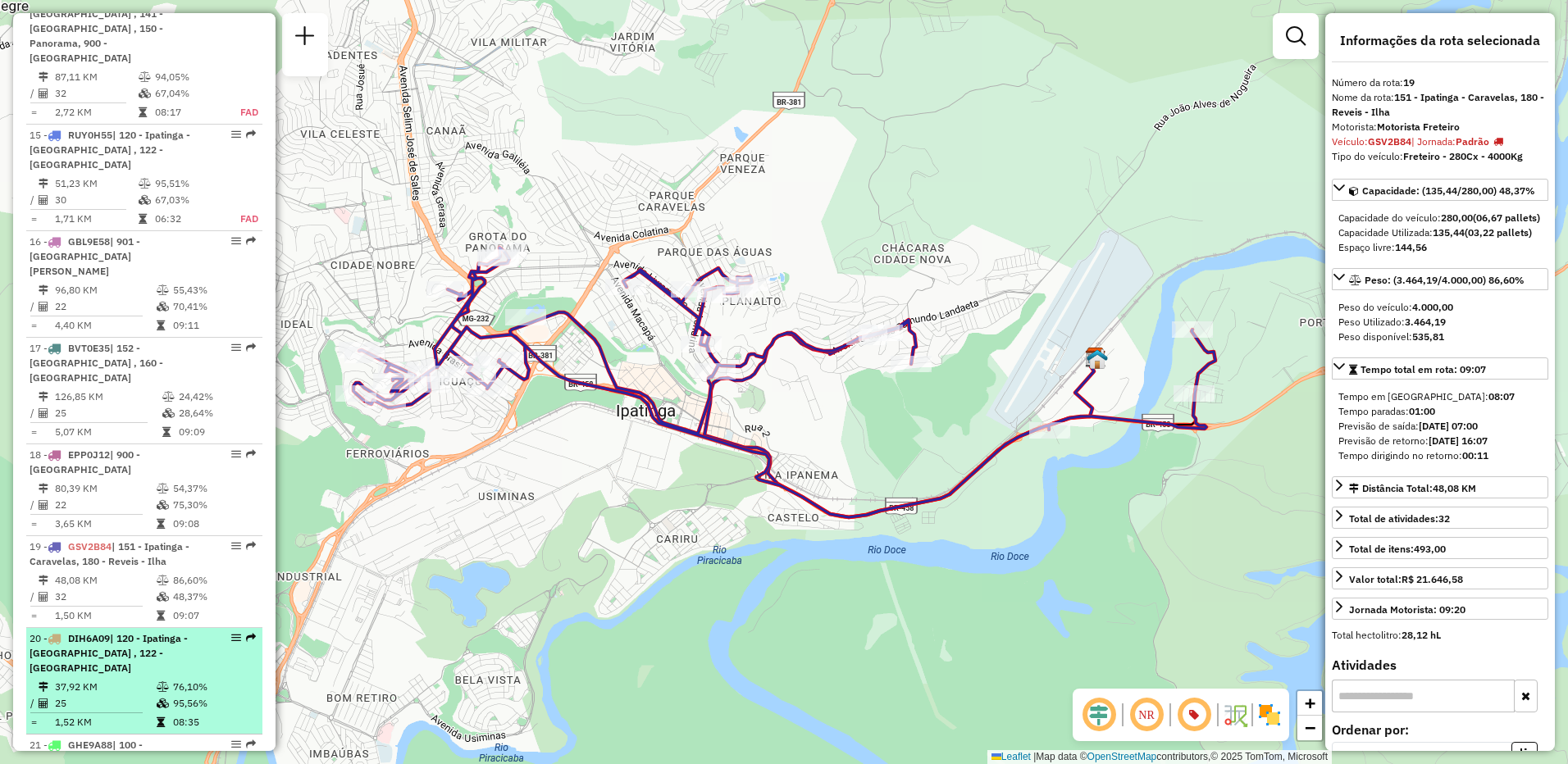
click at [186, 631] on div "20 - DIH6A09 | 120 - [STREET_ADDRESS]" at bounding box center [117, 653] width 174 height 44
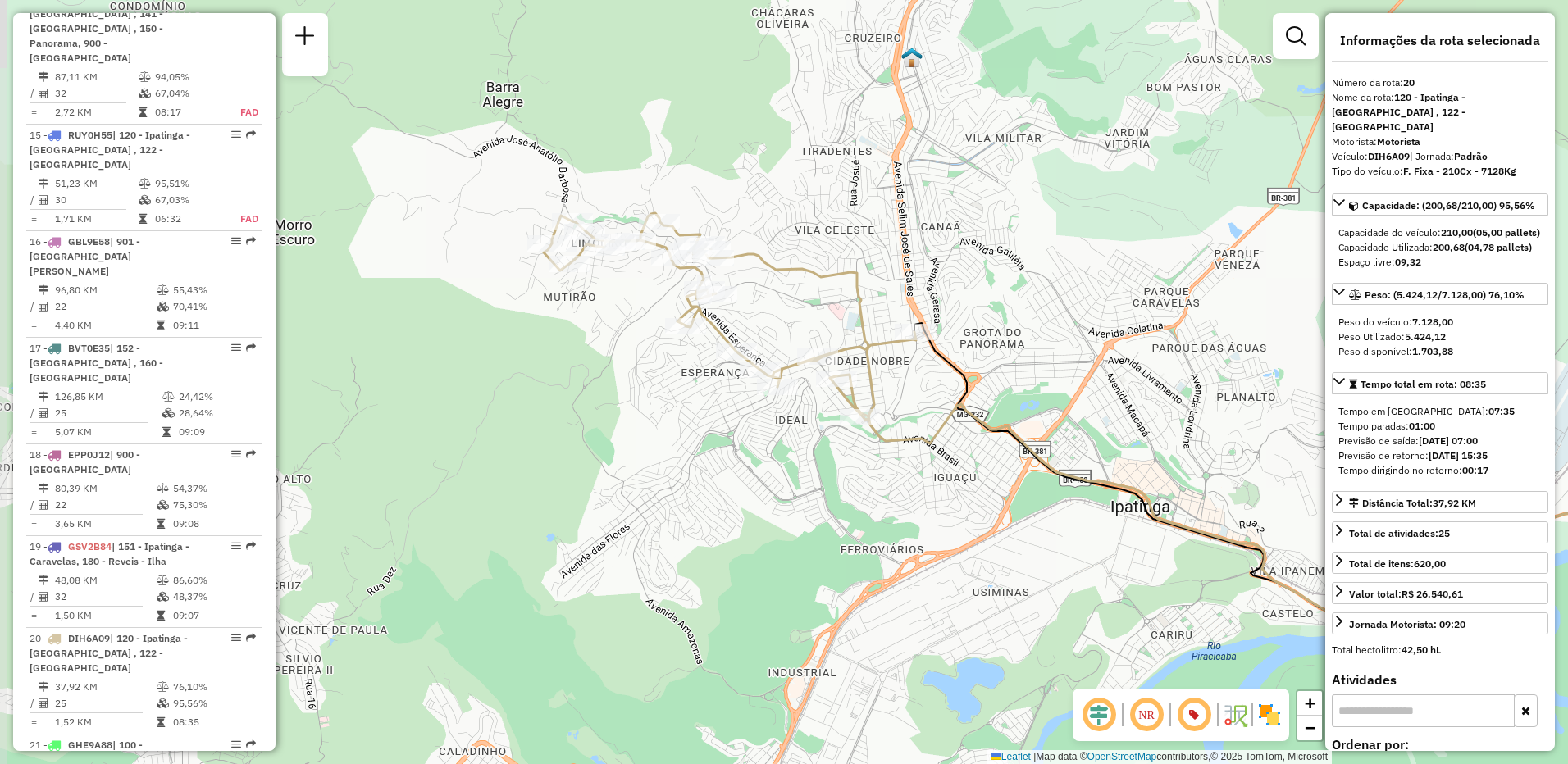
drag, startPoint x: 489, startPoint y: 463, endPoint x: 769, endPoint y: 494, distance: 281.7
click at [769, 494] on div "Janela de atendimento Grade de atendimento Capacidade Transportadoras Veículos …" at bounding box center [784, 382] width 1568 height 764
click at [145, 738] on span "| 100 - [PERSON_NAME] , 101 - [PERSON_NAME] do vale" at bounding box center [87, 759] width 116 height 42
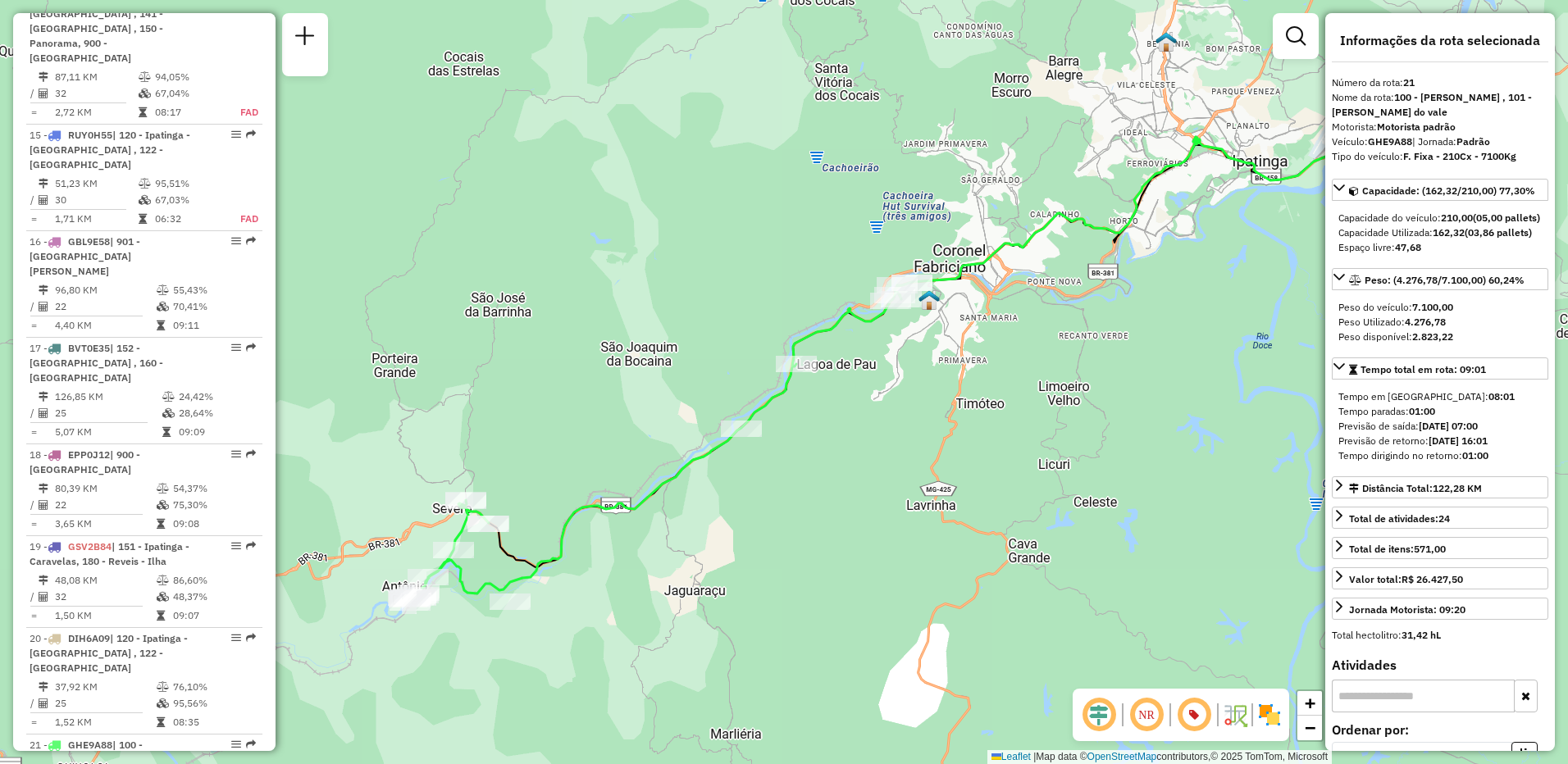
drag, startPoint x: 668, startPoint y: 498, endPoint x: 740, endPoint y: 486, distance: 73.0
click at [740, 486] on div "Janela de atendimento Grade de atendimento Capacidade Transportadoras Veículos …" at bounding box center [784, 382] width 1568 height 764
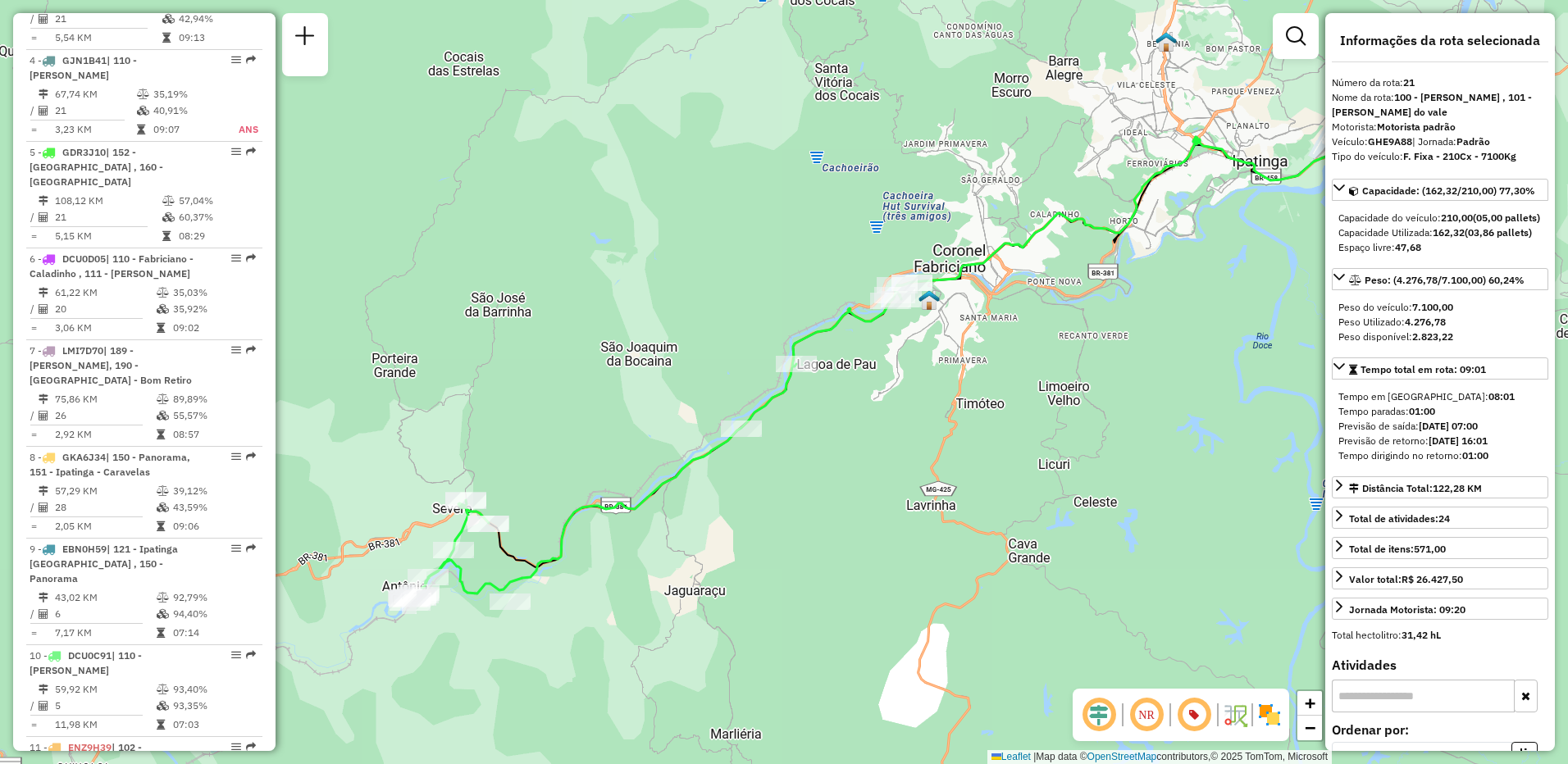
scroll to position [886, 0]
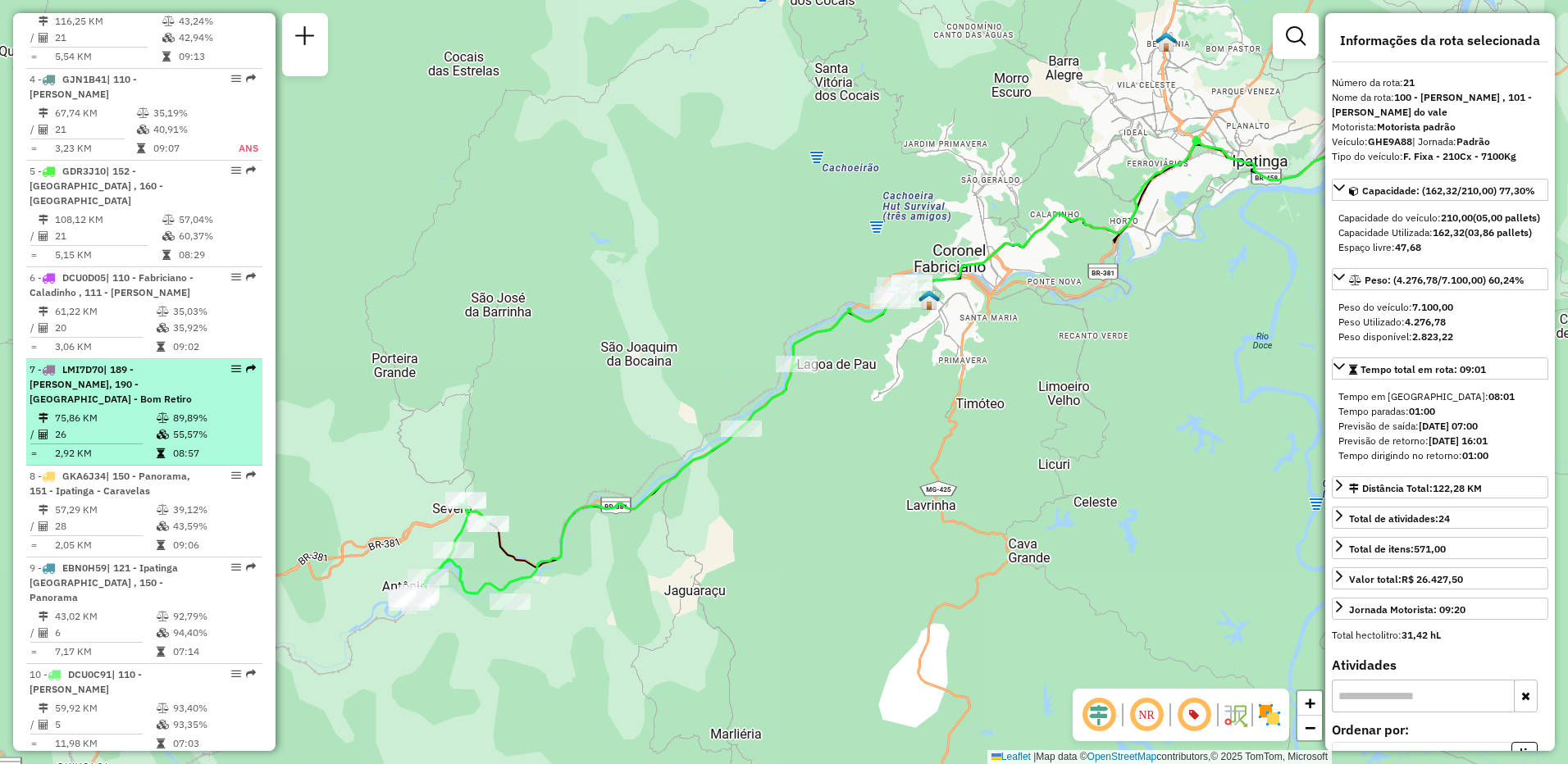
click at [176, 363] on span "| 189 - [PERSON_NAME], 190 - [GEOGRAPHIC_DATA] - Bom Retiro" at bounding box center [111, 384] width 162 height 42
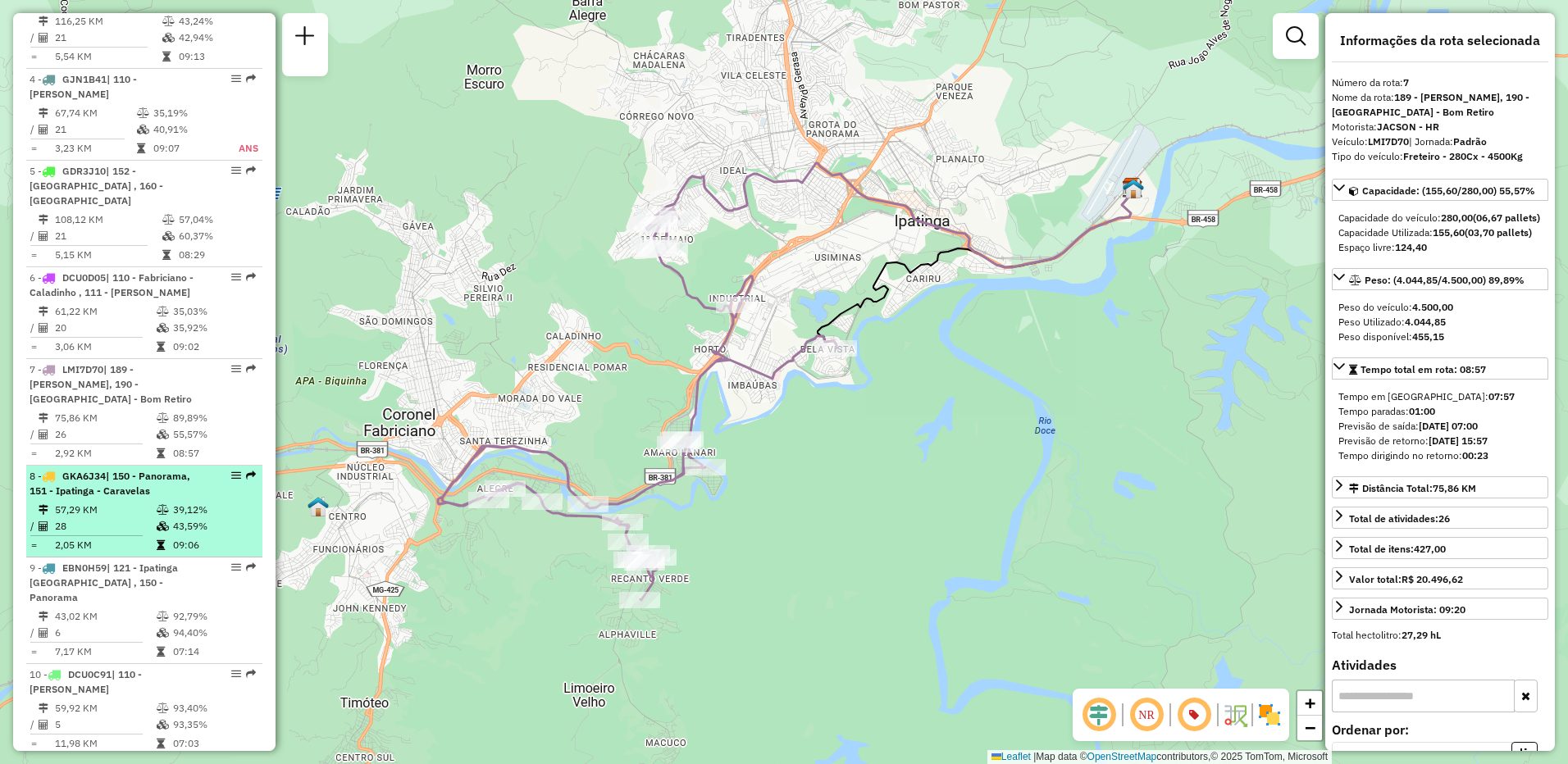
click at [103, 501] on td "57,29 KM" at bounding box center [105, 509] width 101 height 16
